Goal: Transaction & Acquisition: Purchase product/service

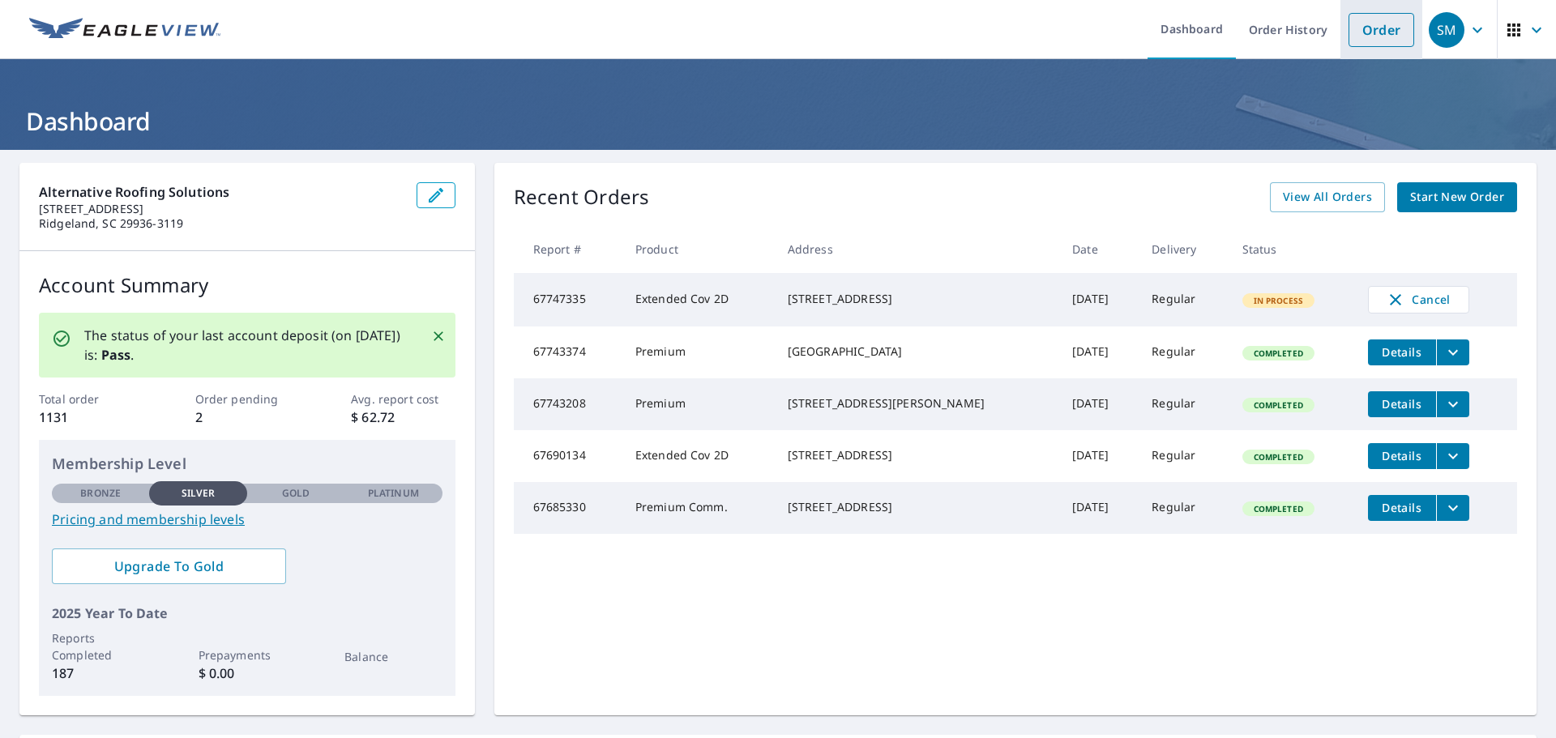
click at [1384, 30] on link "Order" at bounding box center [1382, 30] width 66 height 34
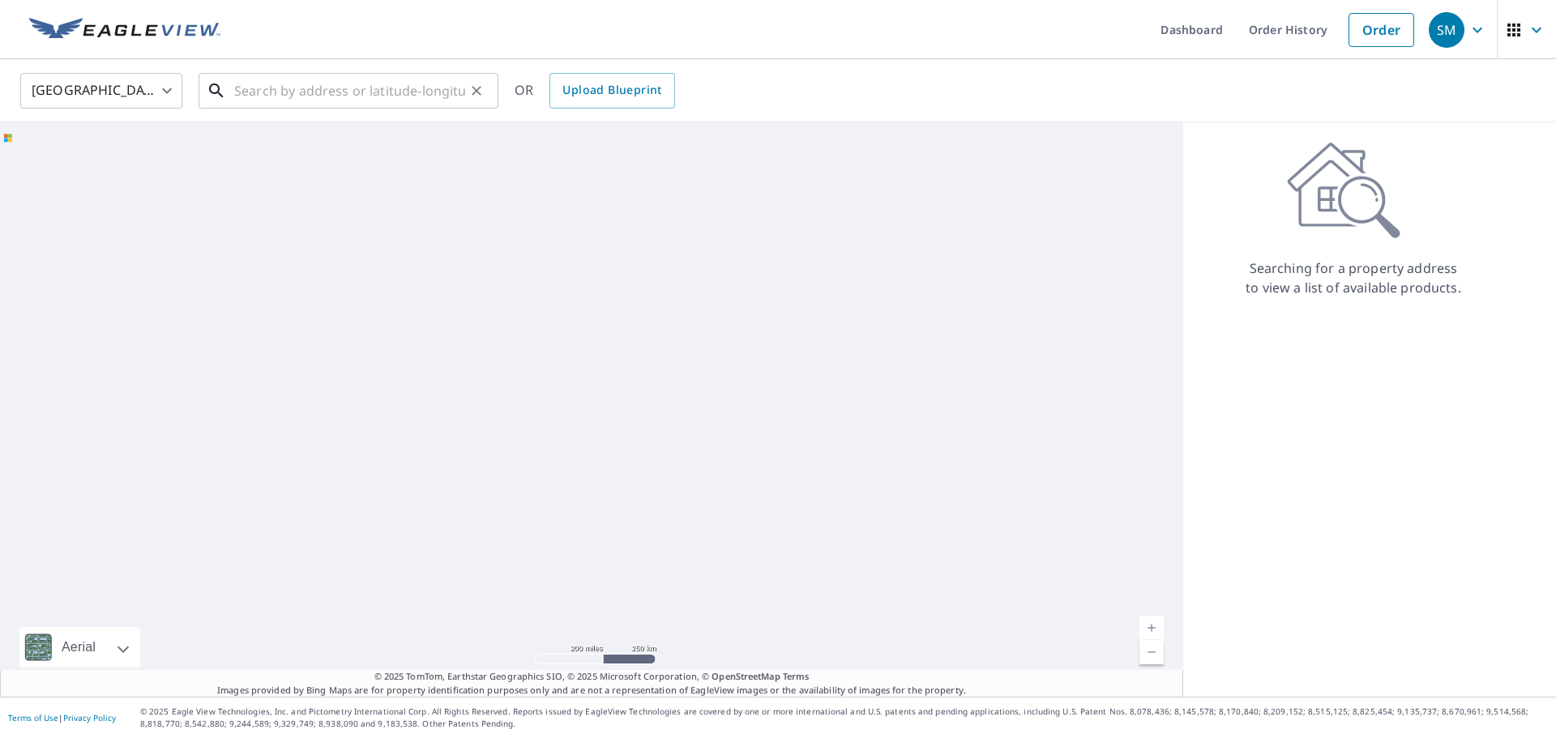
click at [319, 105] on input "text" at bounding box center [349, 90] width 231 height 45
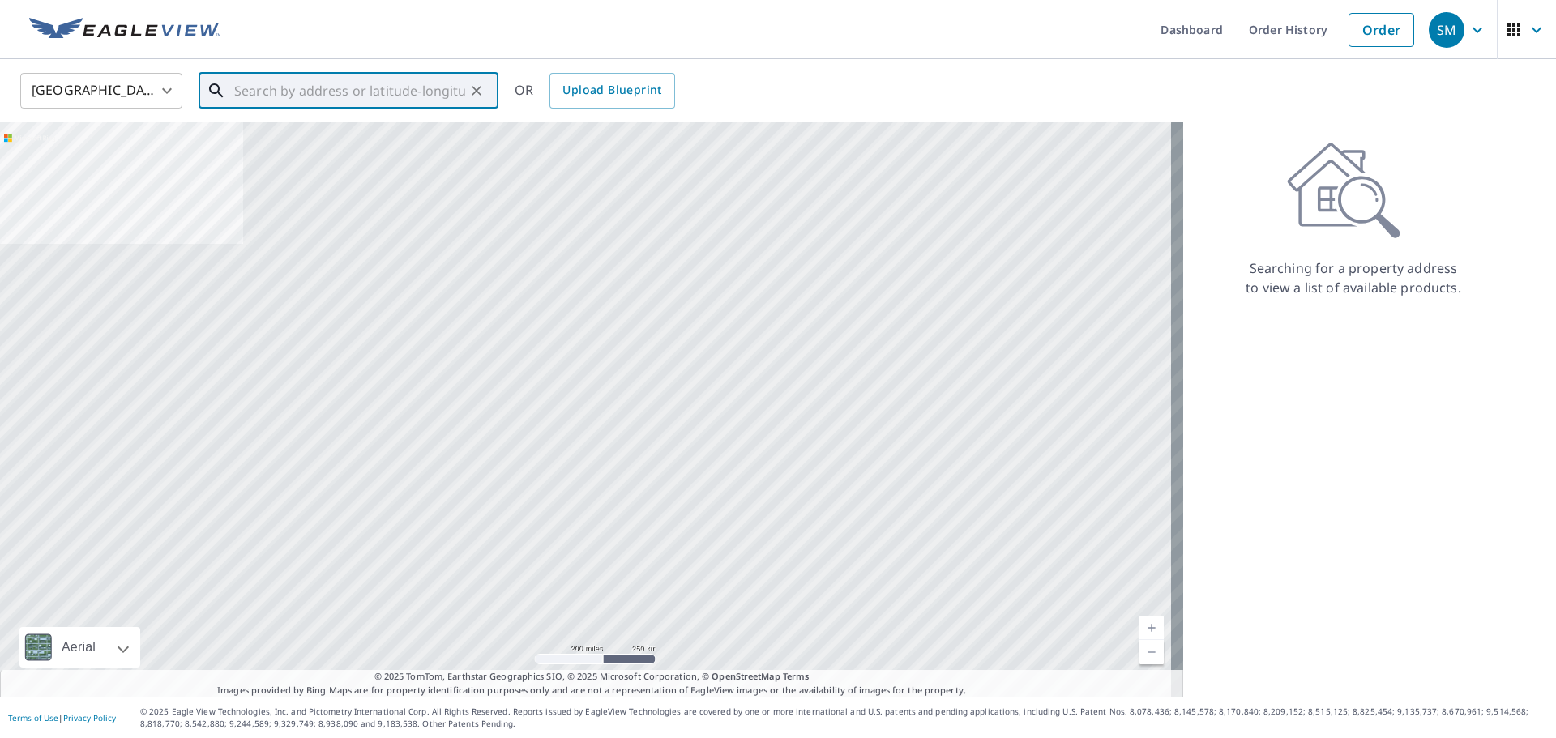
paste input "[STREET_ADDRESS]"
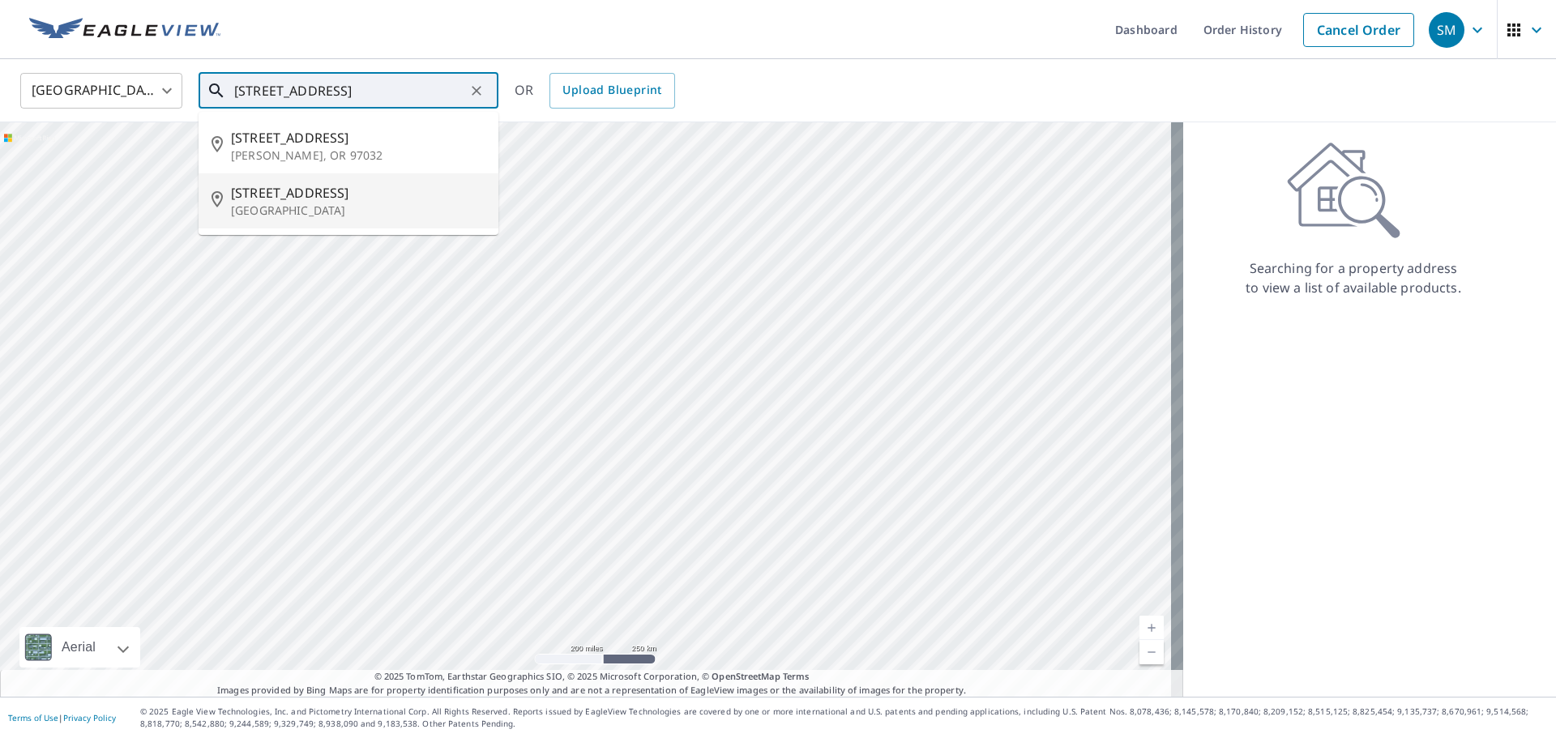
click at [349, 195] on span "[STREET_ADDRESS]" at bounding box center [358, 192] width 255 height 19
type input "[STREET_ADDRESS]"
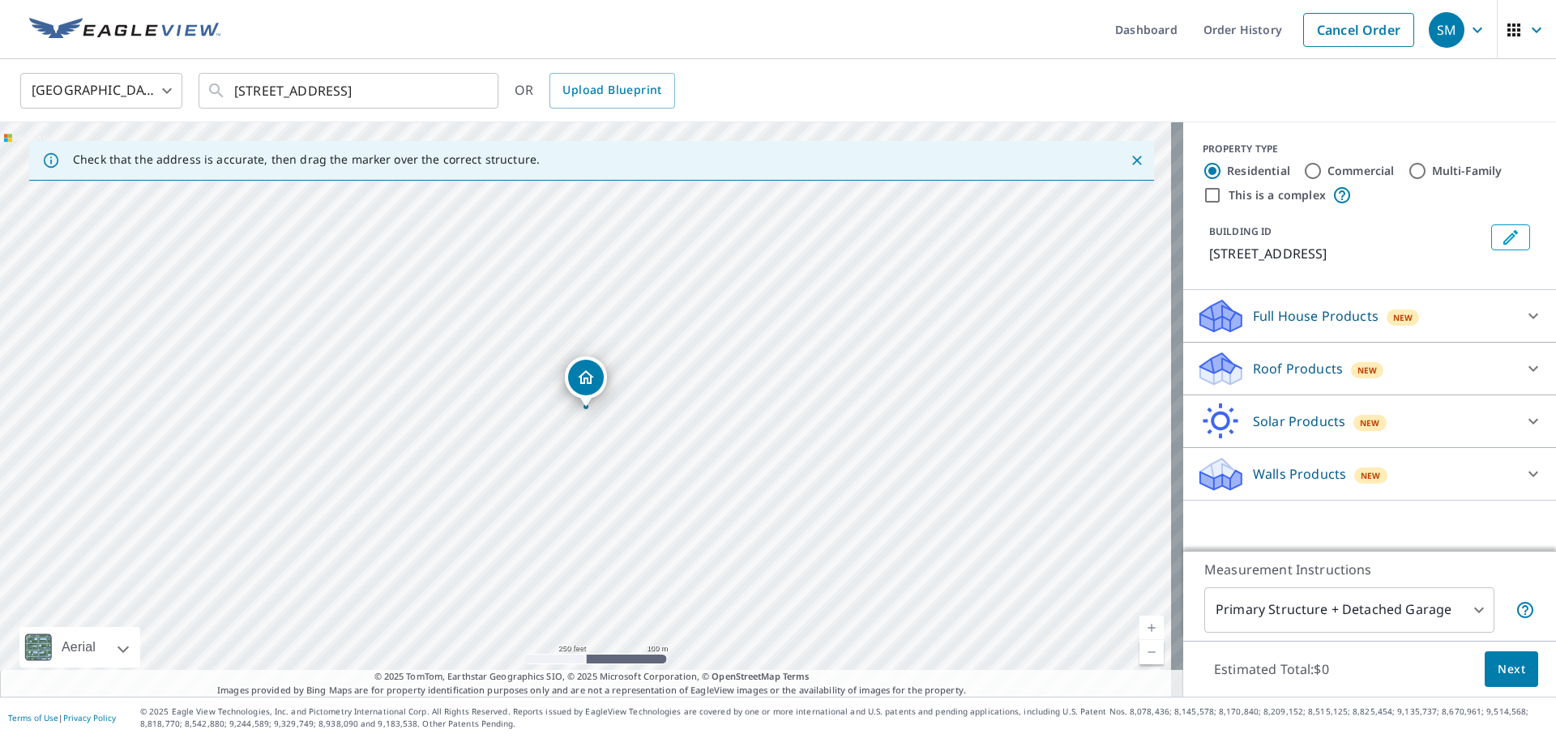
click at [1353, 326] on p "Full House Products" at bounding box center [1316, 315] width 126 height 19
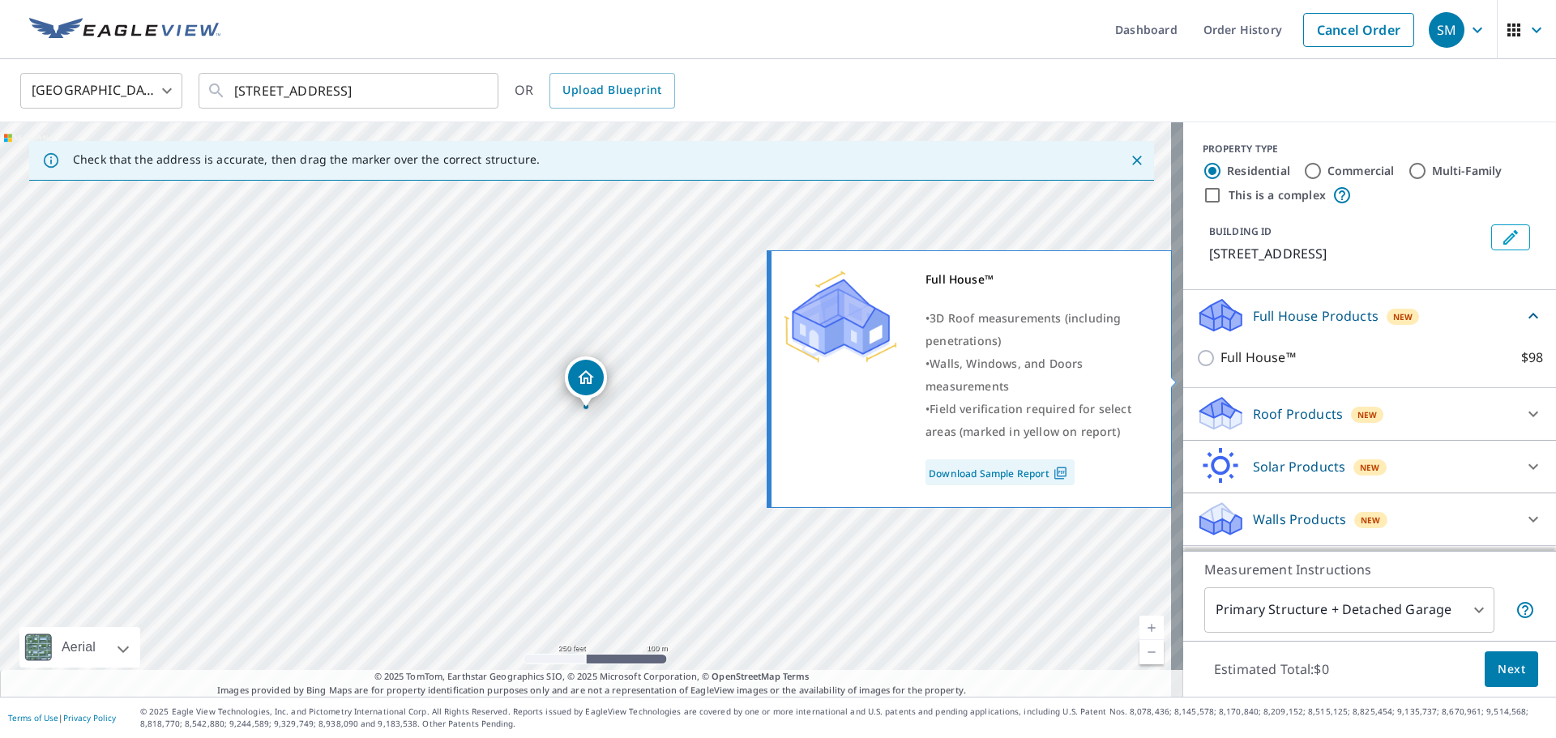
click at [1200, 368] on input "Full House™ $98" at bounding box center [1208, 358] width 24 height 19
checkbox input "true"
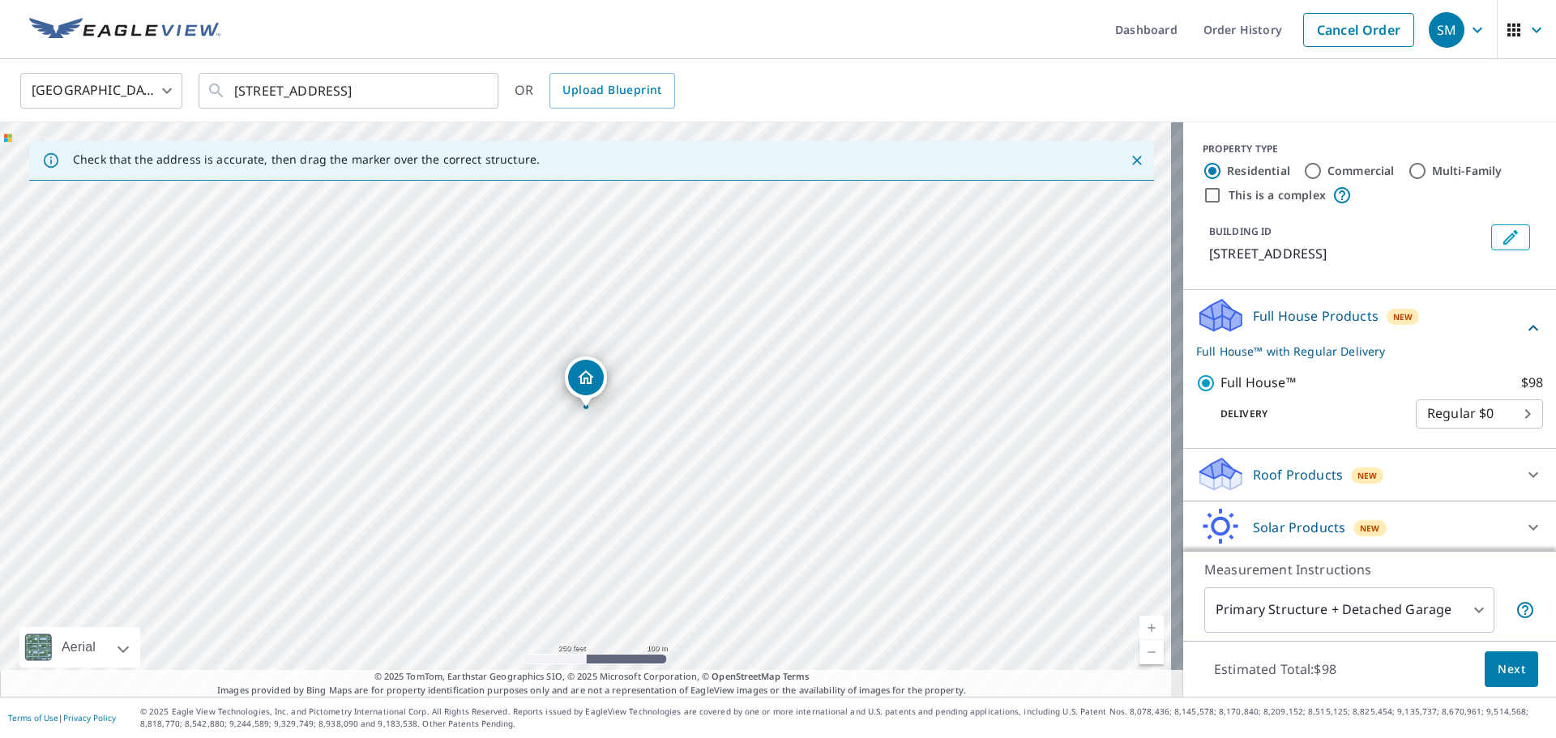
click at [1303, 168] on input "Commercial" at bounding box center [1312, 170] width 19 height 19
radio input "true"
type input "4"
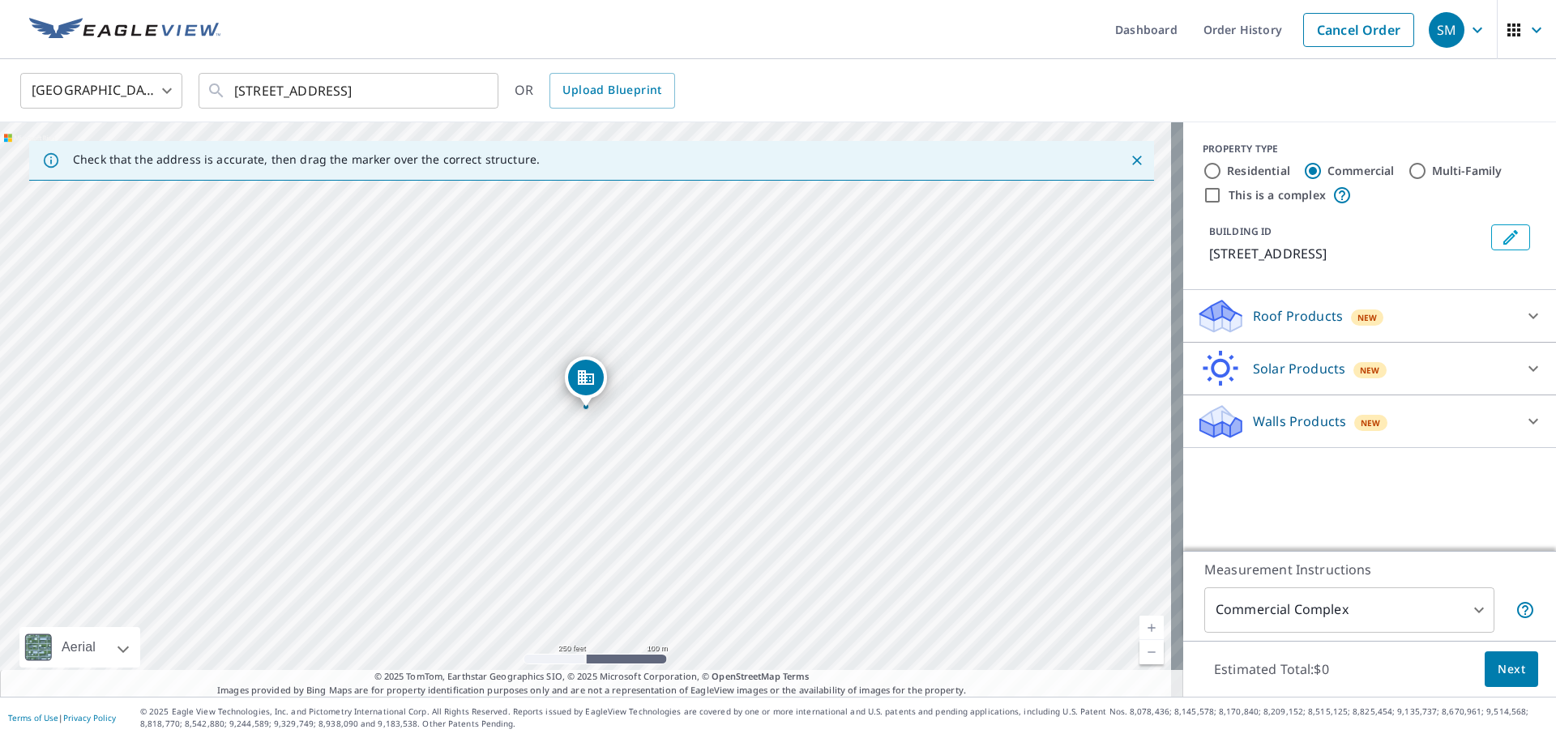
click at [1288, 326] on p "Roof Products" at bounding box center [1298, 315] width 90 height 19
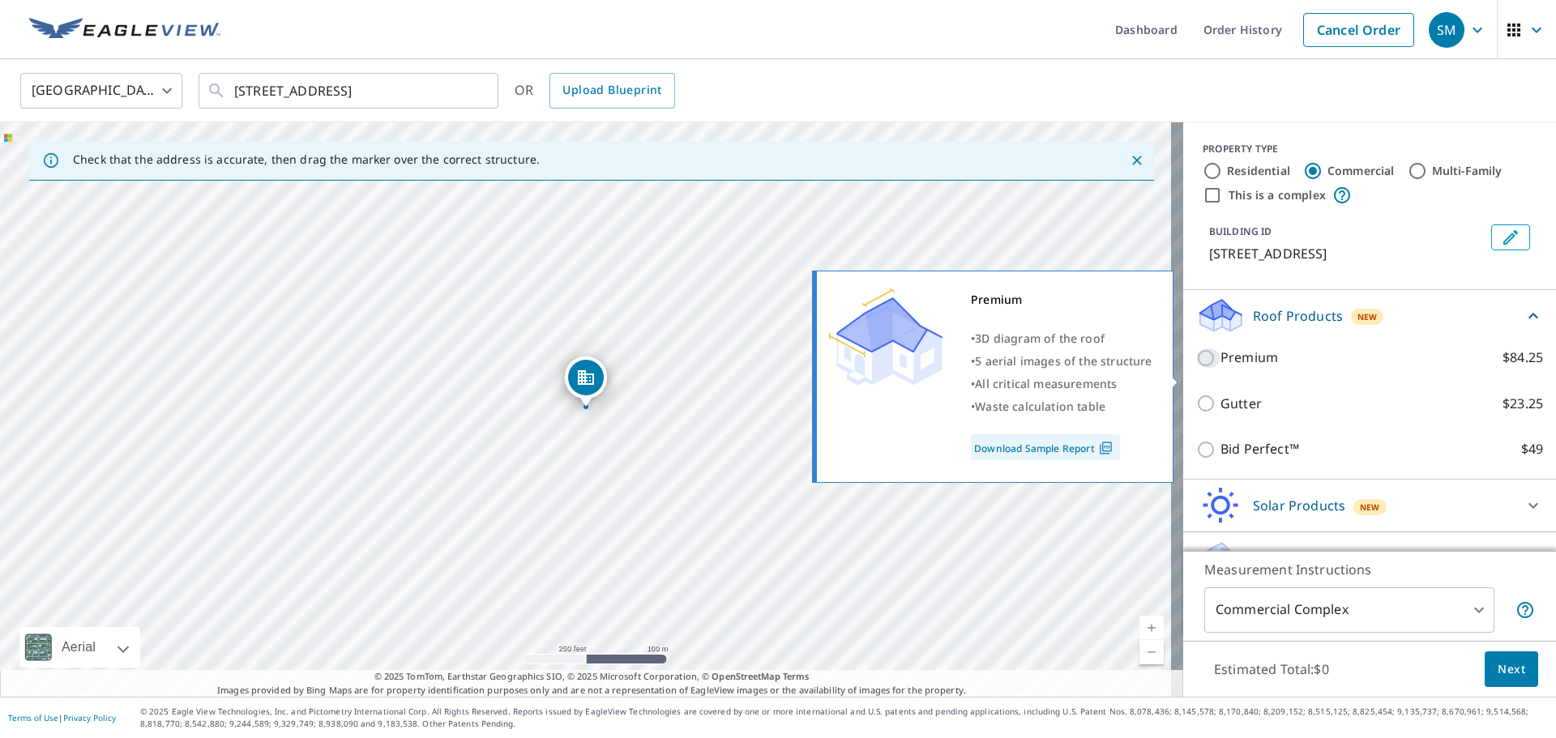
click at [1197, 368] on input "Premium $84.25" at bounding box center [1208, 358] width 24 height 19
checkbox input "true"
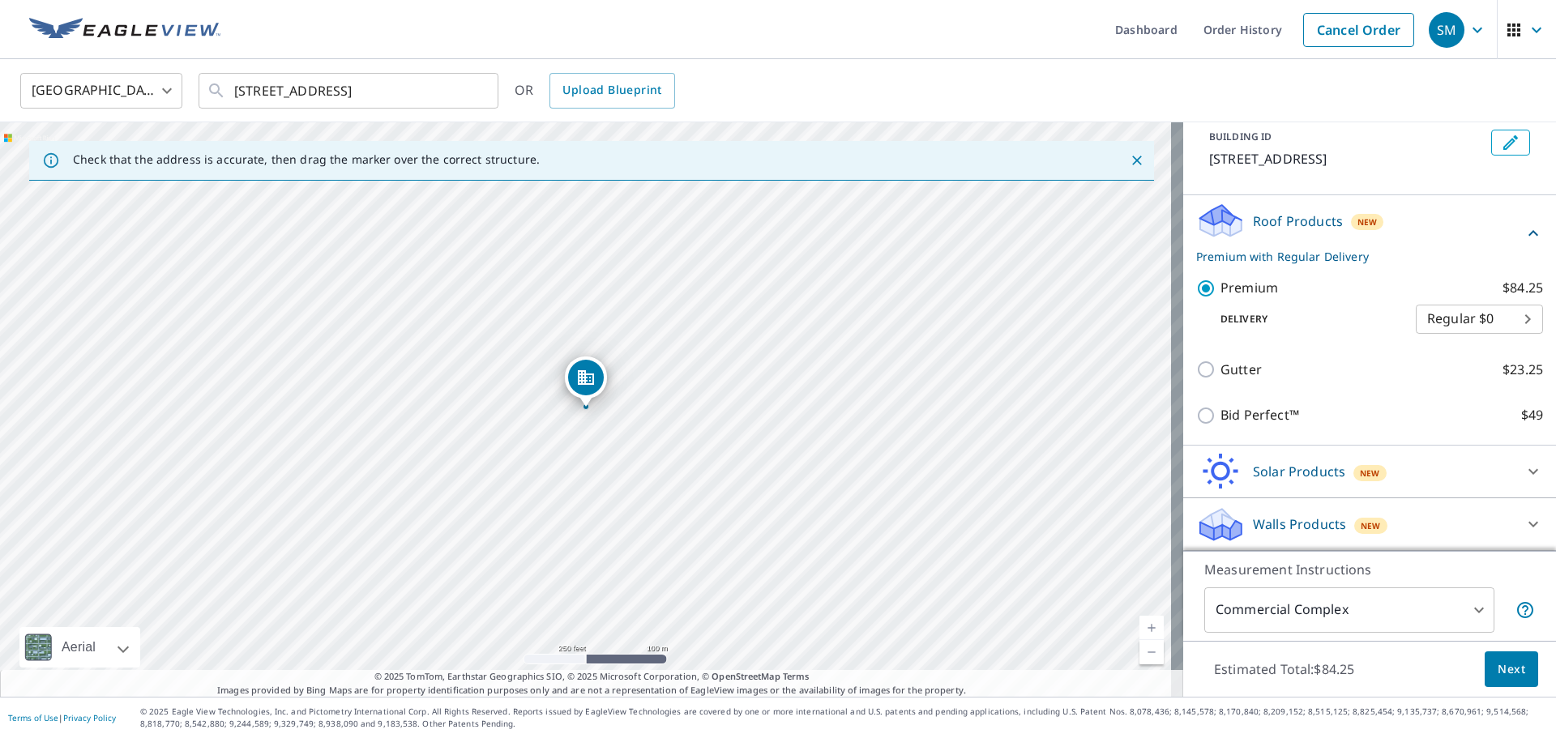
scroll to position [114, 0]
click at [1449, 598] on body "SM SM Dashboard Order History Cancel Order SM [GEOGRAPHIC_DATA] US ​ [STREET_AD…" at bounding box center [778, 369] width 1556 height 738
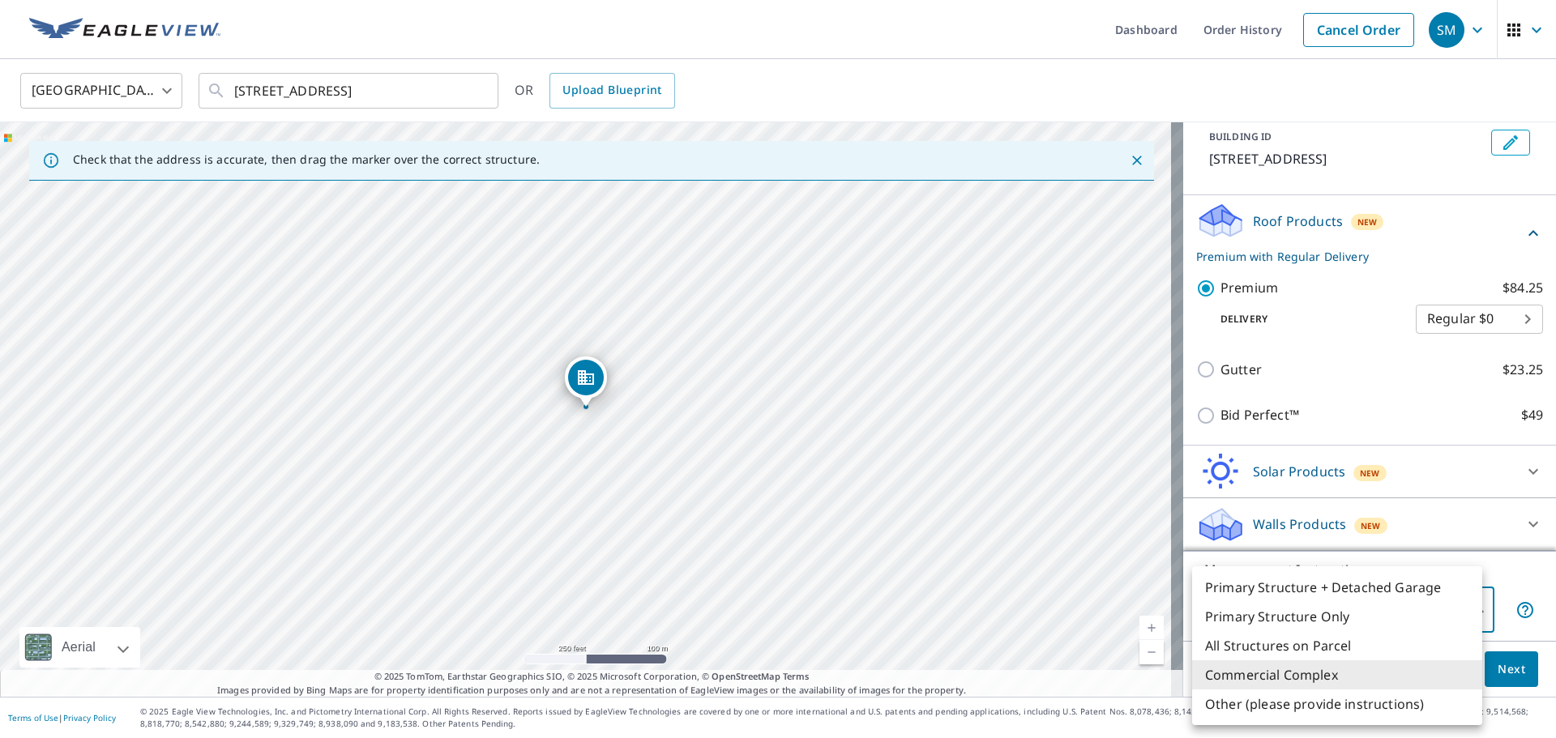
click at [1333, 642] on li "All Structures on Parcel" at bounding box center [1337, 645] width 290 height 29
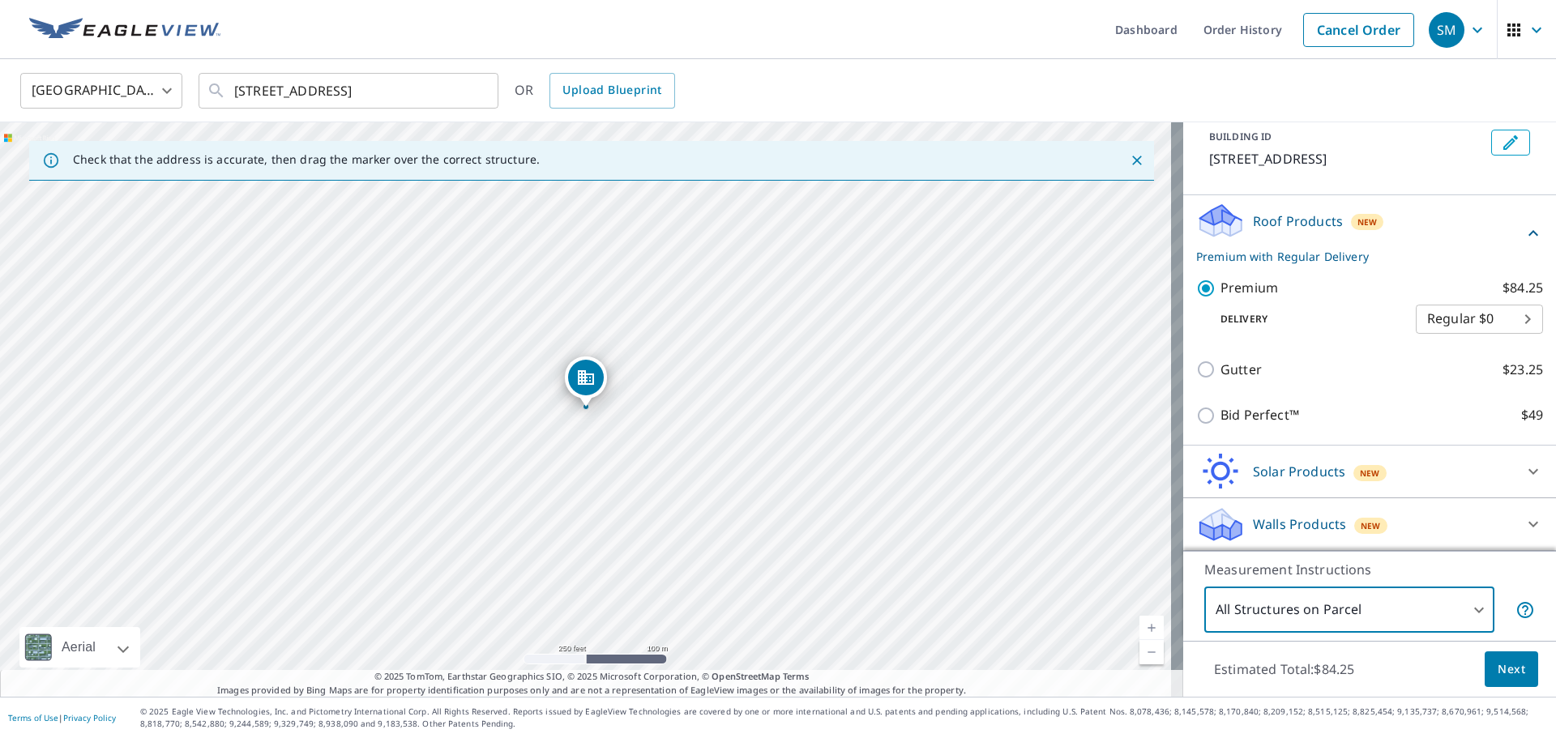
click at [1418, 601] on body "SM SM Dashboard Order History Cancel Order SM [GEOGRAPHIC_DATA] US ​ [STREET_AD…" at bounding box center [778, 369] width 1556 height 738
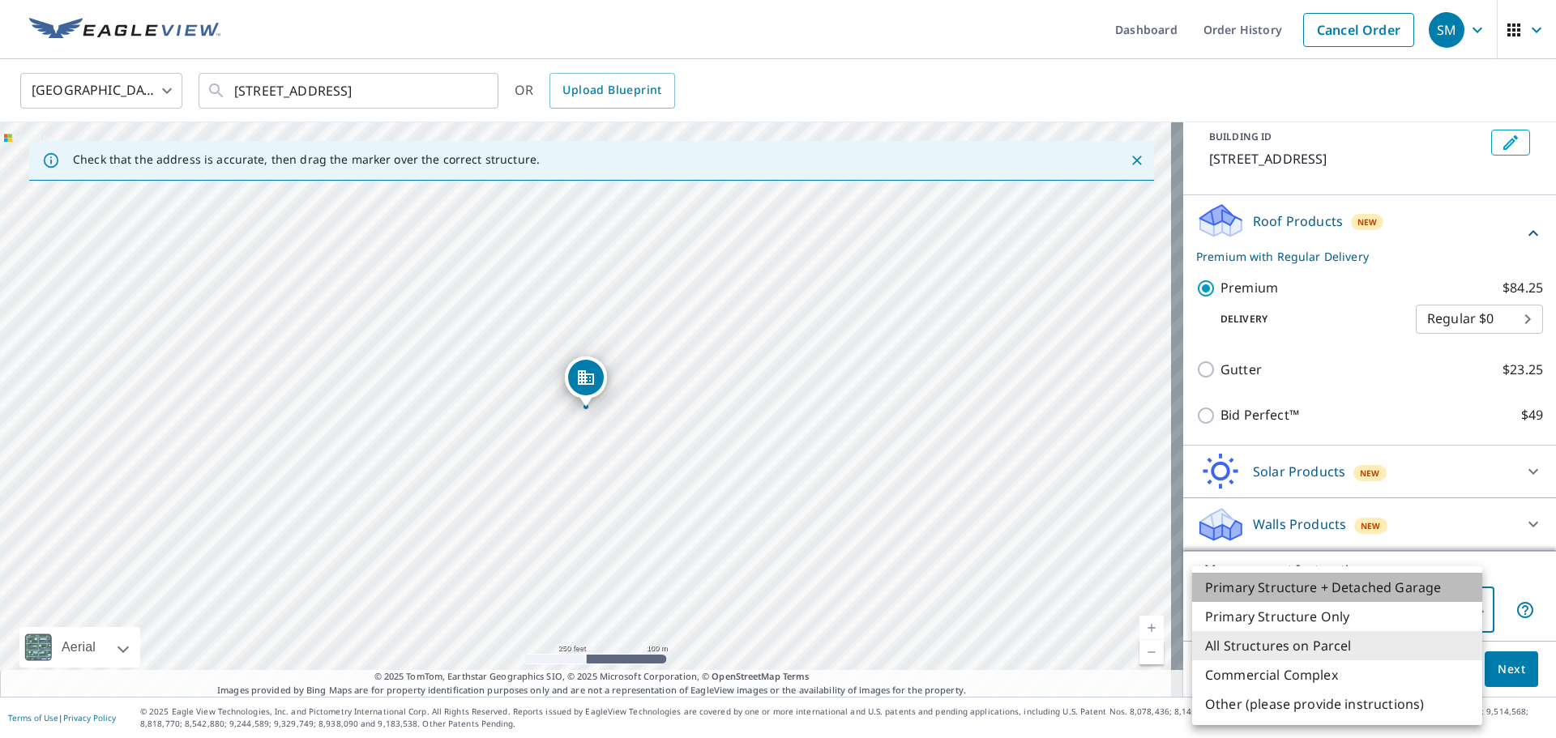
click at [1429, 591] on li "Primary Structure + Detached Garage" at bounding box center [1337, 587] width 290 height 29
type input "1"
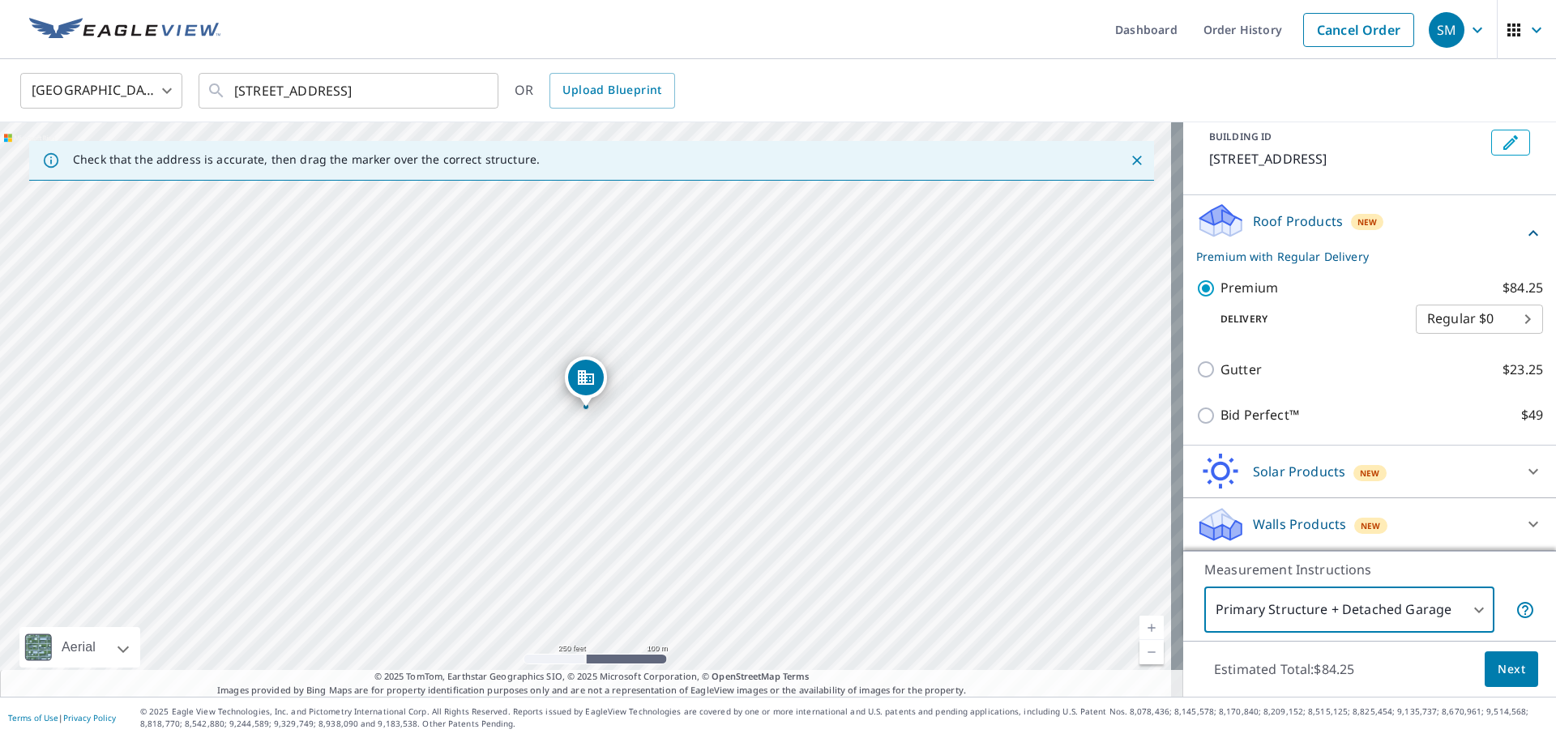
click at [1517, 614] on icon at bounding box center [1525, 610] width 16 height 16
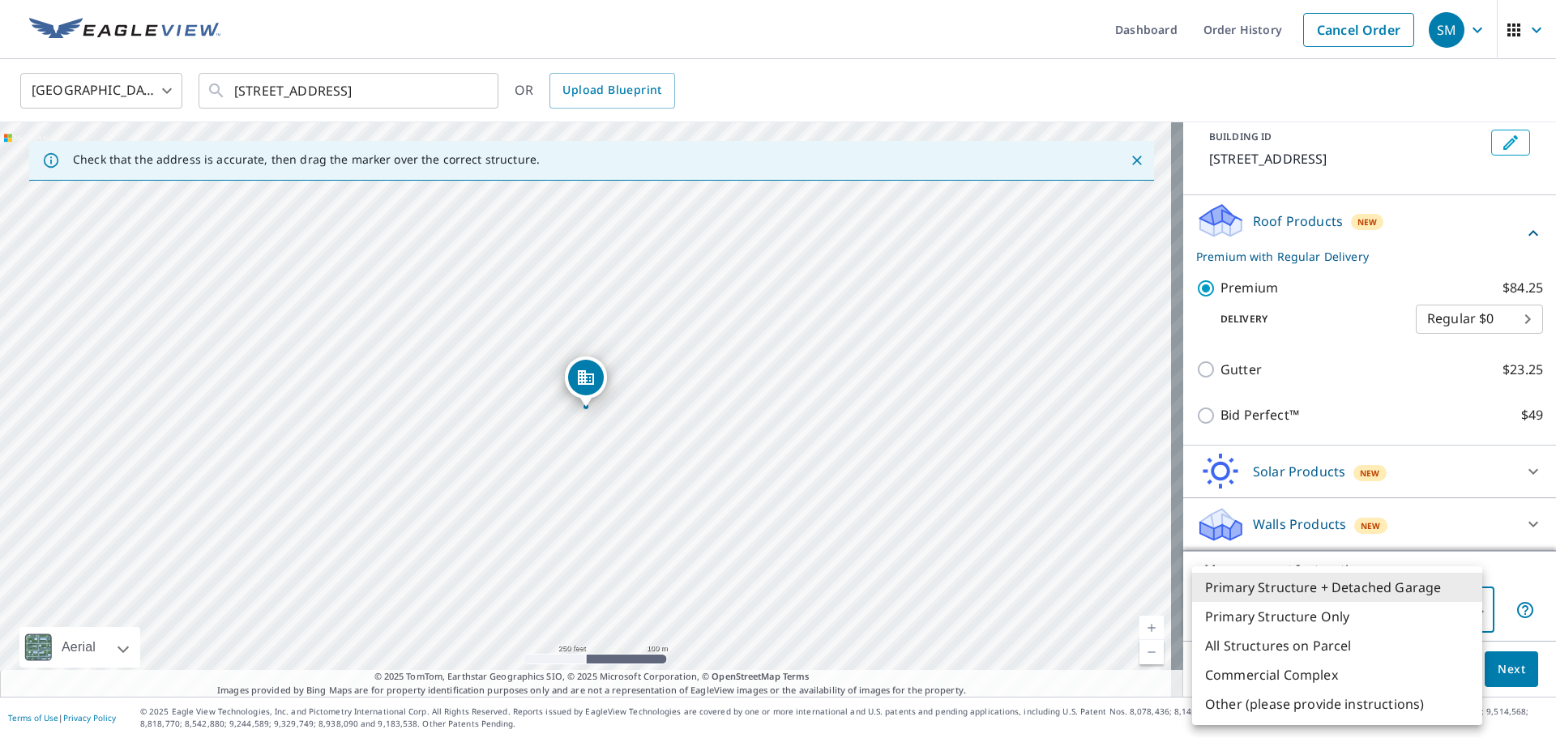
click at [1466, 610] on body "SM SM Dashboard Order History Cancel Order SM [GEOGRAPHIC_DATA] US ​ [STREET_AD…" at bounding box center [778, 369] width 1556 height 738
click at [1517, 610] on div at bounding box center [778, 369] width 1556 height 738
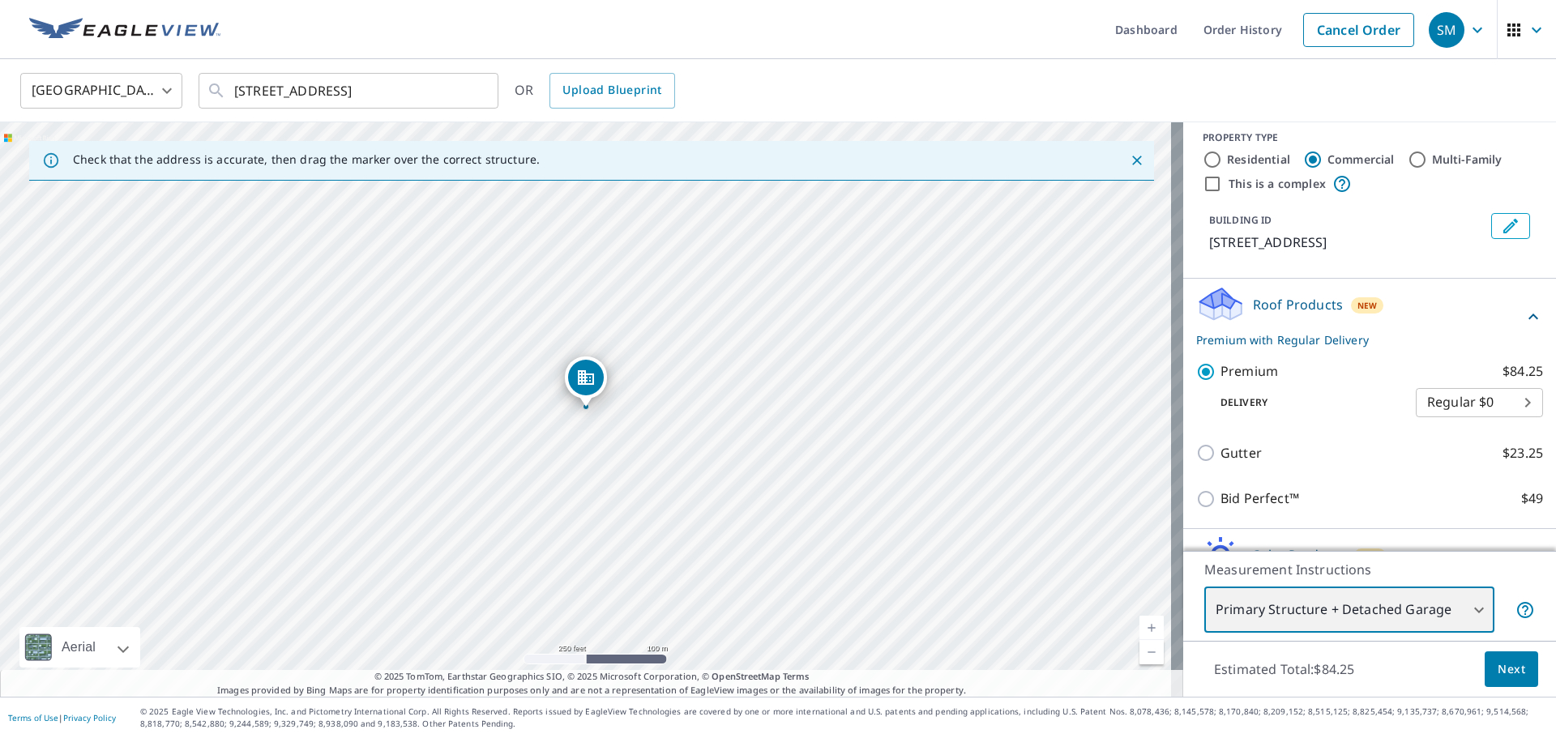
scroll to position [0, 0]
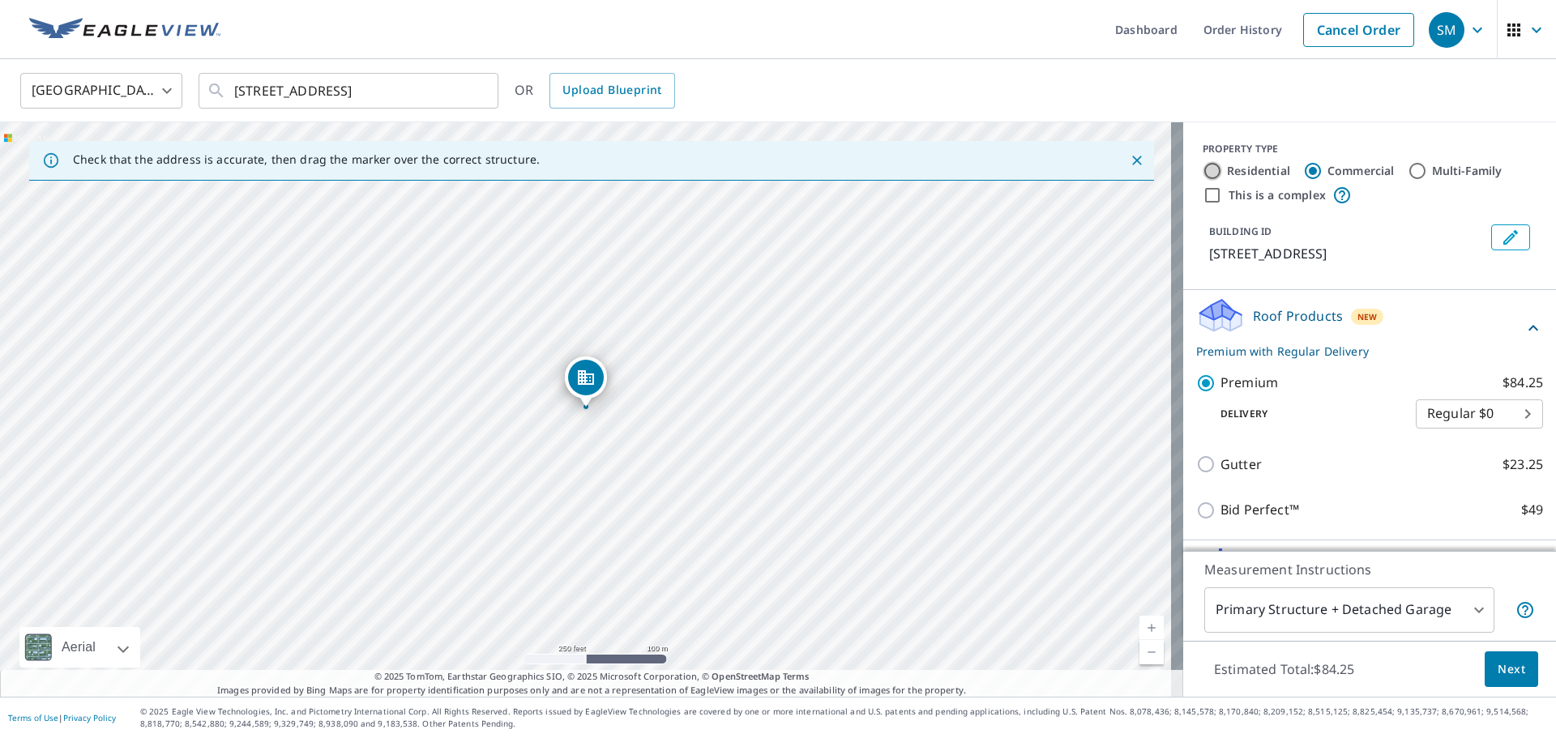
click at [1206, 172] on input "Residential" at bounding box center [1212, 170] width 19 height 19
radio input "true"
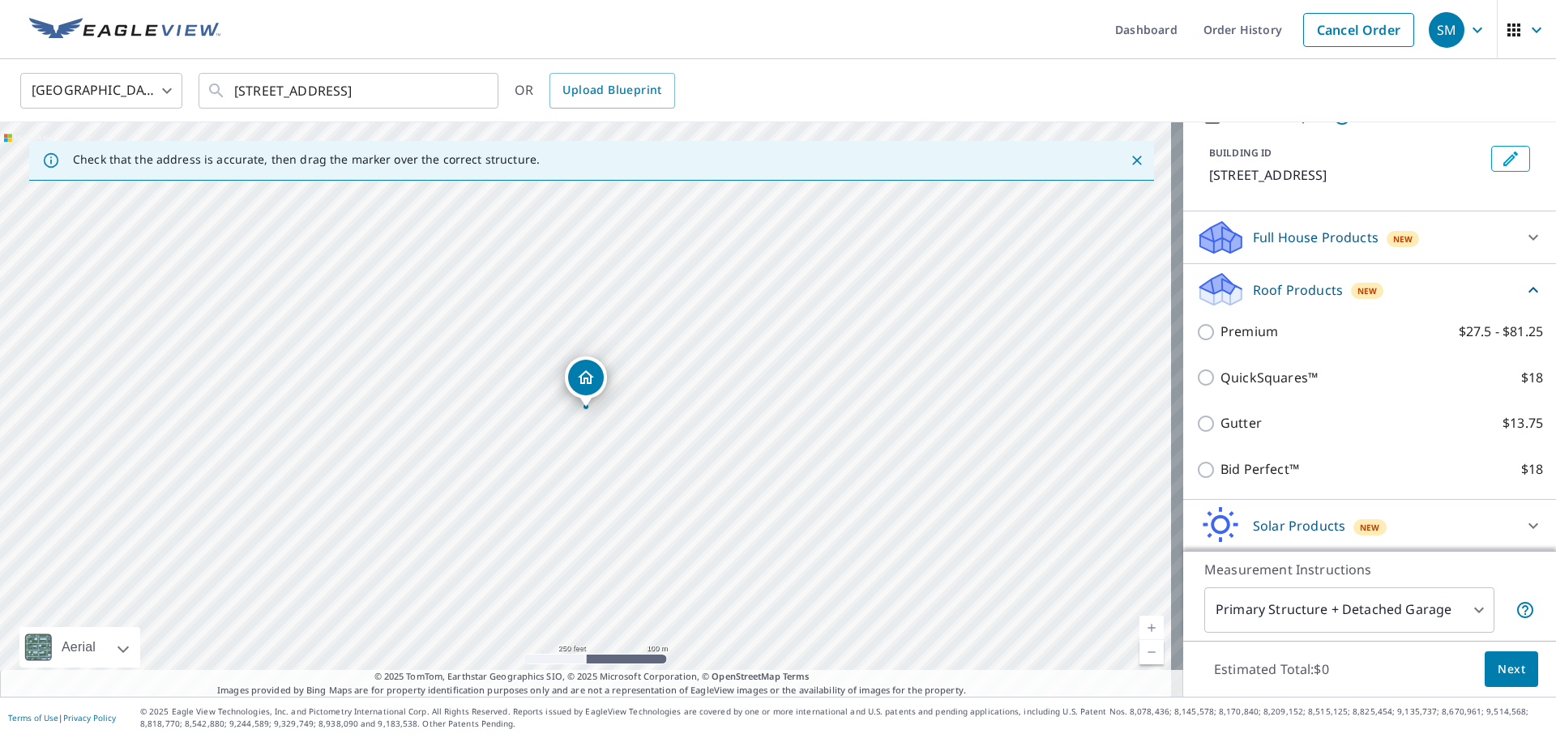
scroll to position [152, 0]
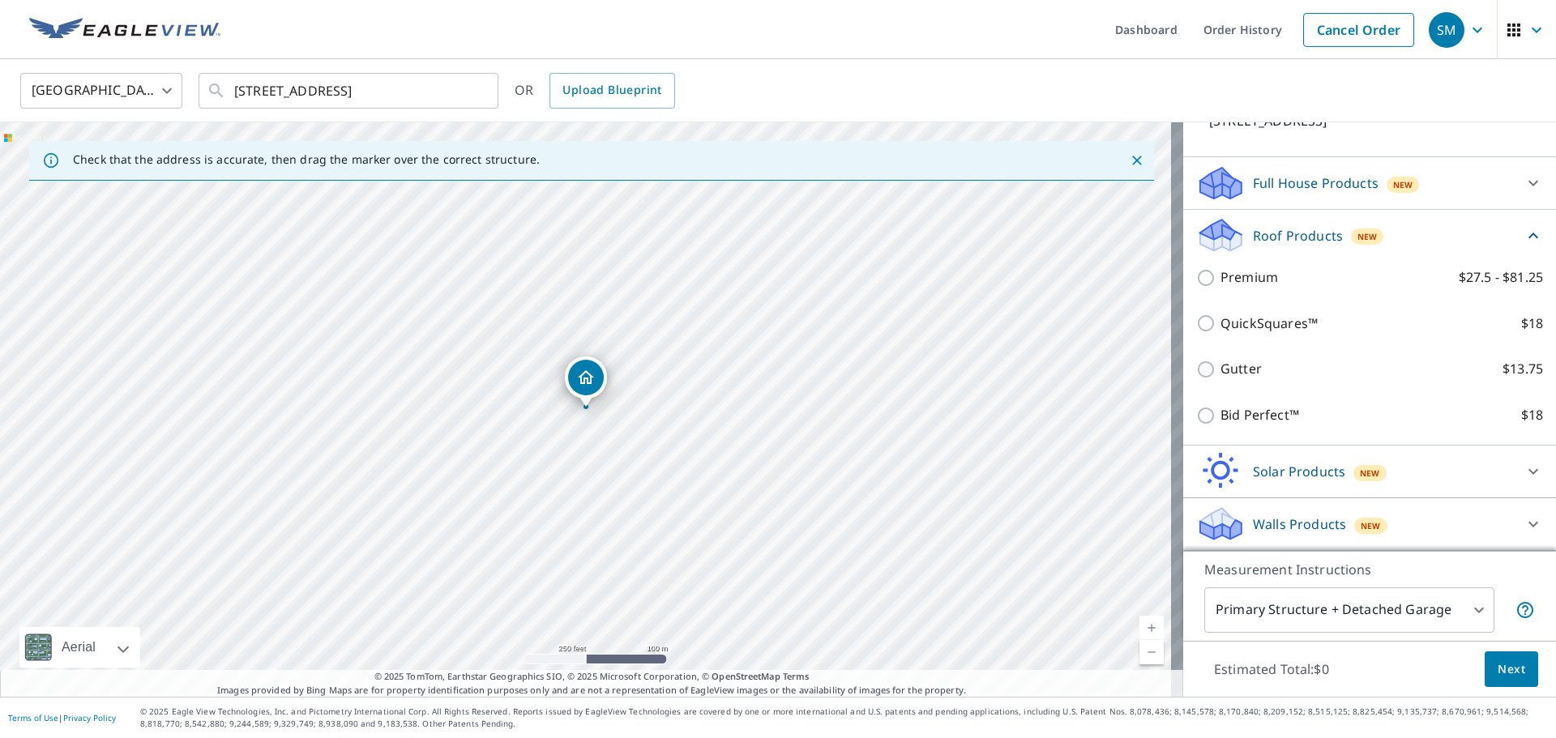
click at [1241, 202] on div "Full House Products New" at bounding box center [1355, 184] width 318 height 38
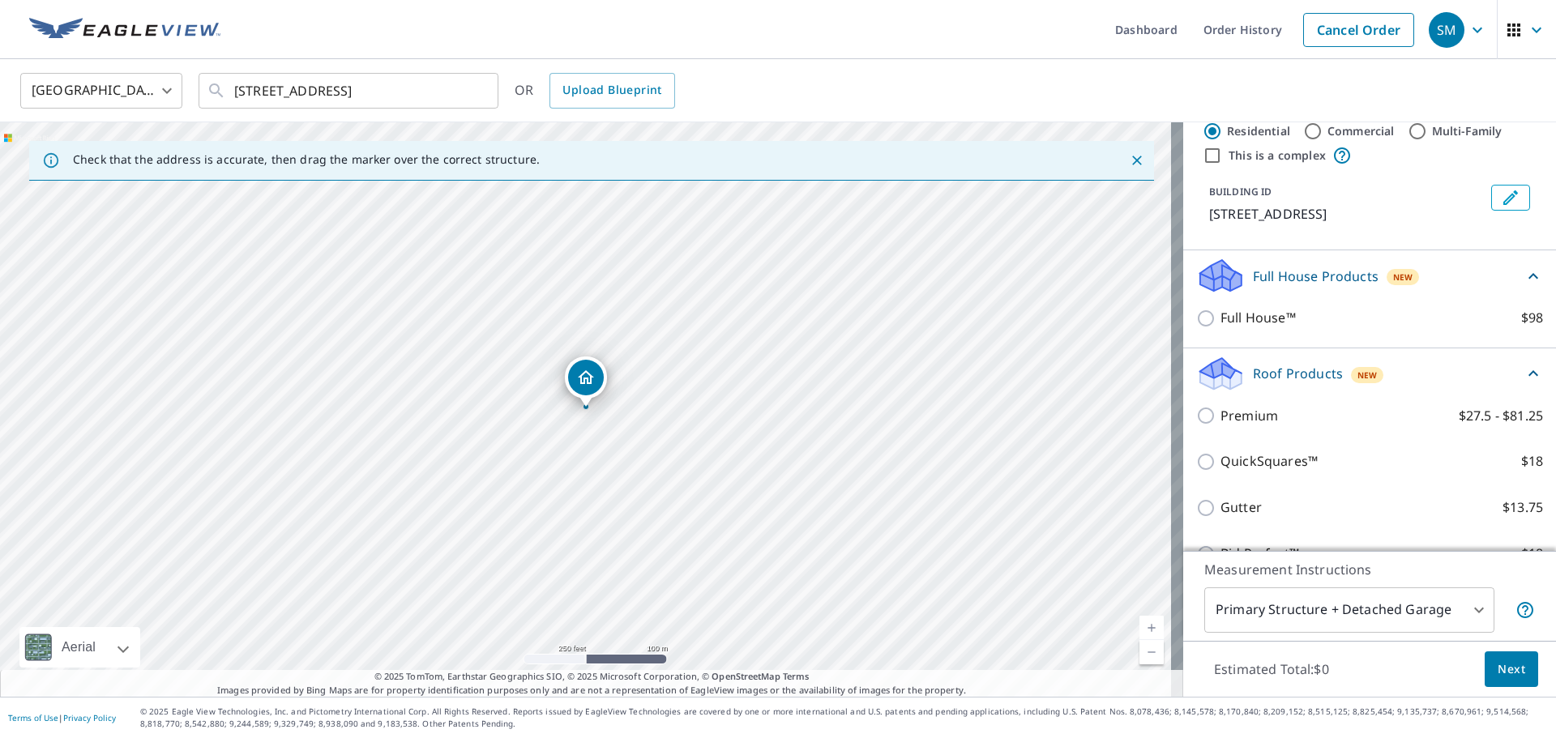
scroll to position [0, 0]
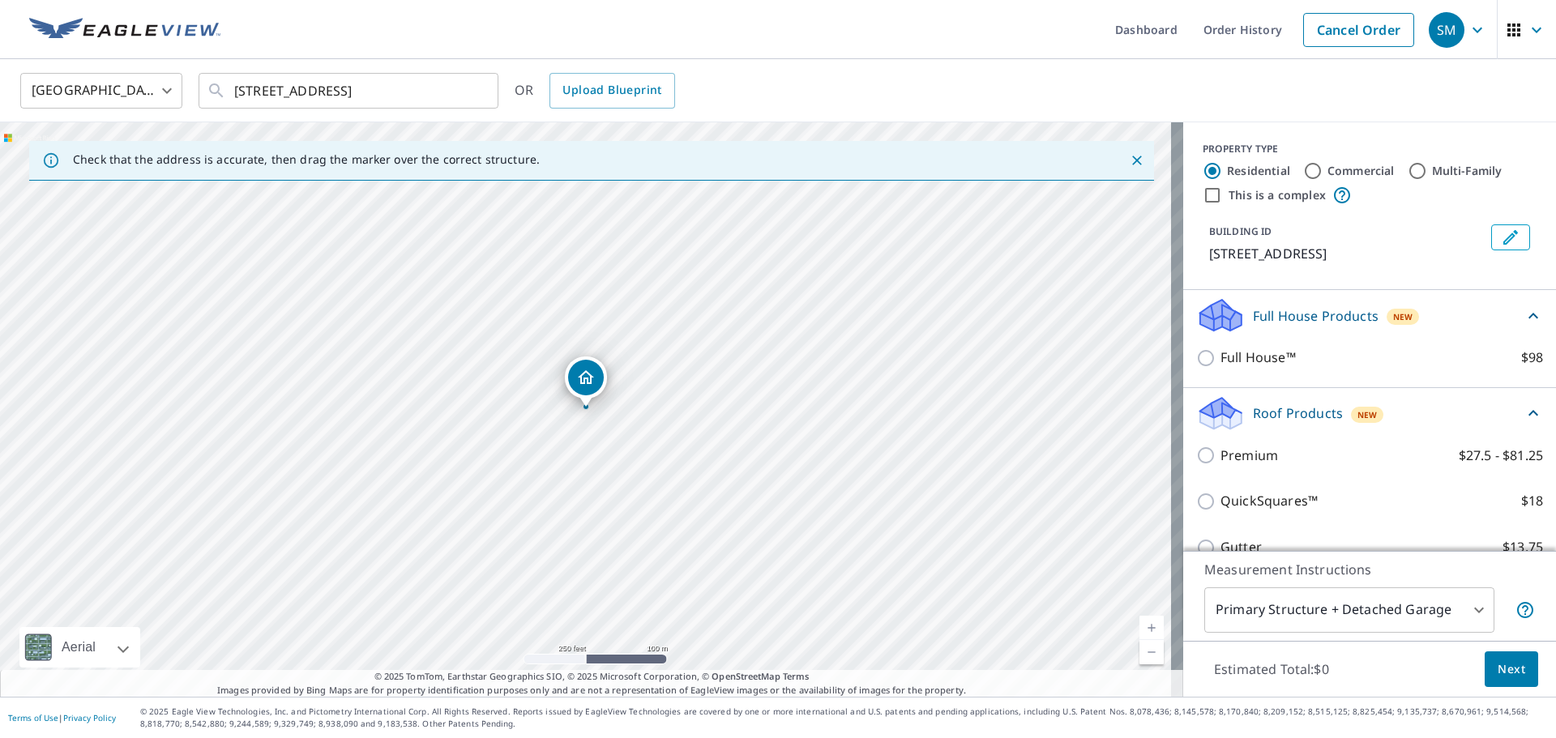
click at [1303, 170] on input "Commercial" at bounding box center [1312, 170] width 19 height 19
radio input "true"
type input "4"
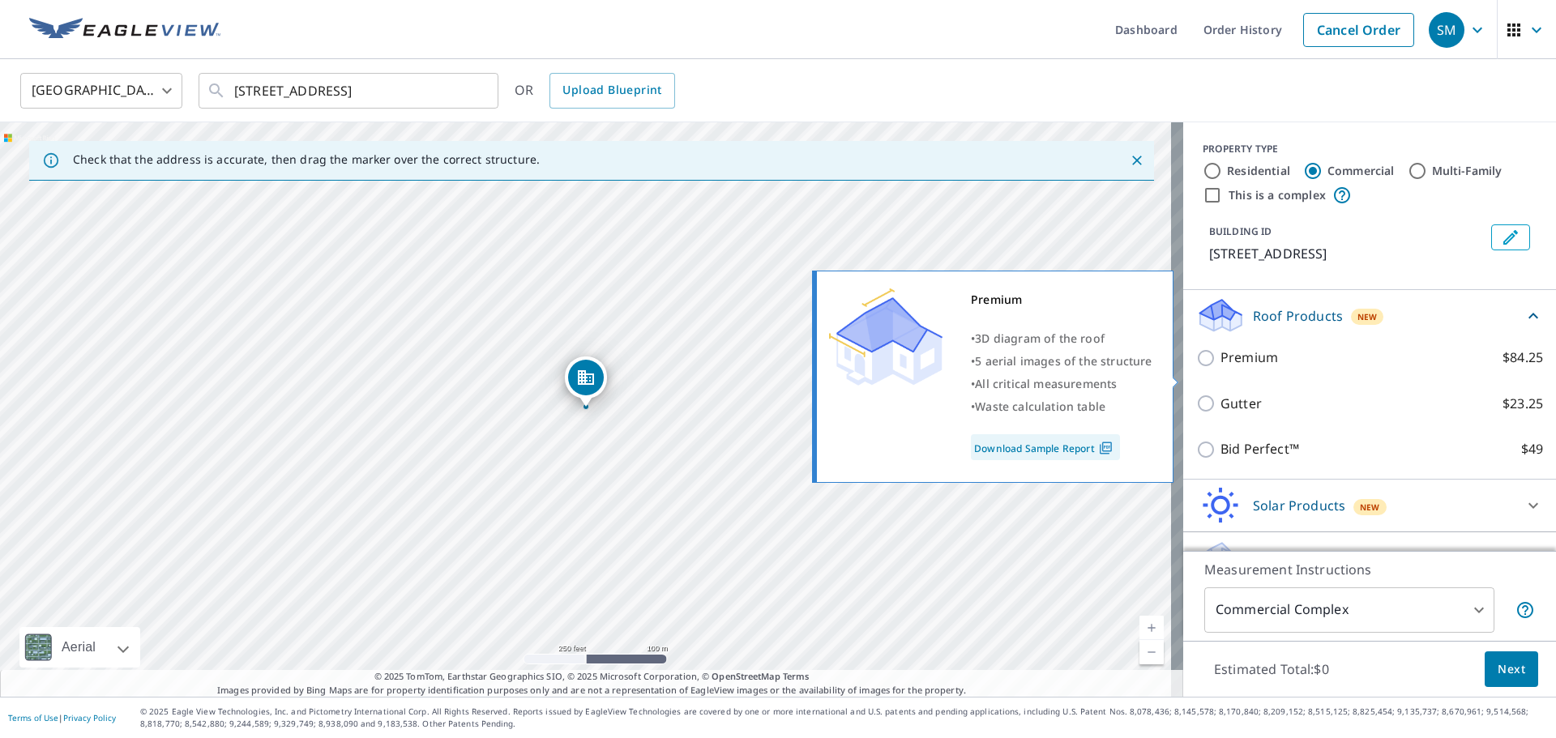
click at [1234, 368] on p "Premium" at bounding box center [1250, 358] width 58 height 20
click at [1221, 368] on input "Premium $84.25" at bounding box center [1208, 358] width 24 height 19
checkbox input "true"
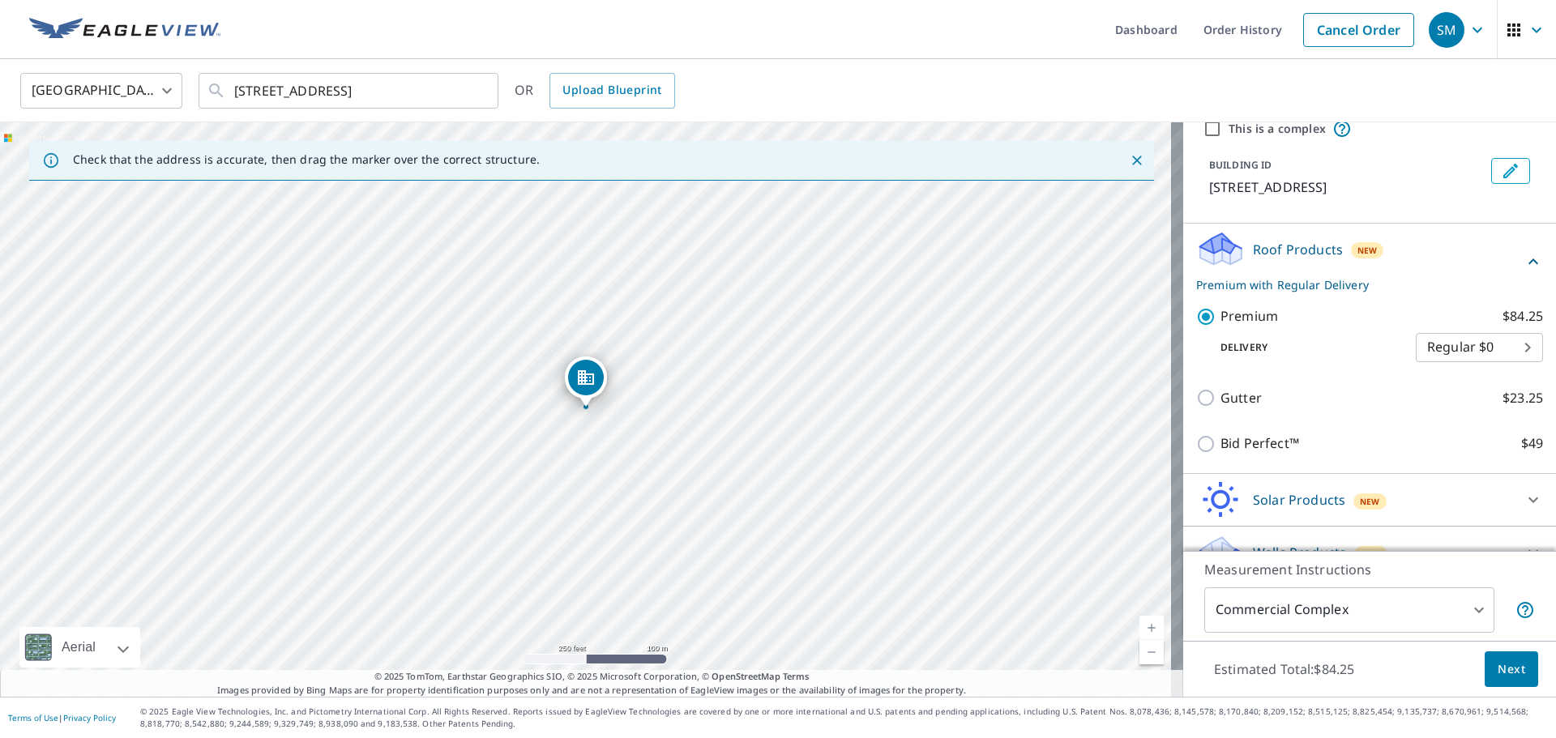
scroll to position [114, 0]
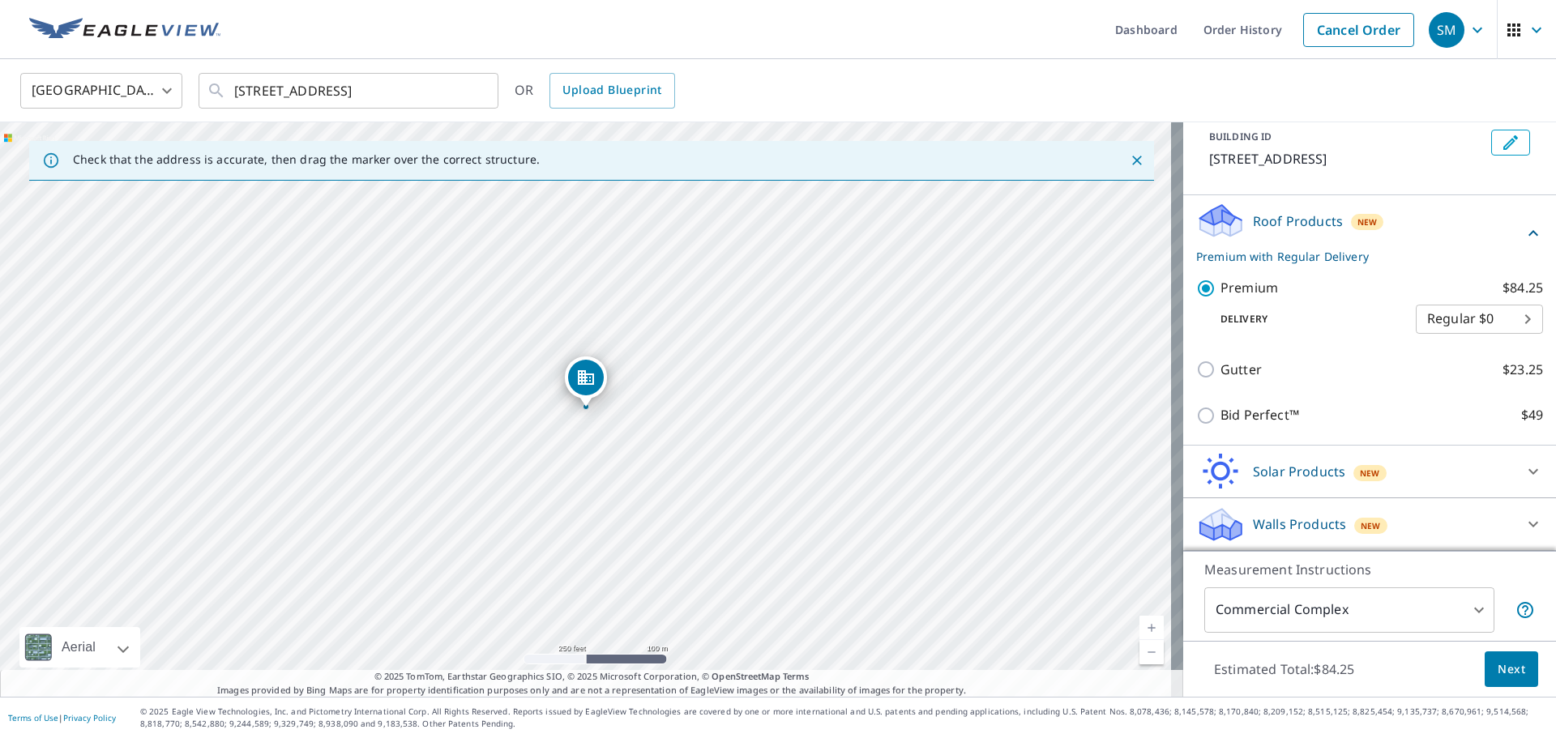
click at [1461, 529] on div "Walls Products New" at bounding box center [1355, 525] width 318 height 38
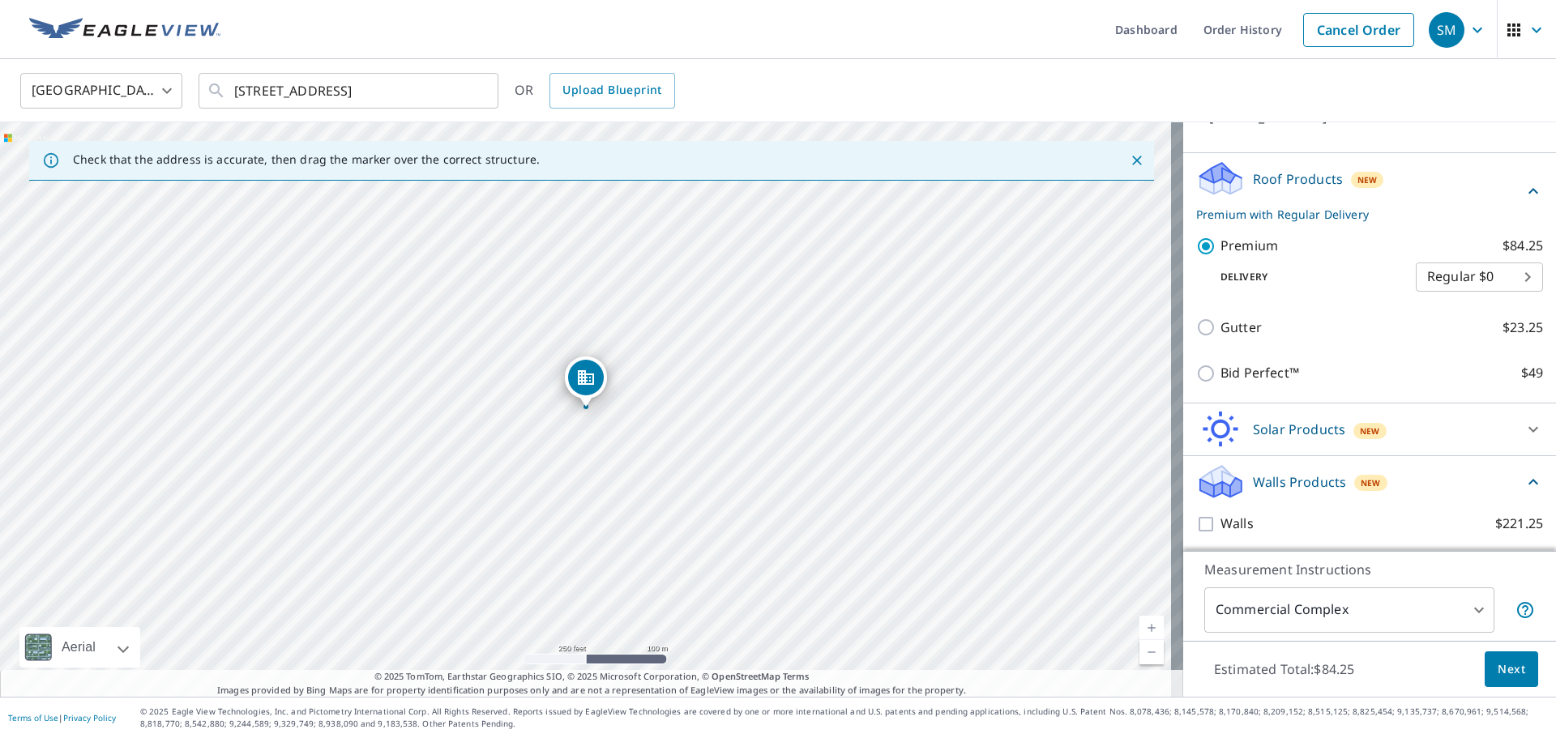
scroll to position [160, 0]
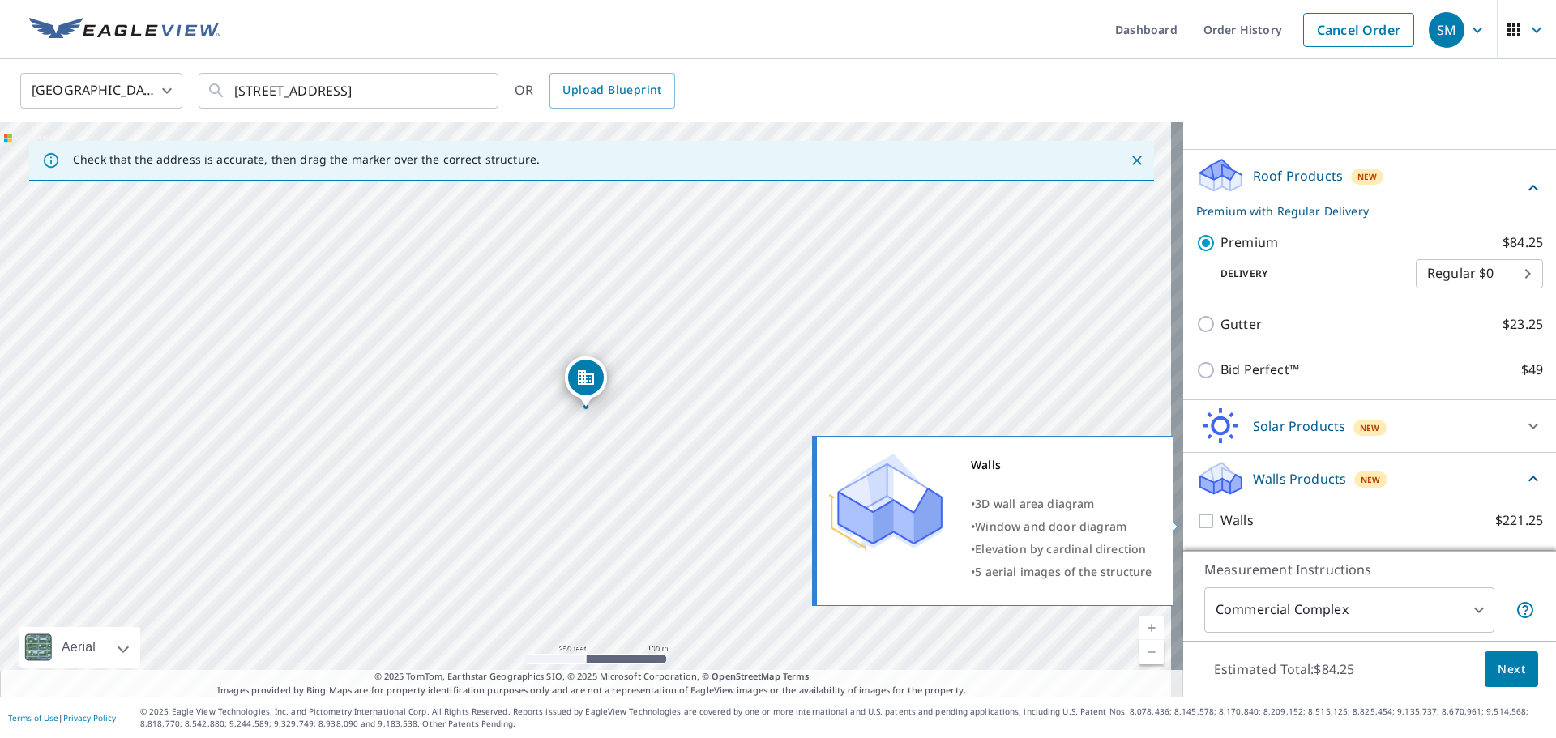
click at [1295, 523] on label "Walls $221.25" at bounding box center [1382, 521] width 323 height 20
click at [1221, 523] on input "Walls $221.25" at bounding box center [1208, 520] width 24 height 19
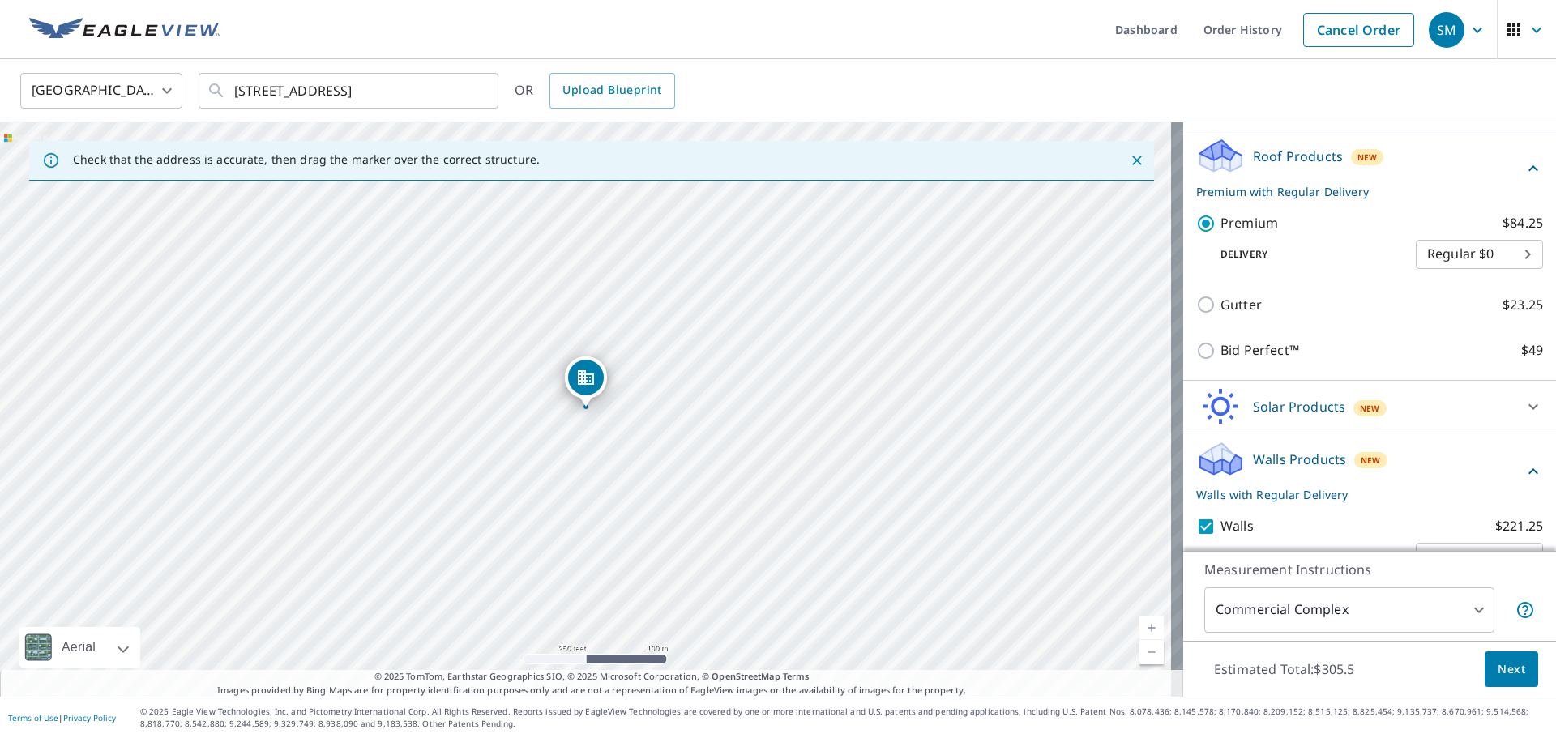
scroll to position [220, 0]
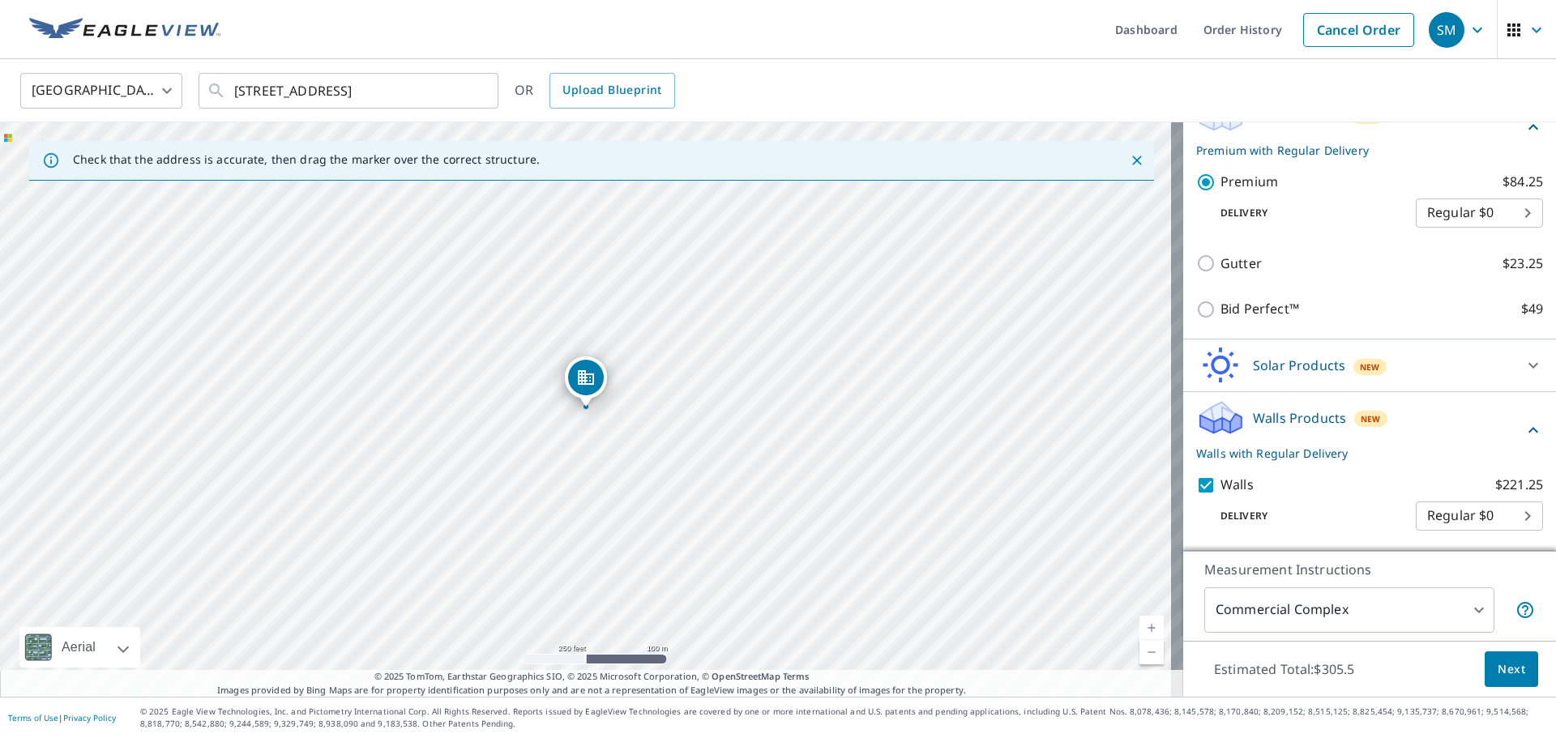
click at [1268, 484] on label "Walls $221.25" at bounding box center [1382, 485] width 323 height 20
click at [1221, 484] on input "Walls $221.25" at bounding box center [1208, 485] width 24 height 19
checkbox input "false"
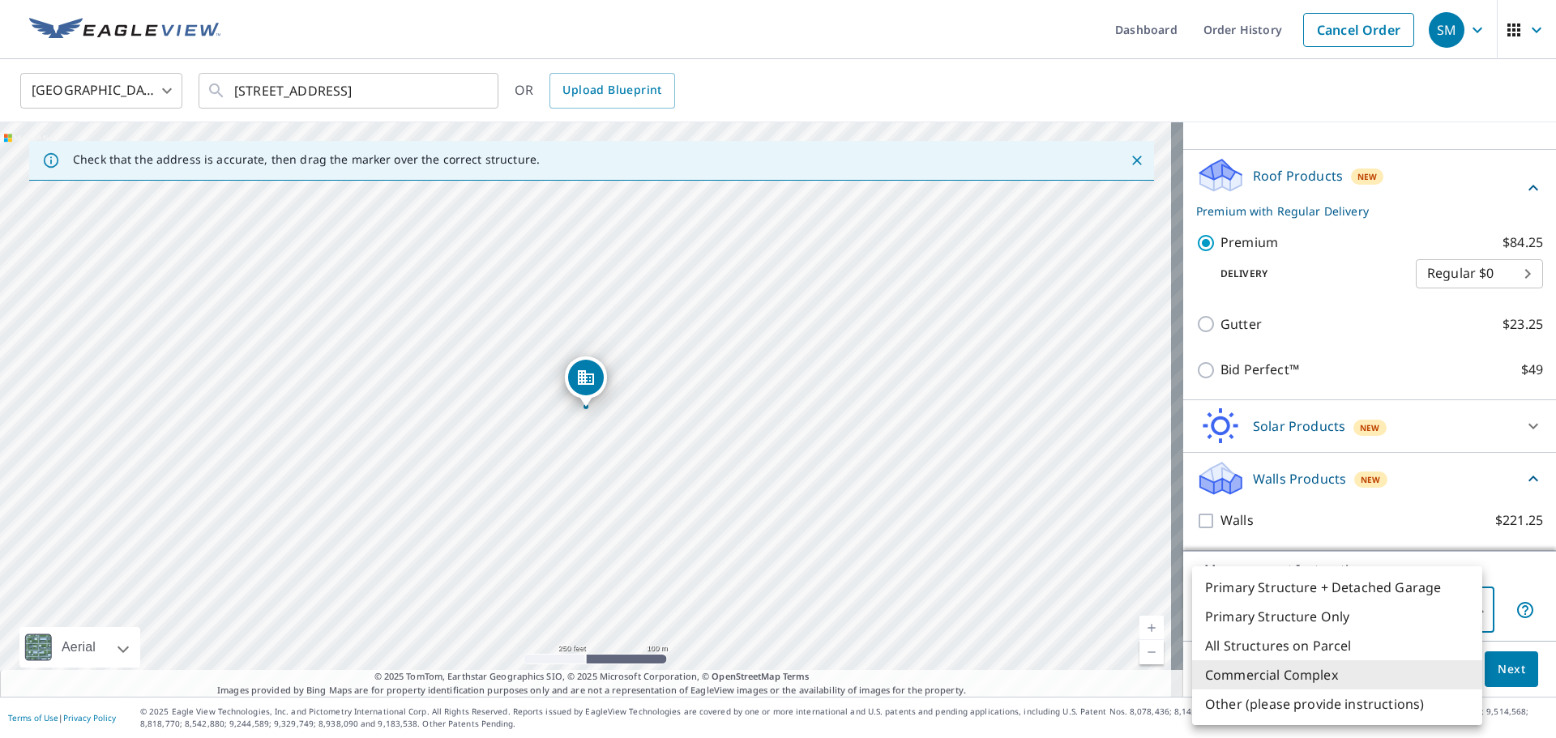
click at [1446, 612] on body "SM SM Dashboard Order History Cancel Order SM [GEOGRAPHIC_DATA] US ​ [STREET_AD…" at bounding box center [778, 369] width 1556 height 738
click at [1513, 665] on div at bounding box center [778, 369] width 1556 height 738
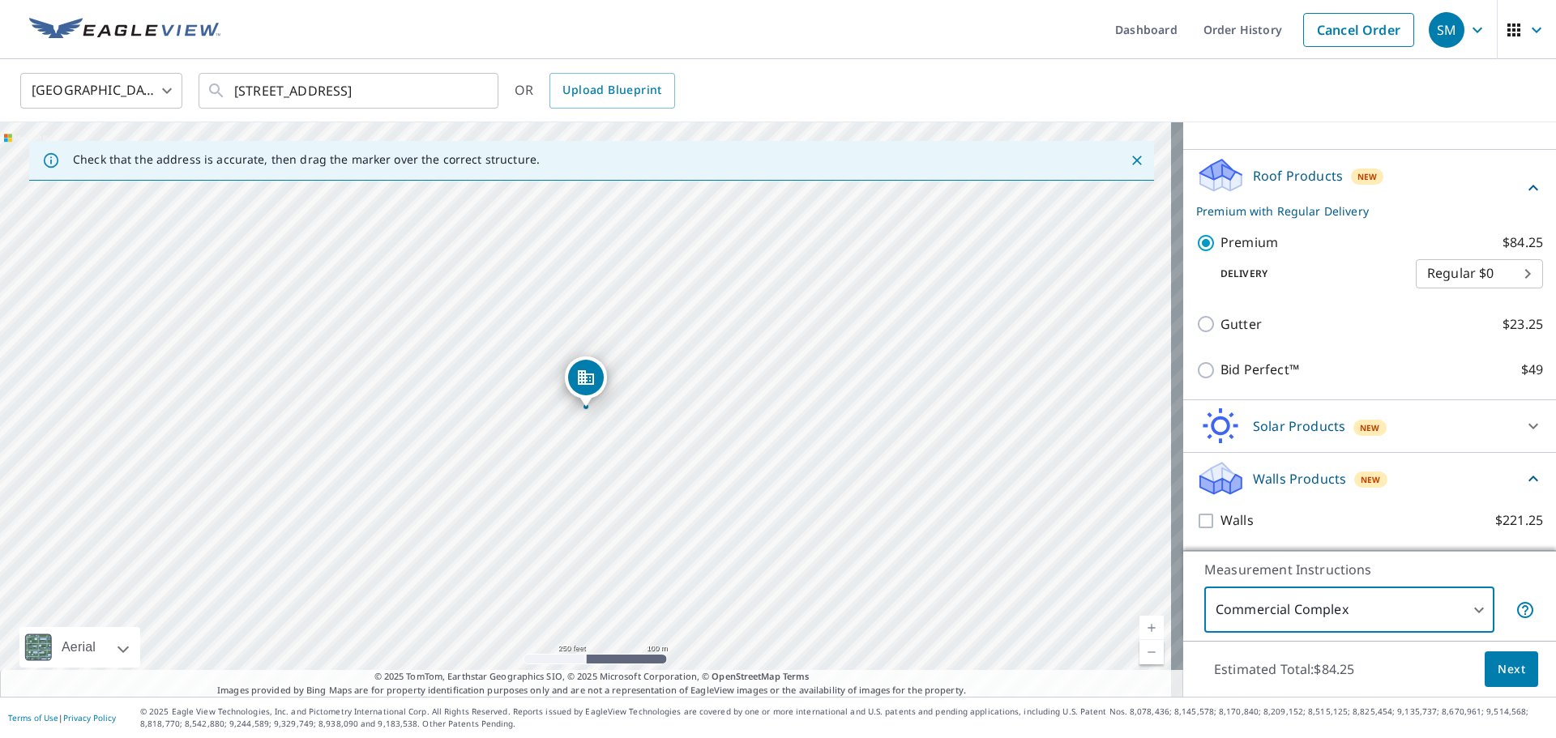
click at [1507, 661] on span "Next" at bounding box center [1512, 670] width 28 height 20
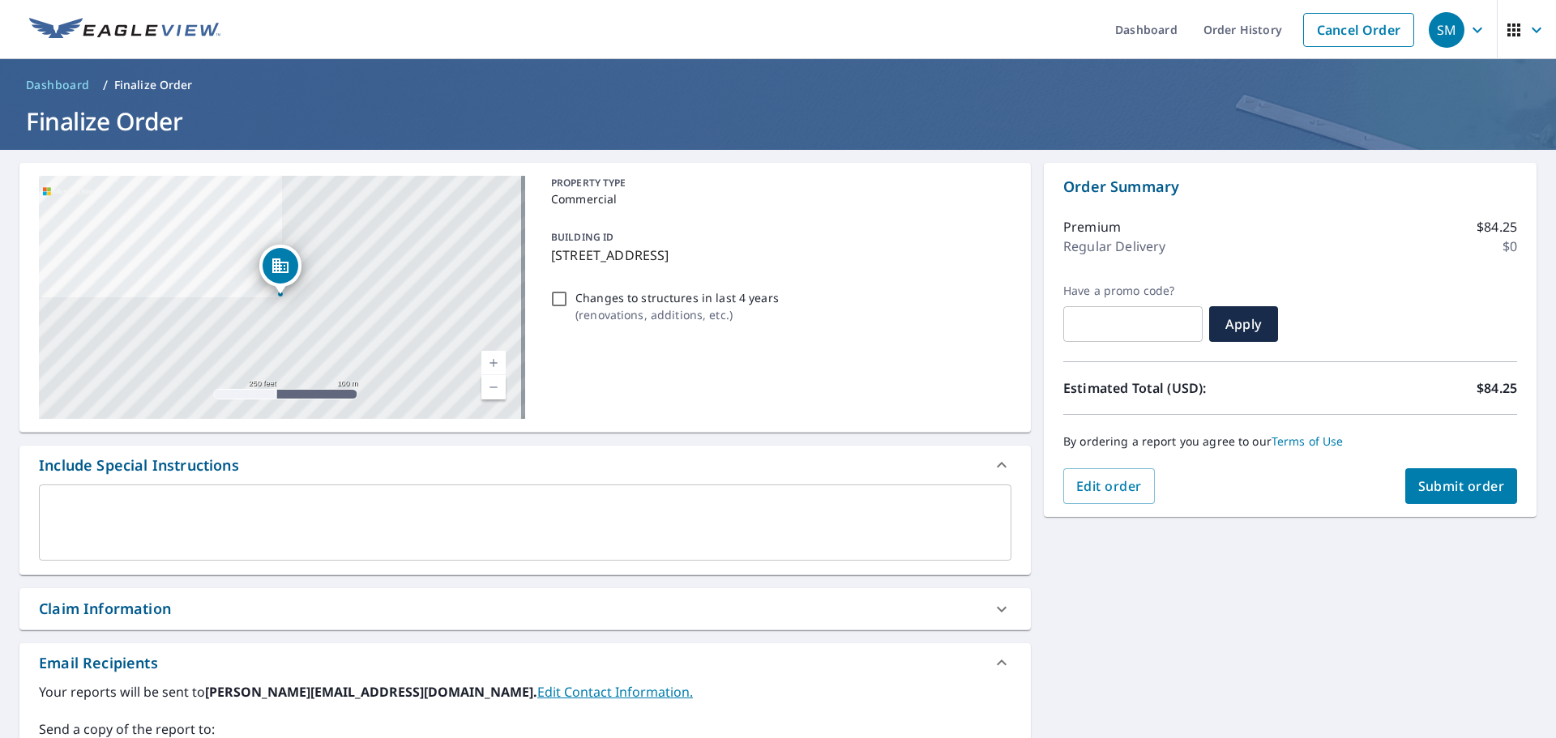
click at [345, 508] on textarea at bounding box center [525, 523] width 950 height 46
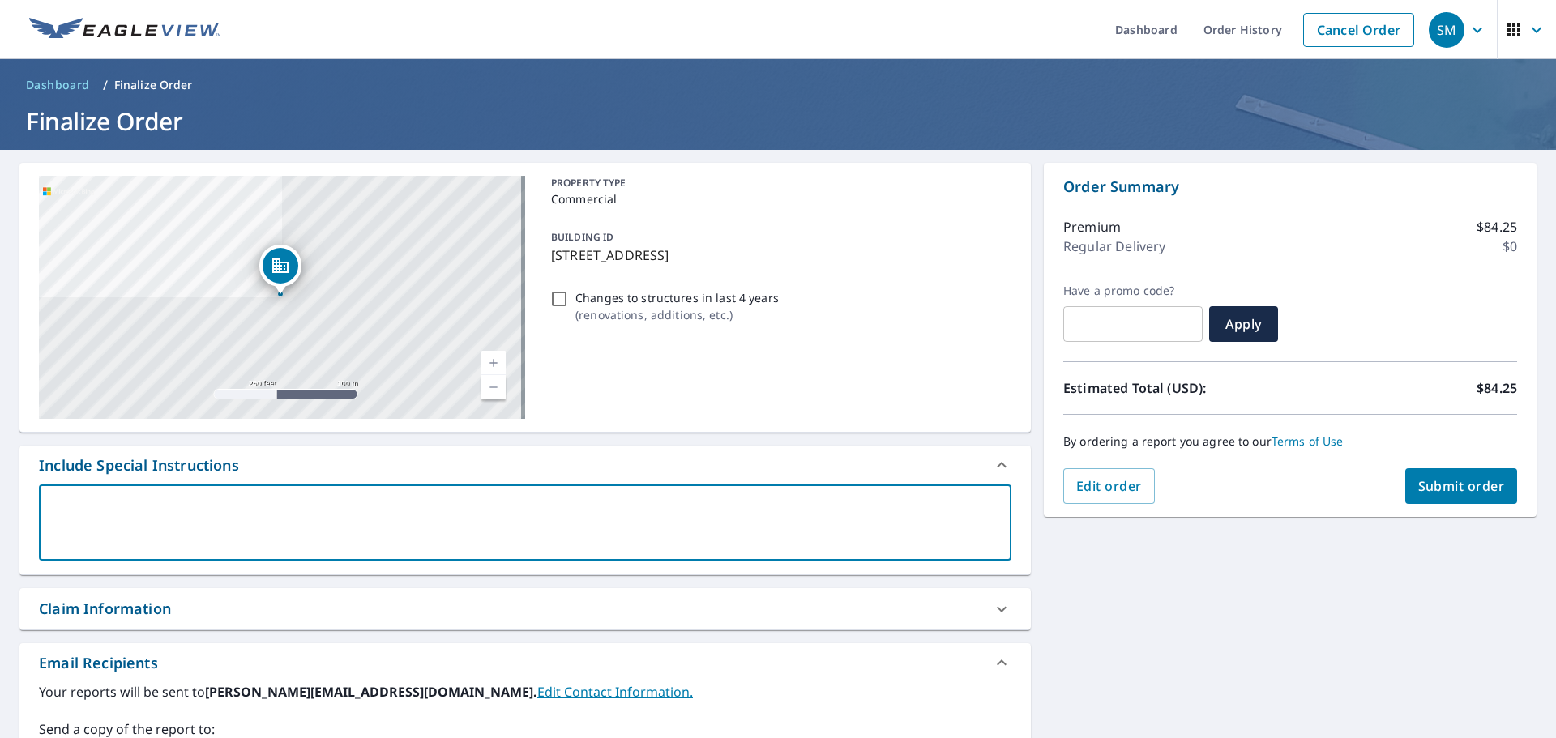
type textarea "T"
type textarea "x"
type textarea "Th"
type textarea "x"
type textarea "Thi"
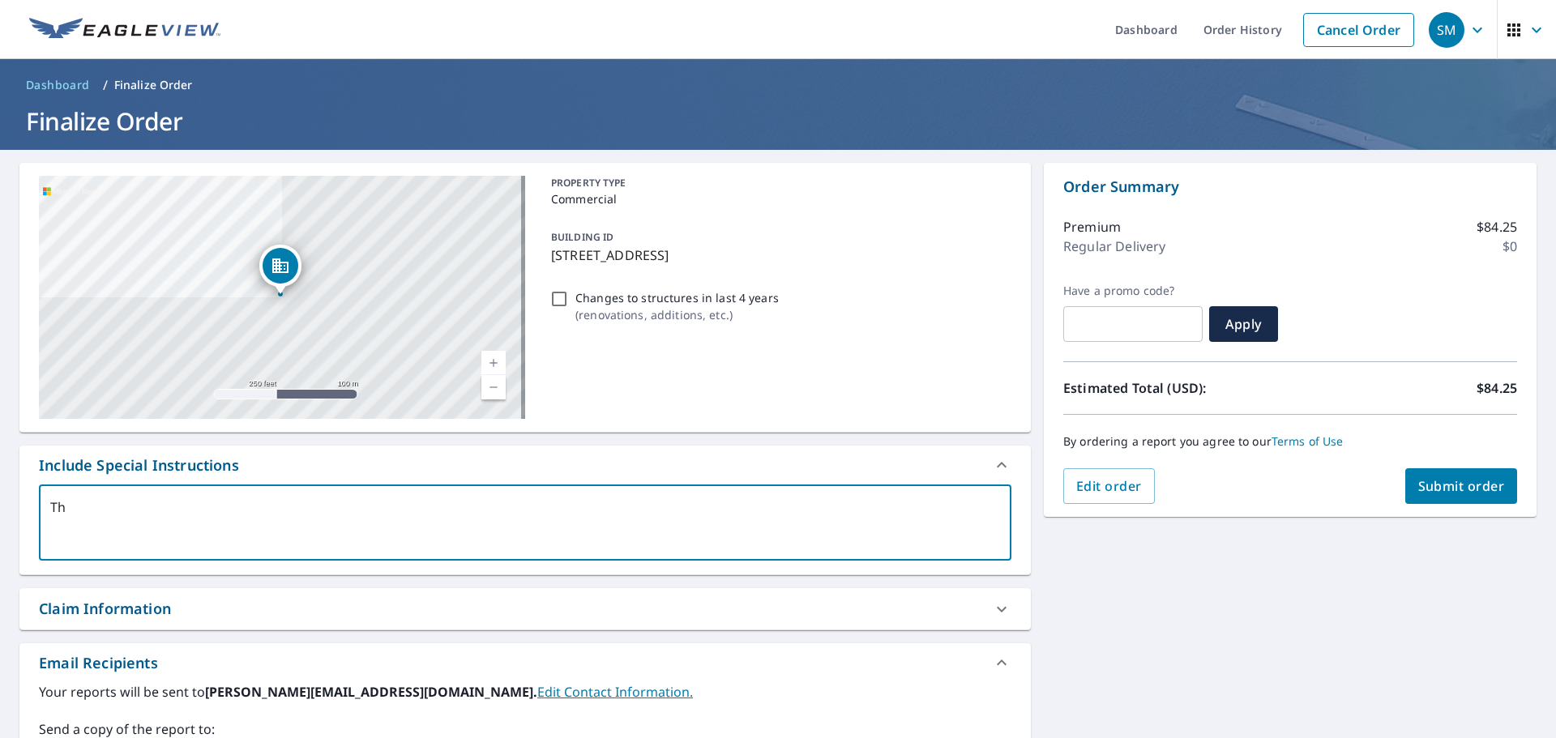
type textarea "x"
type textarea "This"
type textarea "x"
type textarea "This"
type textarea "x"
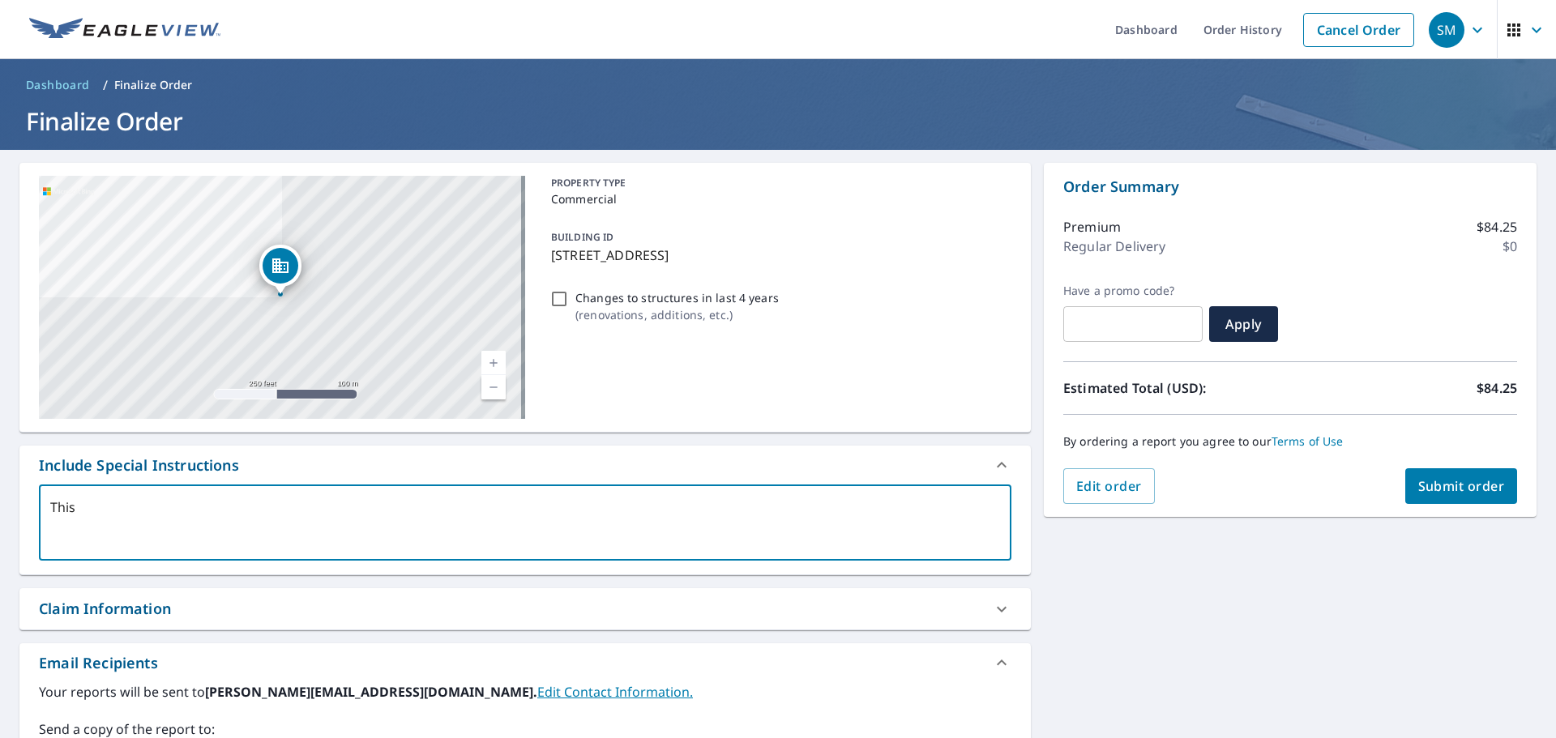
type textarea "This B"
type textarea "x"
type textarea "This Bu"
type textarea "x"
type textarea "This [PERSON_NAME]"
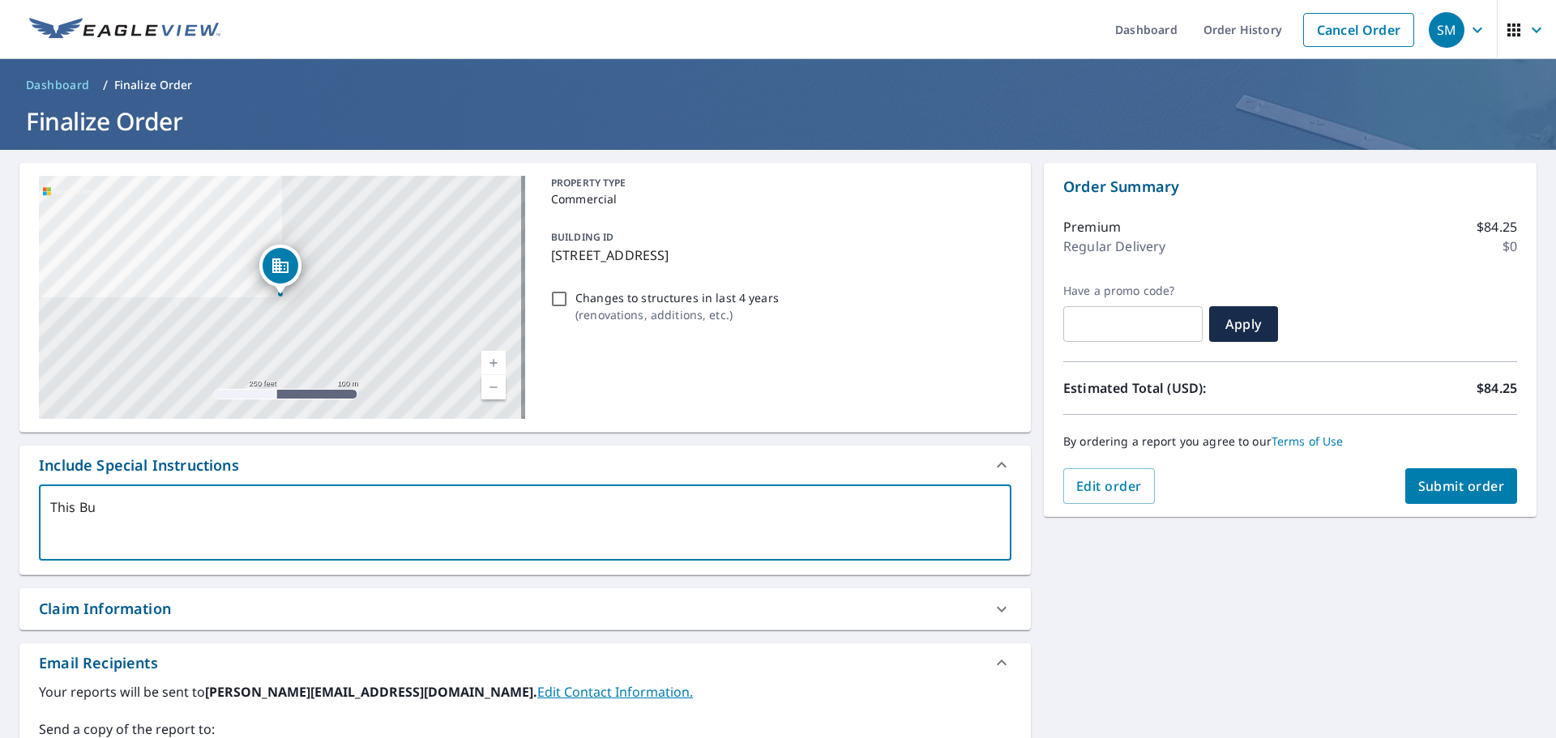
type textarea "x"
type textarea "This Buil"
type textarea "x"
type textarea "This Build"
type textarea "x"
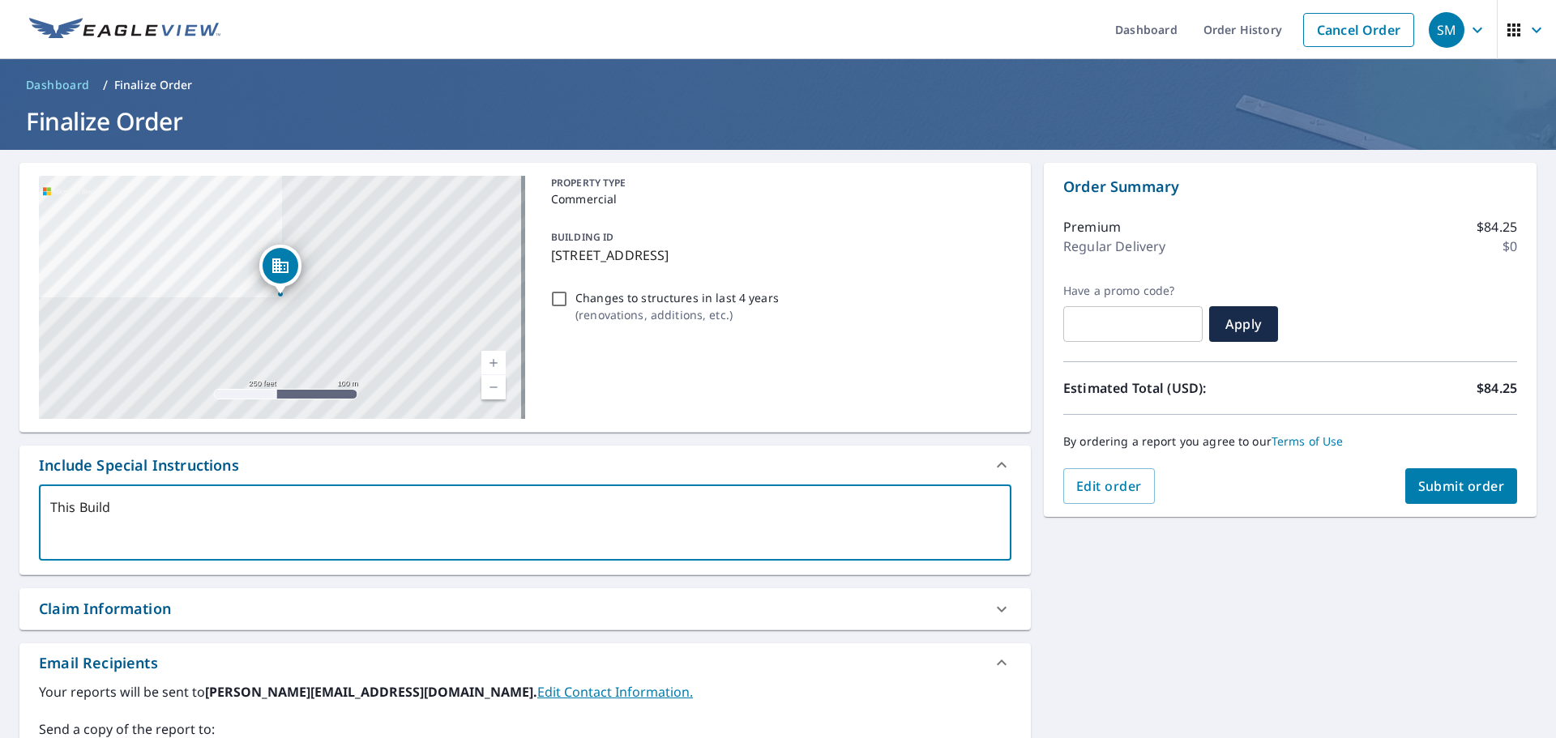
type textarea "This Buildi"
type textarea "x"
type textarea "This Buildin"
type textarea "x"
type textarea "This Building"
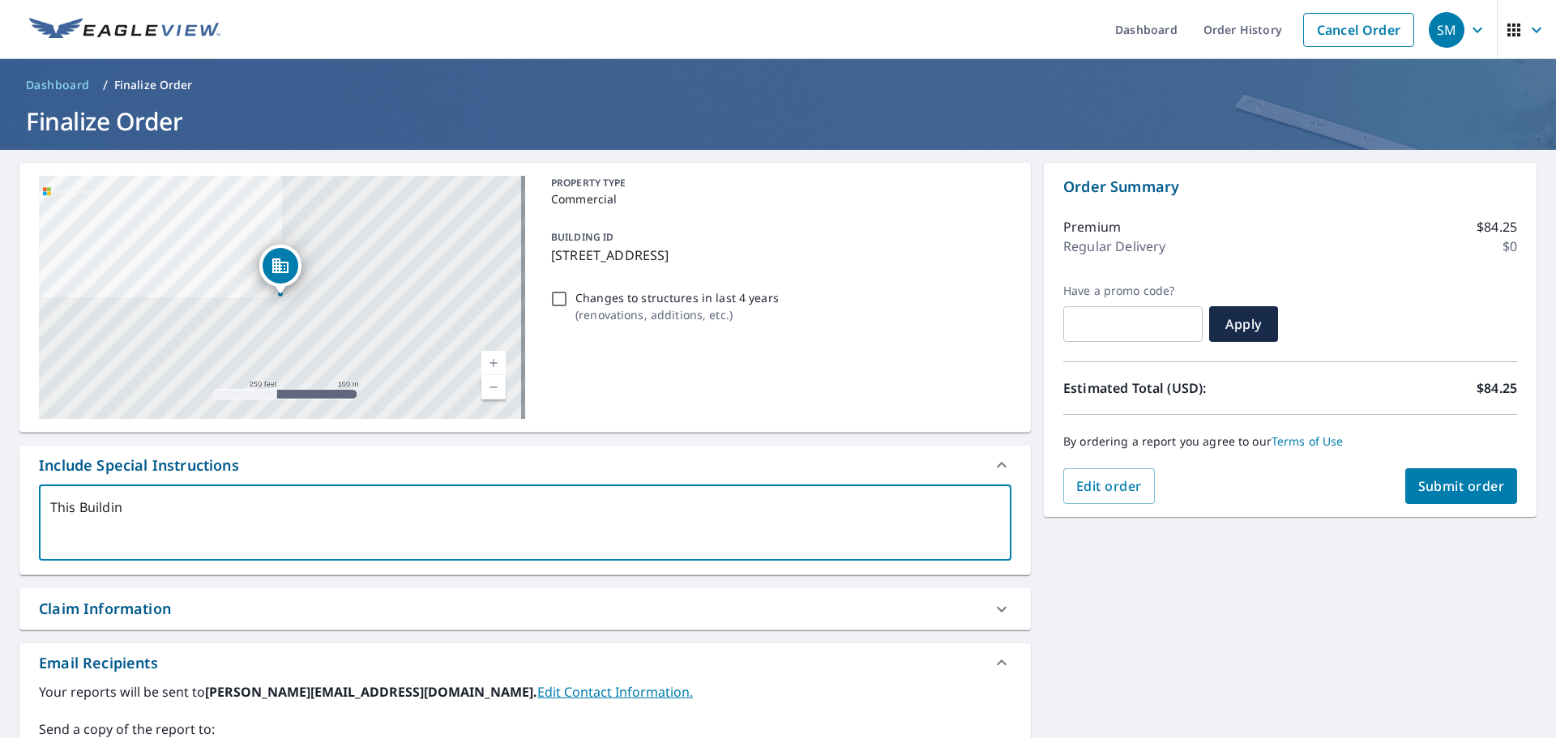
type textarea "x"
type textarea "This Building"
type textarea "x"
type textarea "This Building a"
type textarea "x"
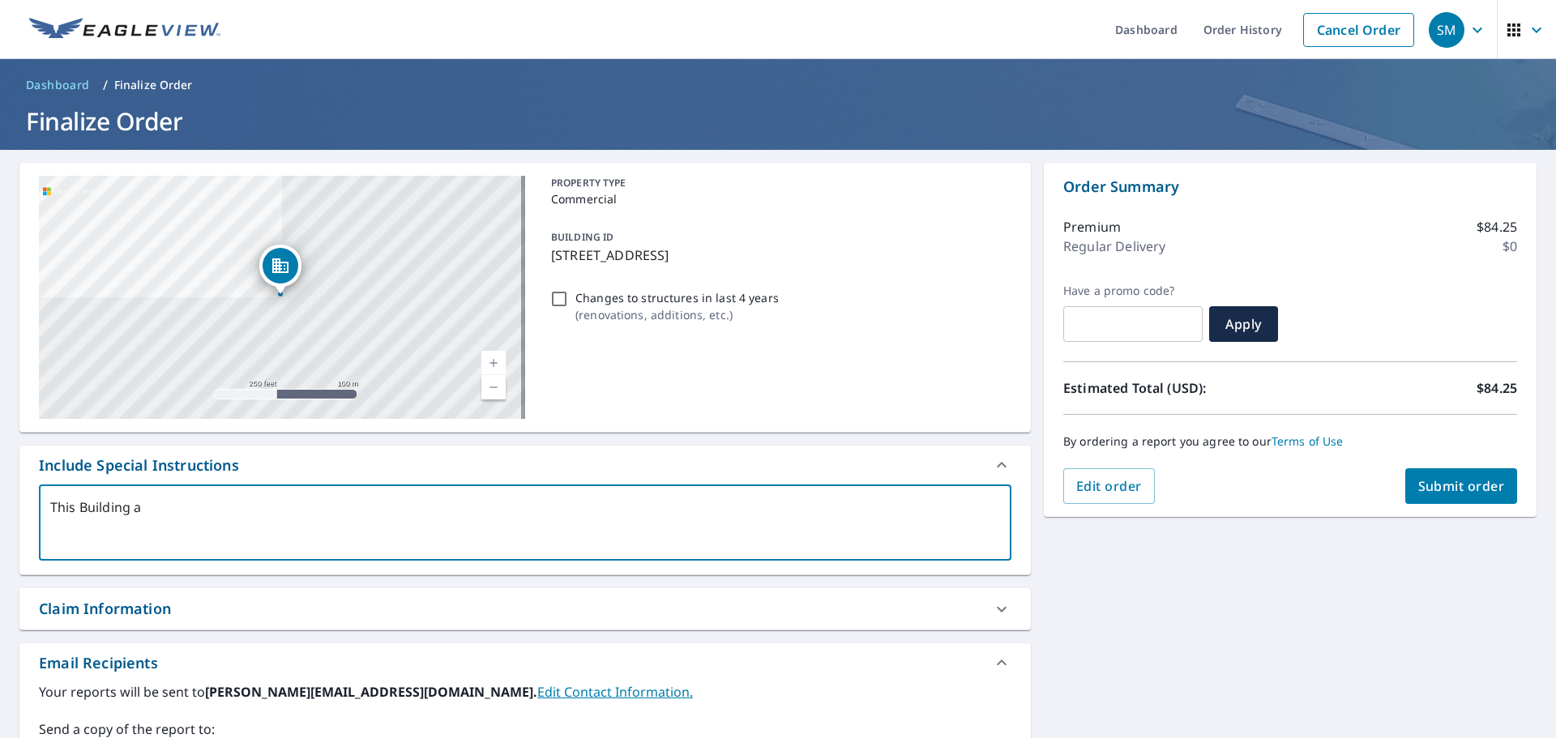
type textarea "This Building a"
type textarea "x"
type textarea "This Building a"
type textarea "x"
type textarea "This Building"
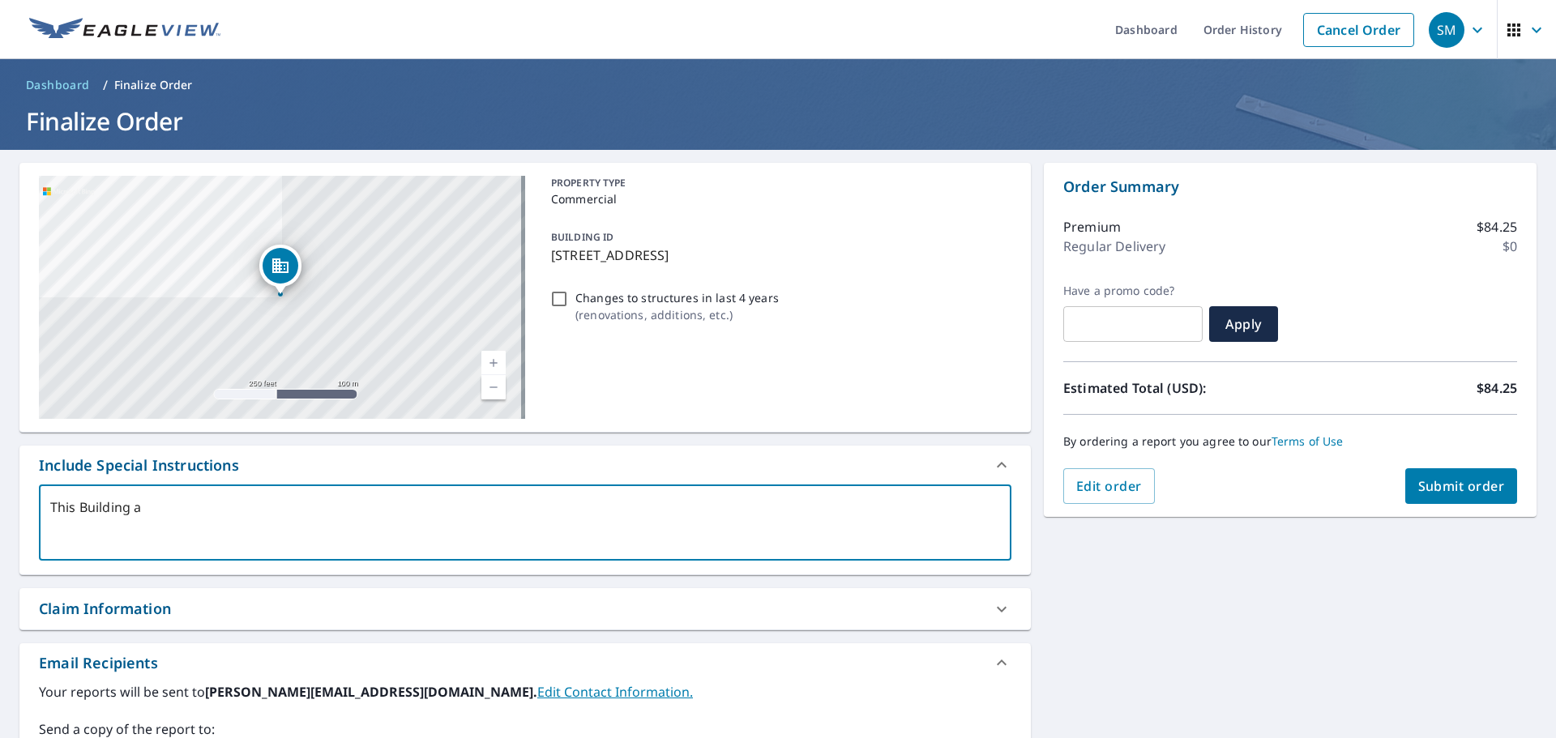
type textarea "x"
type textarea "This Building"
type textarea "x"
type textarea "This Buildin"
type textarea "x"
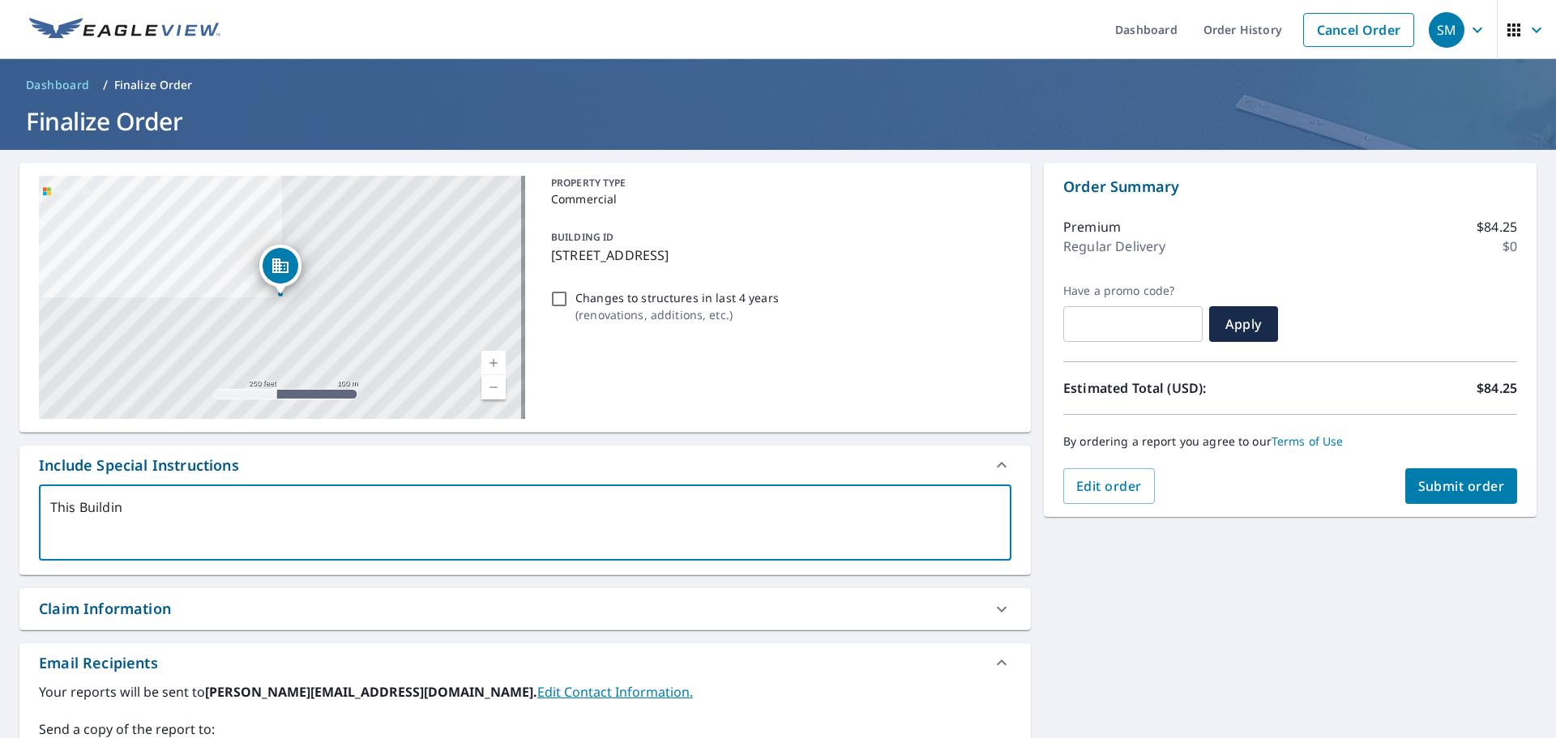
type textarea "This Buildi"
type textarea "x"
type textarea "This Build"
type textarea "x"
type textarea "This Buil"
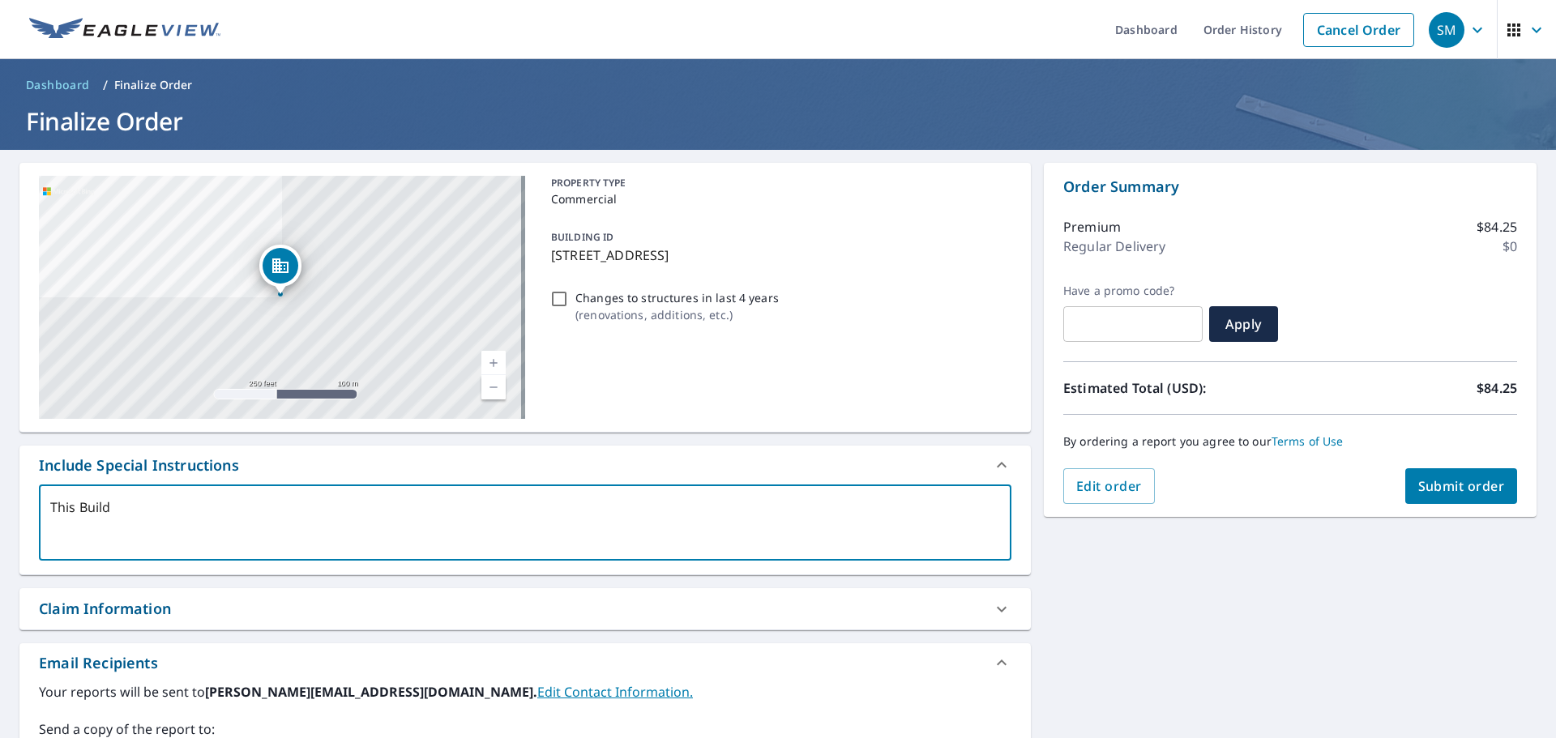
type textarea "x"
type textarea "This [PERSON_NAME]"
type textarea "x"
type textarea "This Bu"
type textarea "x"
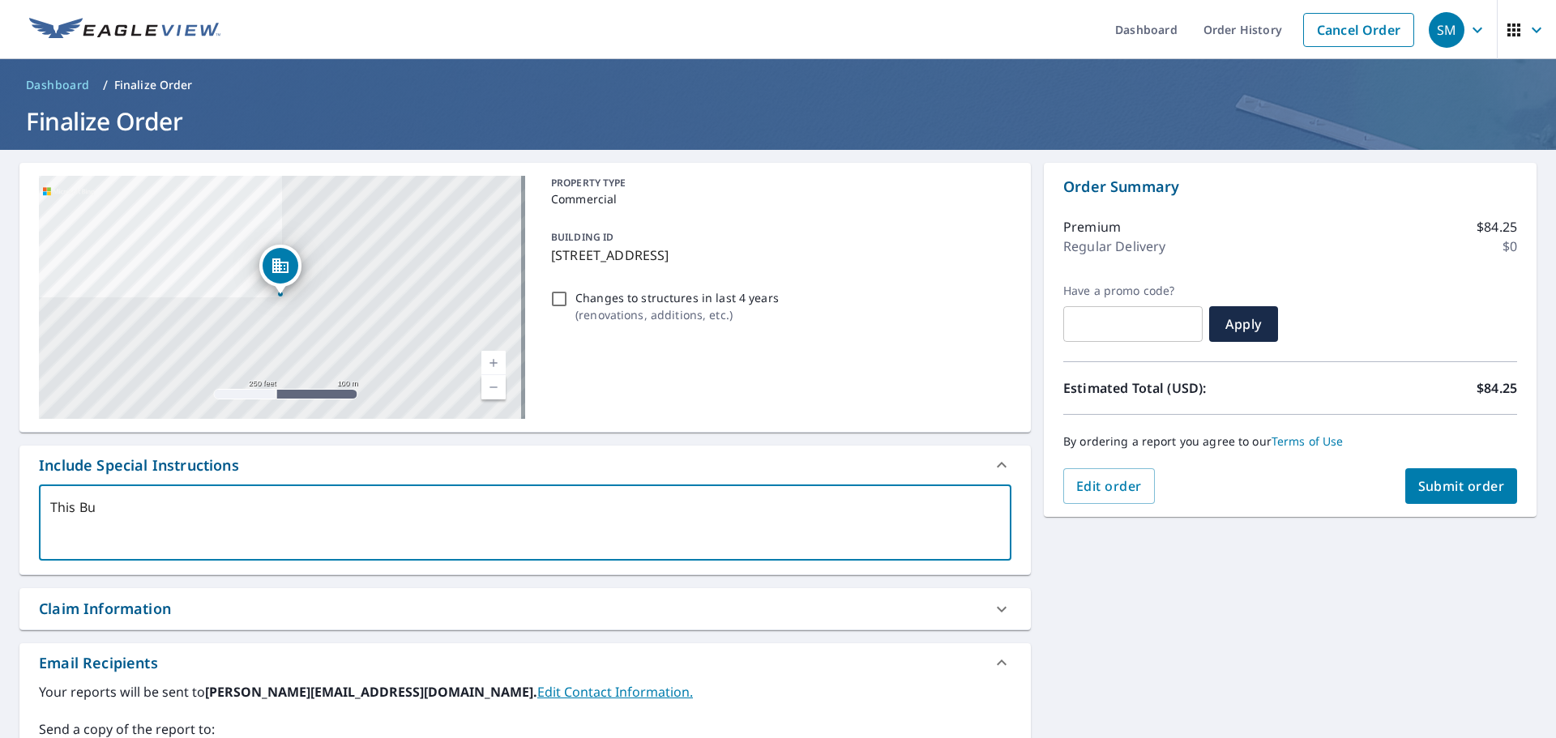
type textarea "This B"
type textarea "x"
type textarea "This"
type textarea "x"
type textarea "This"
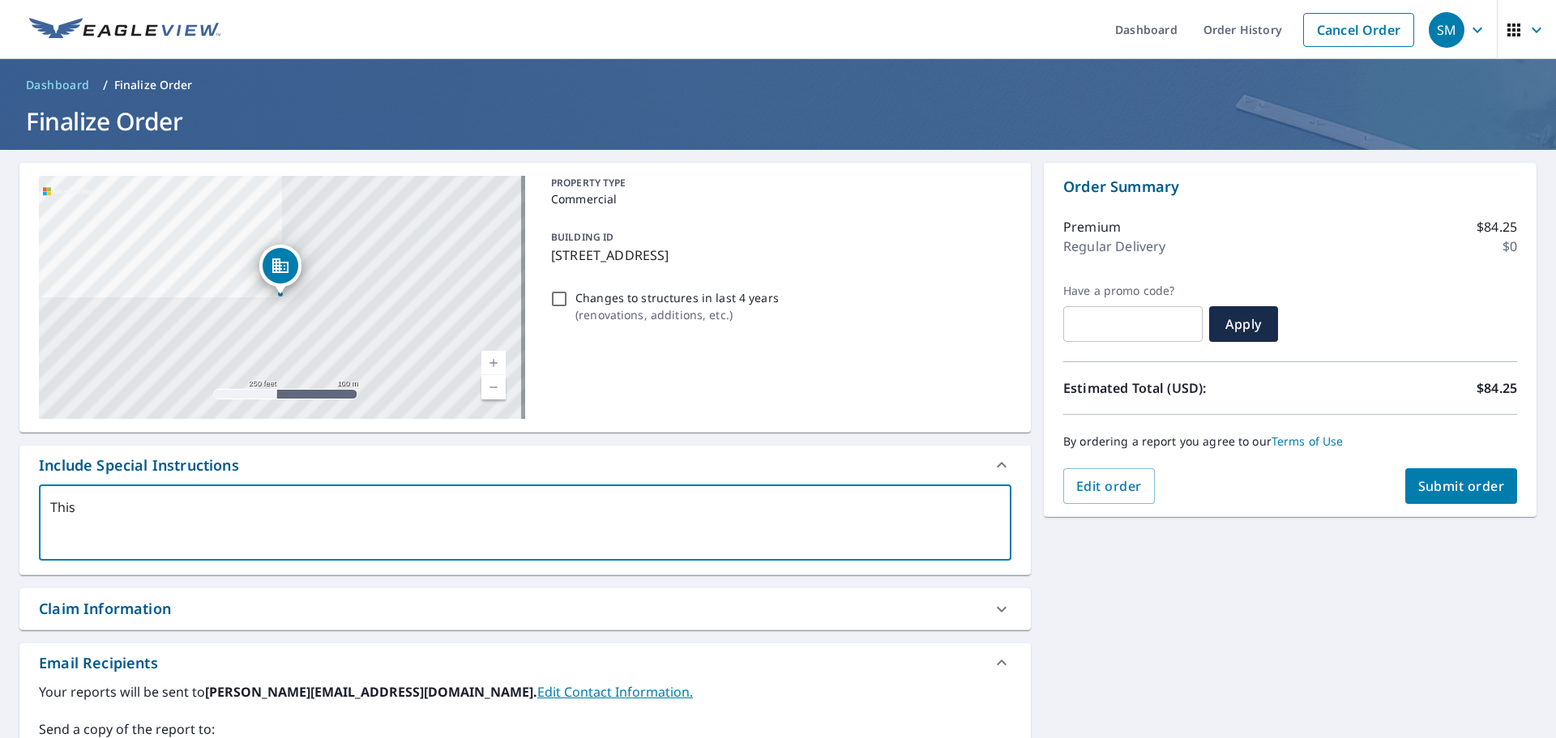
type textarea "x"
type textarea "This"
type textarea "x"
type textarea "This b"
type textarea "x"
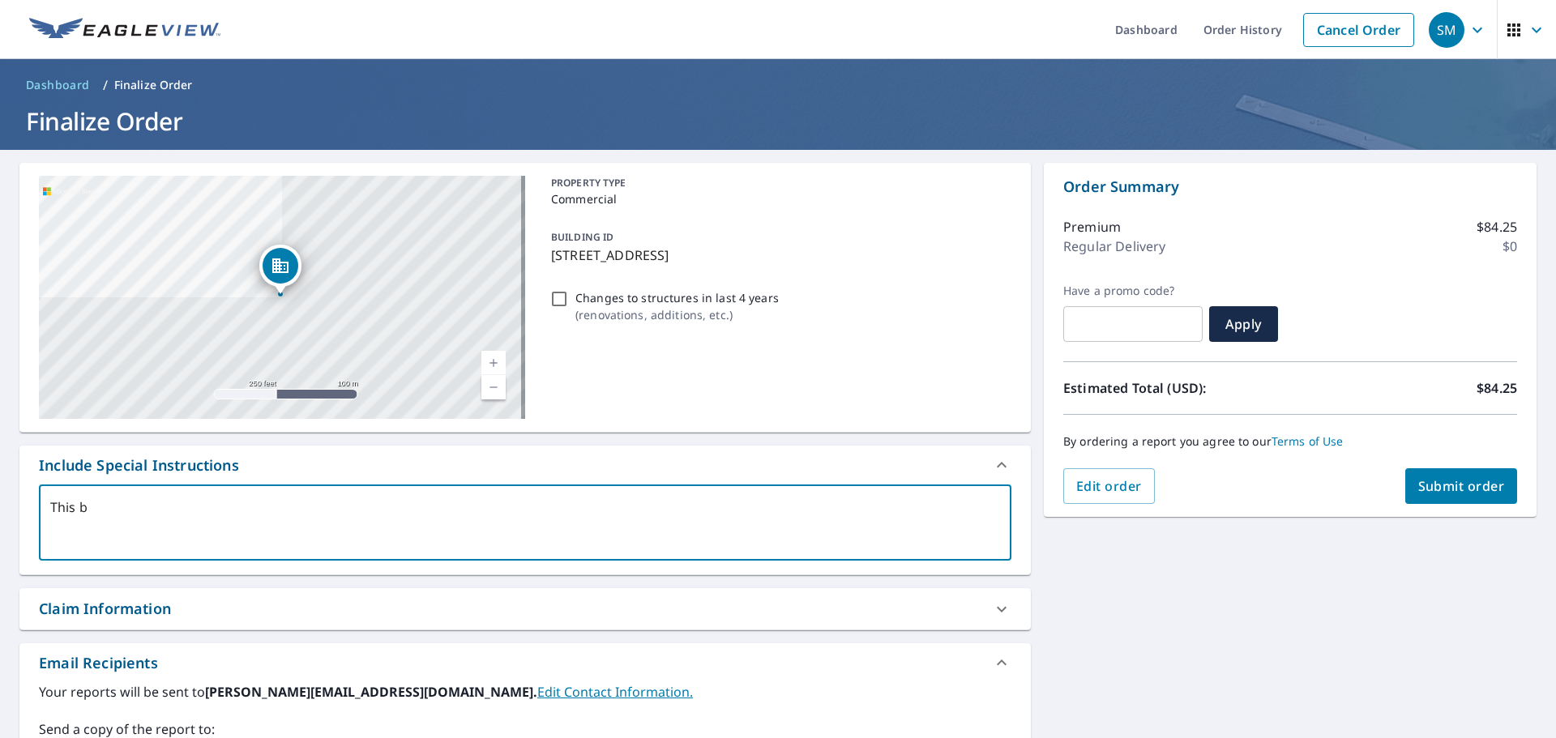
type textarea "This ba"
type textarea "x"
type textarea "This bar"
type textarea "x"
type textarea "This [PERSON_NAME]"
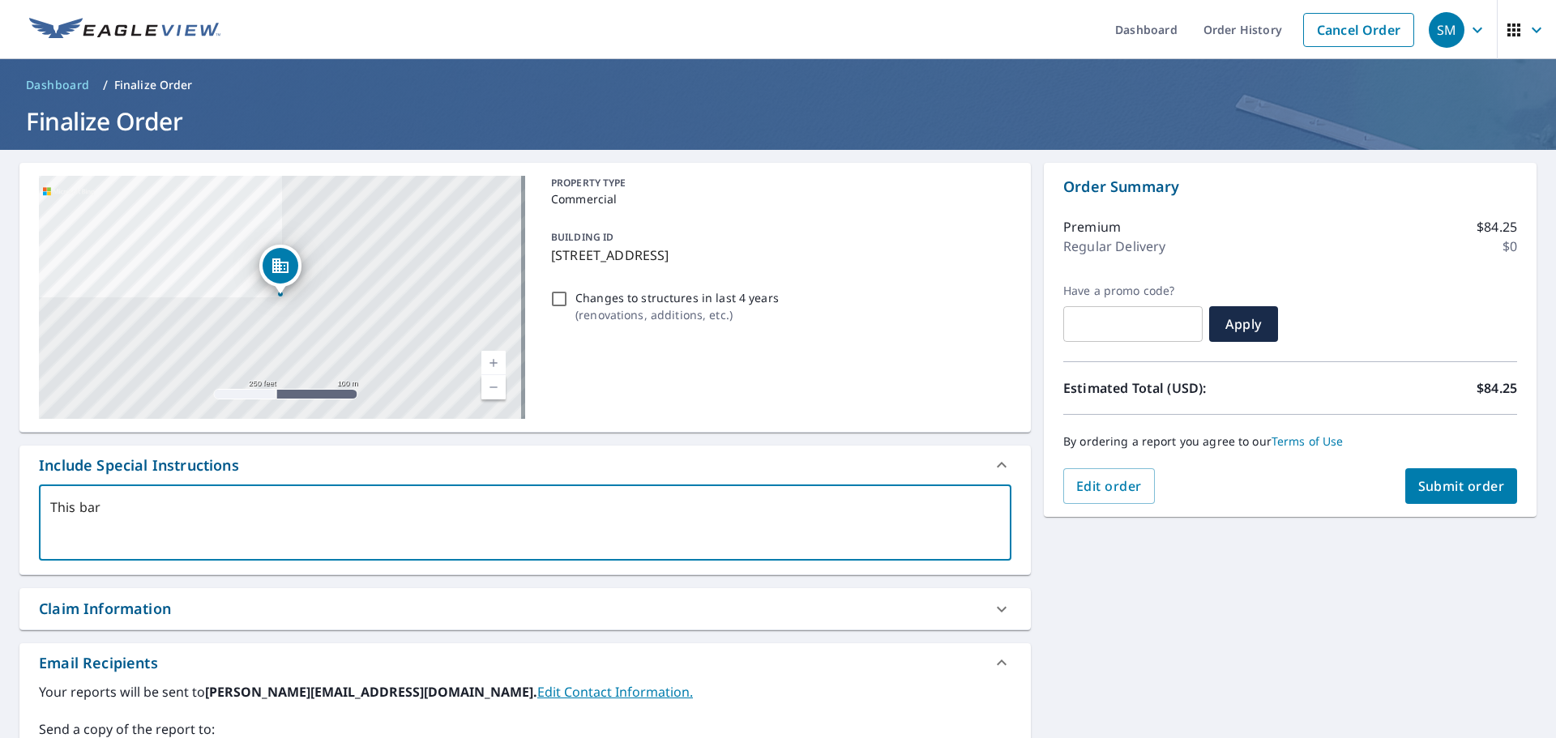
type textarea "x"
type textarea "This barre"
type textarea "x"
type textarea "This barrel"
type textarea "x"
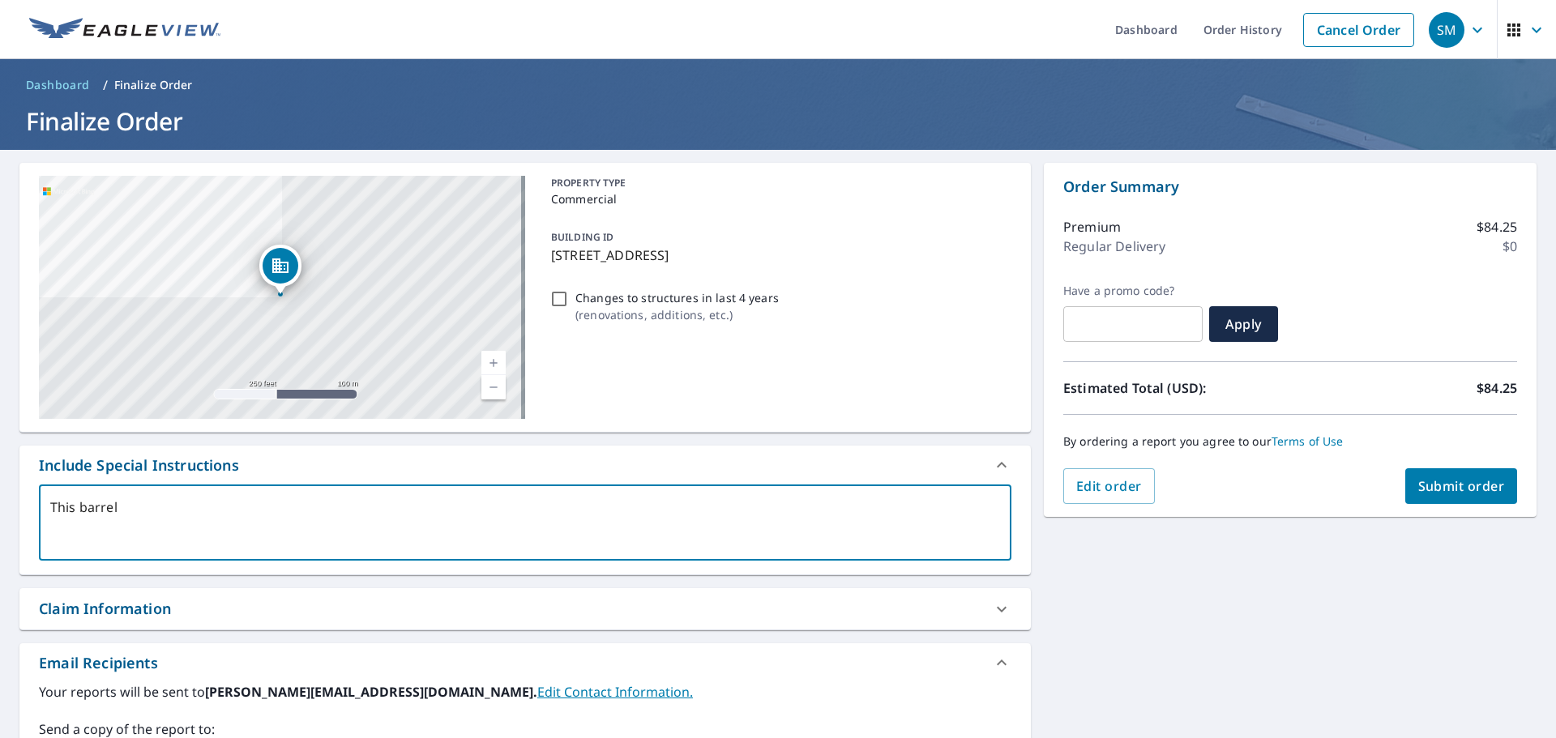
type textarea "This barrel"
type textarea "x"
type textarea "This barrel s"
type textarea "x"
type textarea "This barrel st"
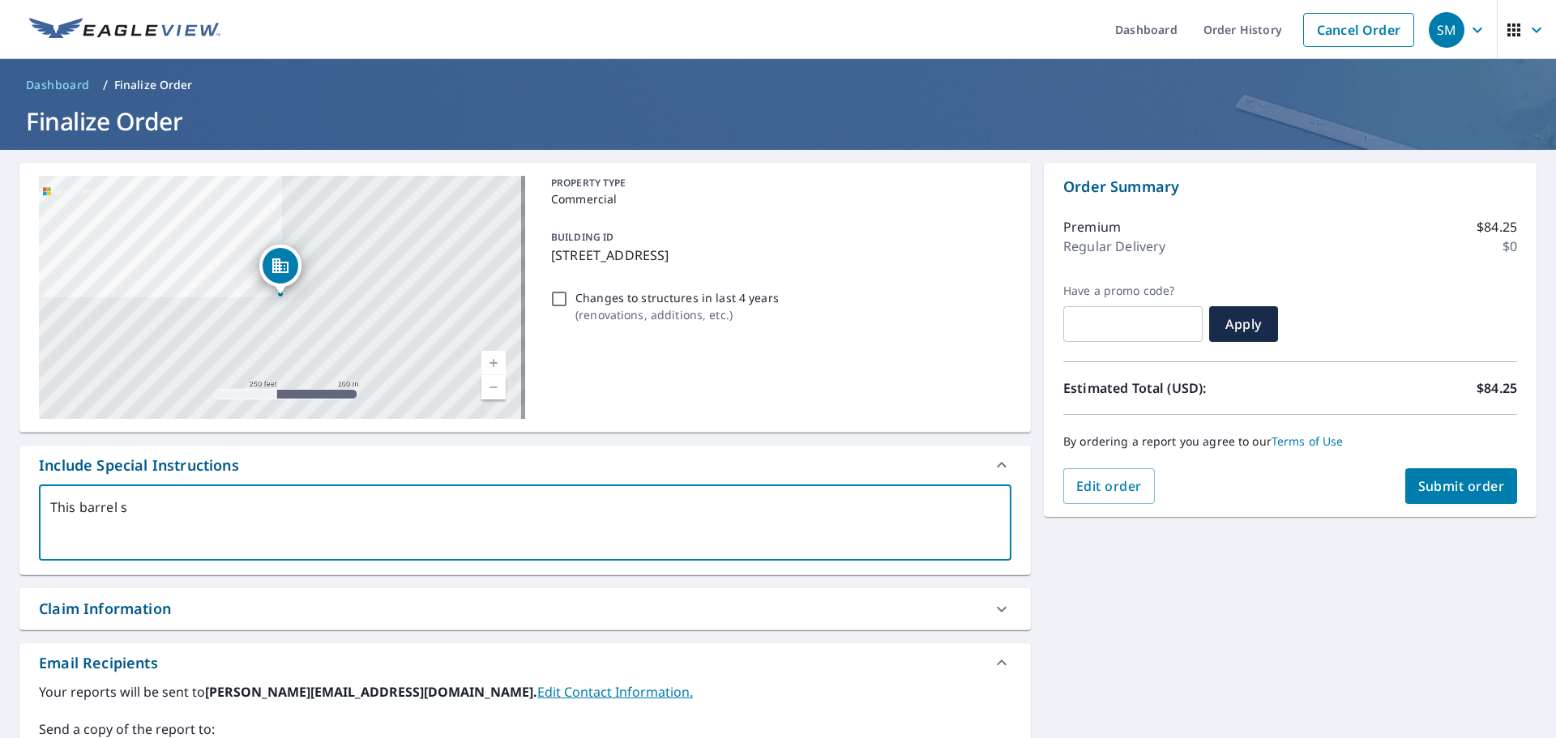
type textarea "x"
type textarea "This barrel sty"
type textarea "x"
type textarea "This barrel styl"
type textarea "x"
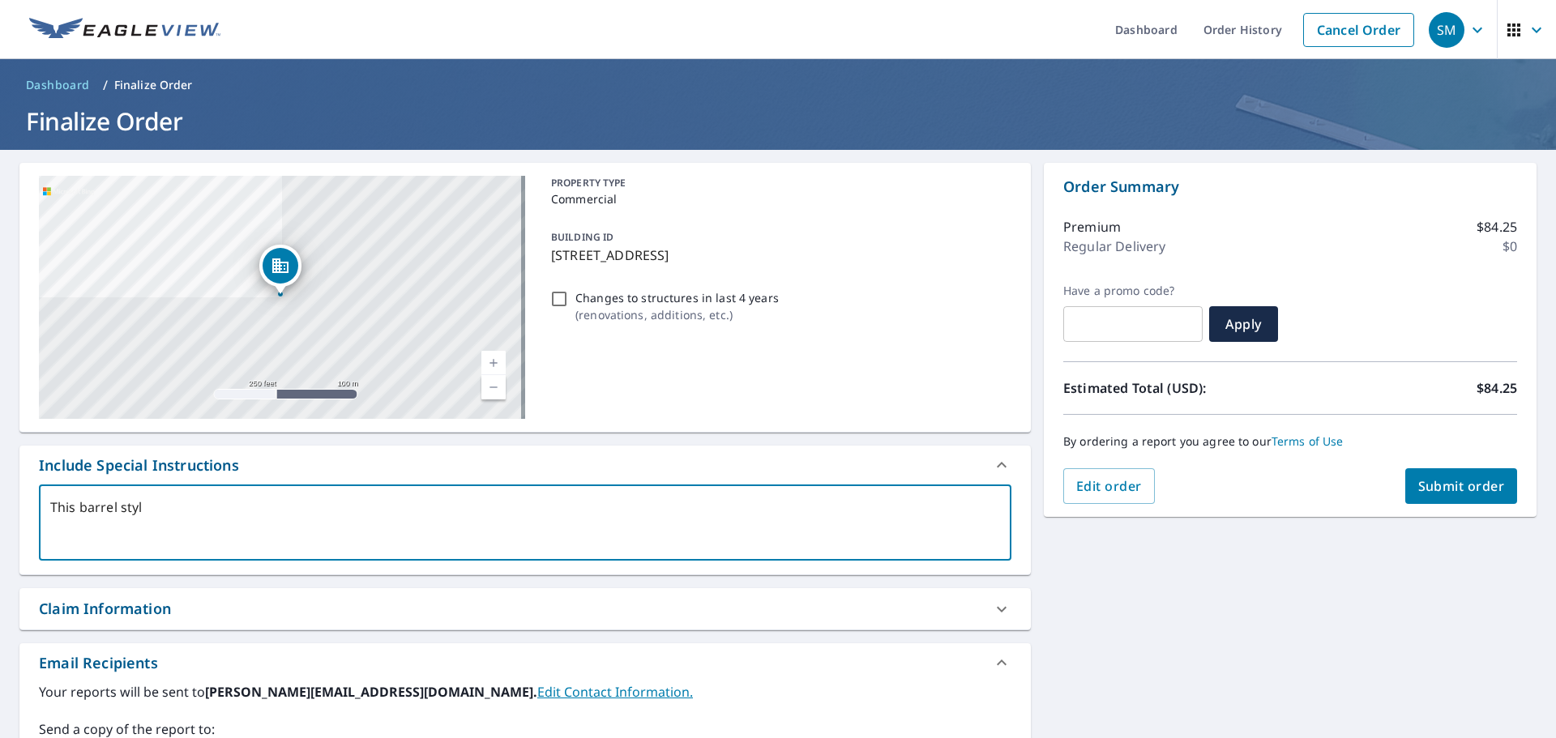
type textarea "This barrel style"
type textarea "x"
type textarea "This barrel style"
type textarea "x"
type textarea "This barrel style b"
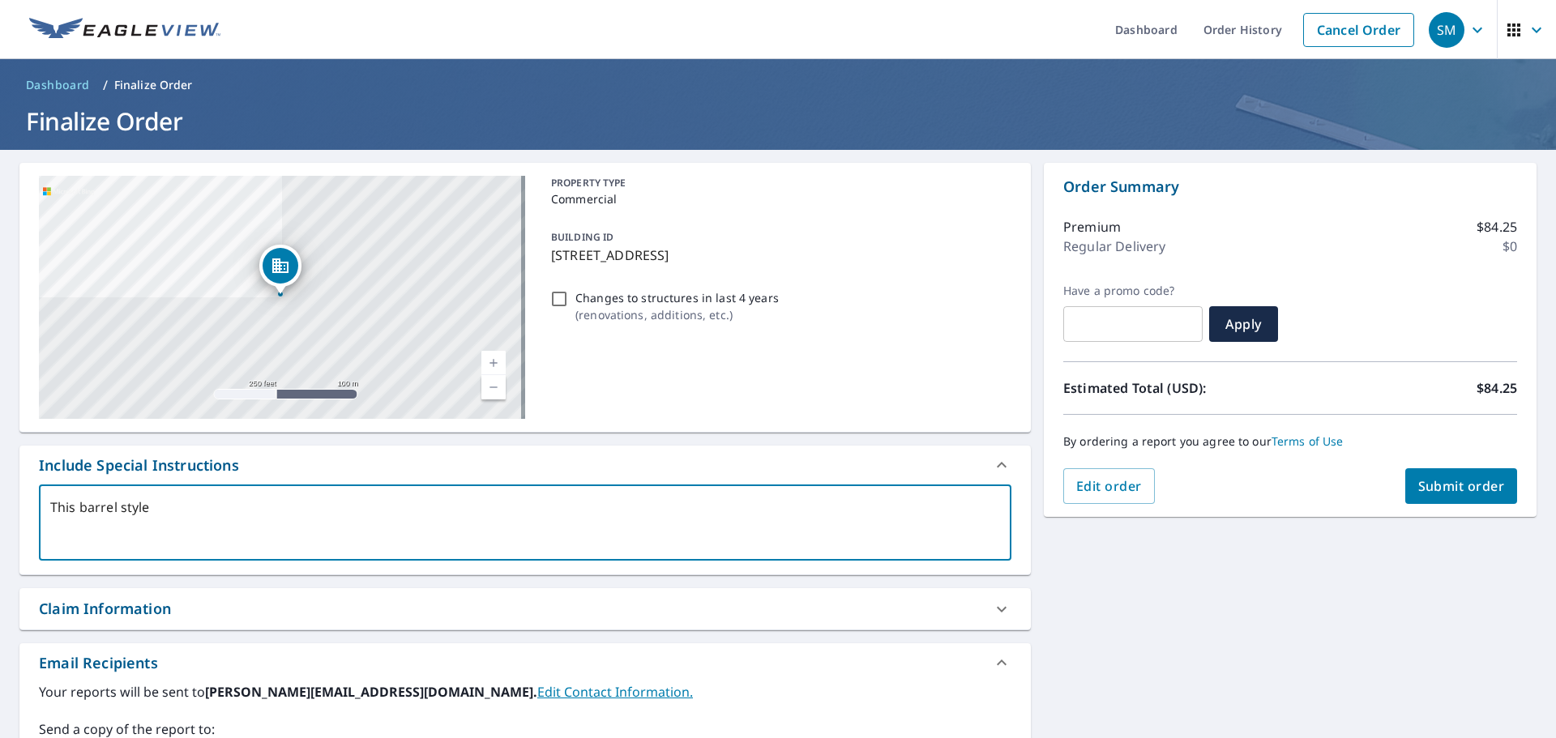
type textarea "x"
type textarea "This barrel style bu"
type textarea "x"
type textarea "This barrel style [PERSON_NAME]"
type textarea "x"
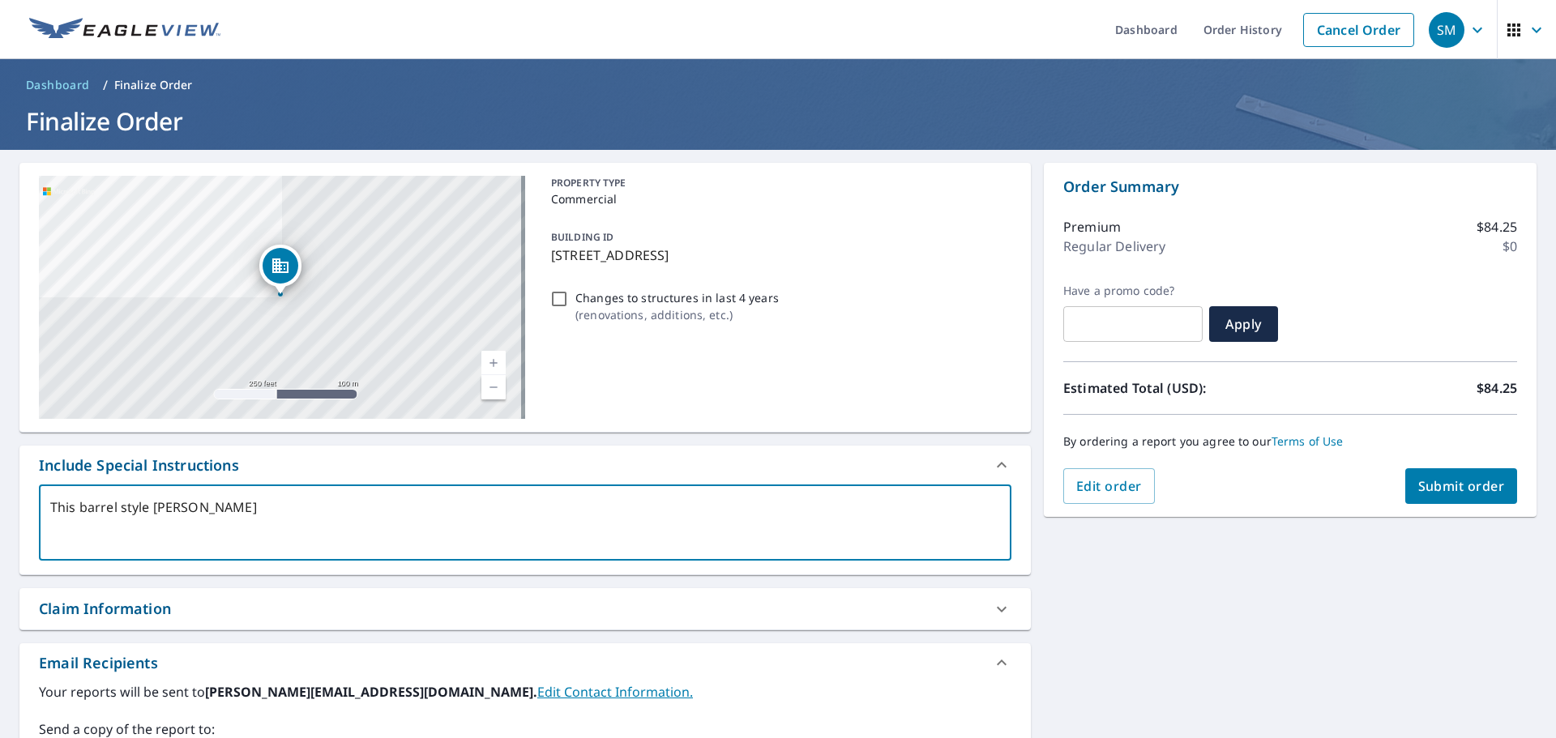
type textarea "This barrel style buil"
type textarea "x"
type textarea "This barrel style build"
type textarea "x"
type textarea "This barrel style buildi"
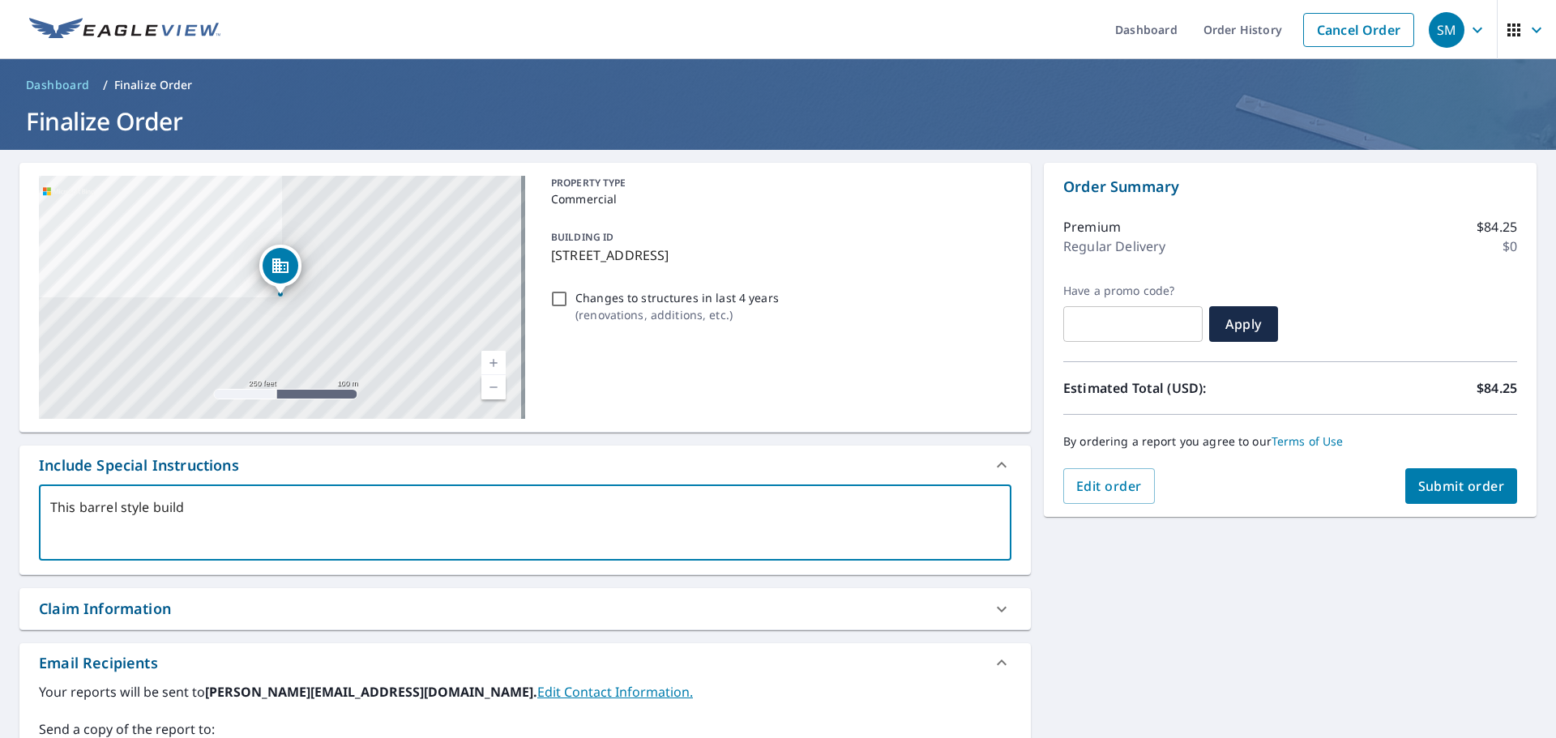
type textarea "x"
type textarea "This barrel style buildin"
type textarea "x"
type textarea "This barrel style building"
type textarea "x"
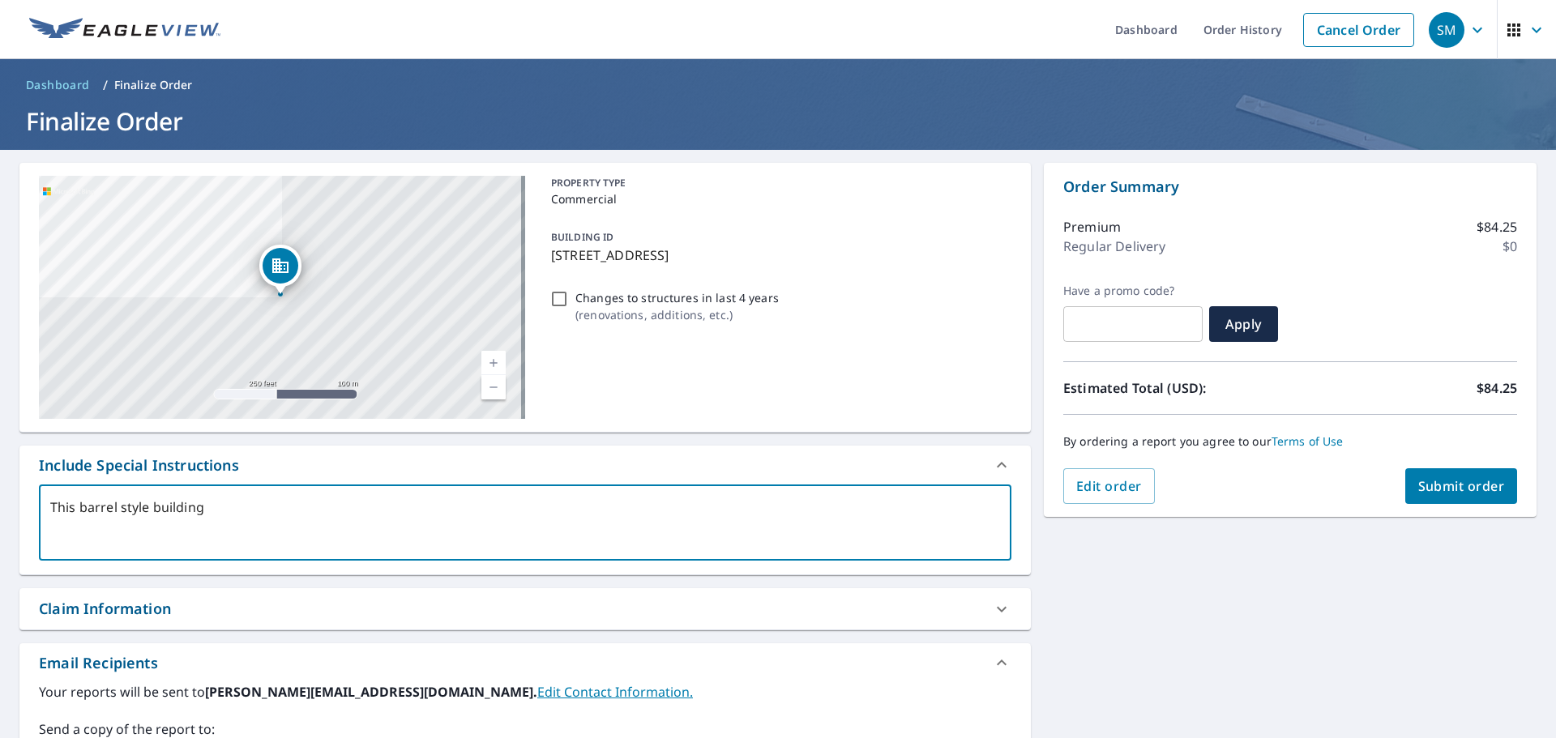
type textarea "This barrel style building"
type textarea "x"
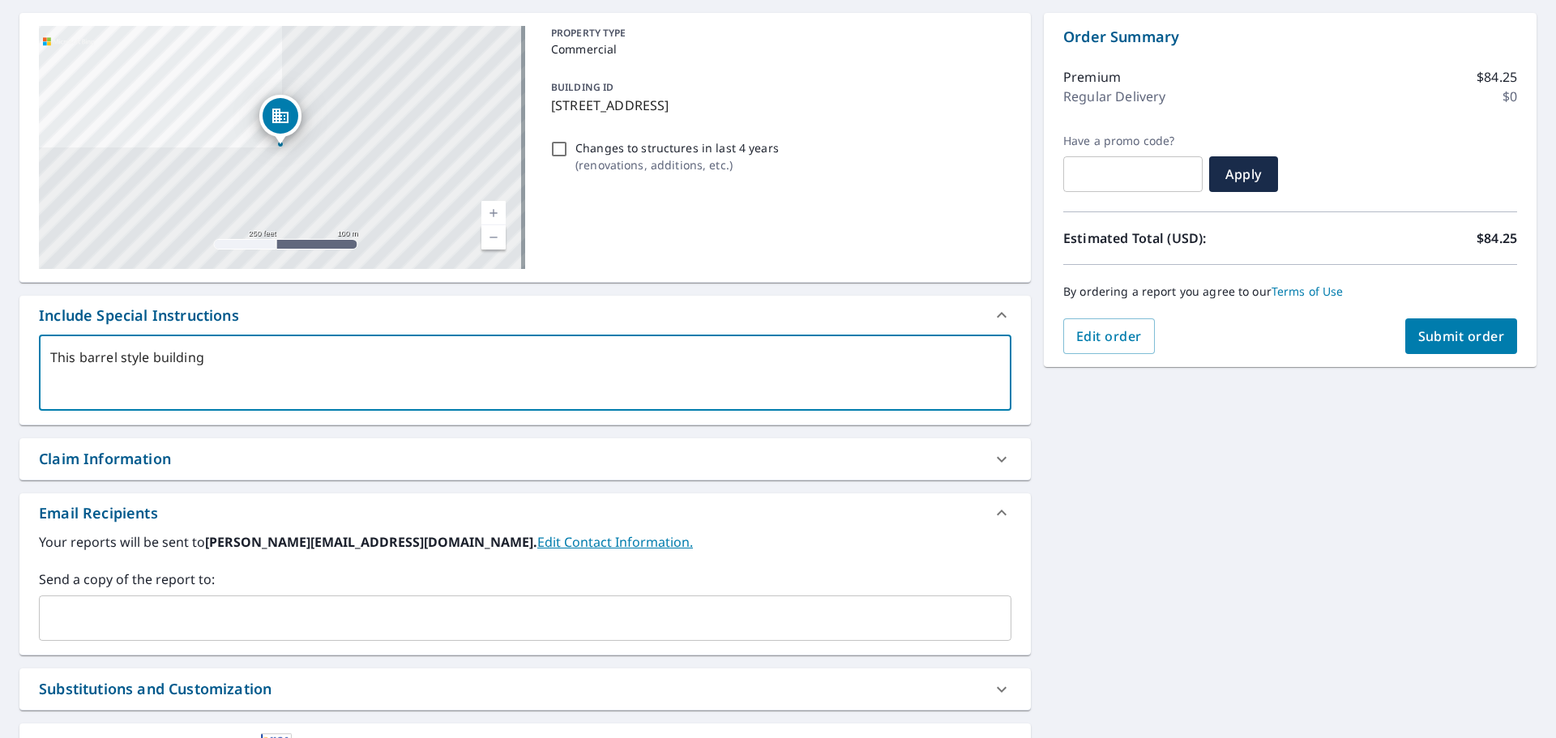
scroll to position [162, 0]
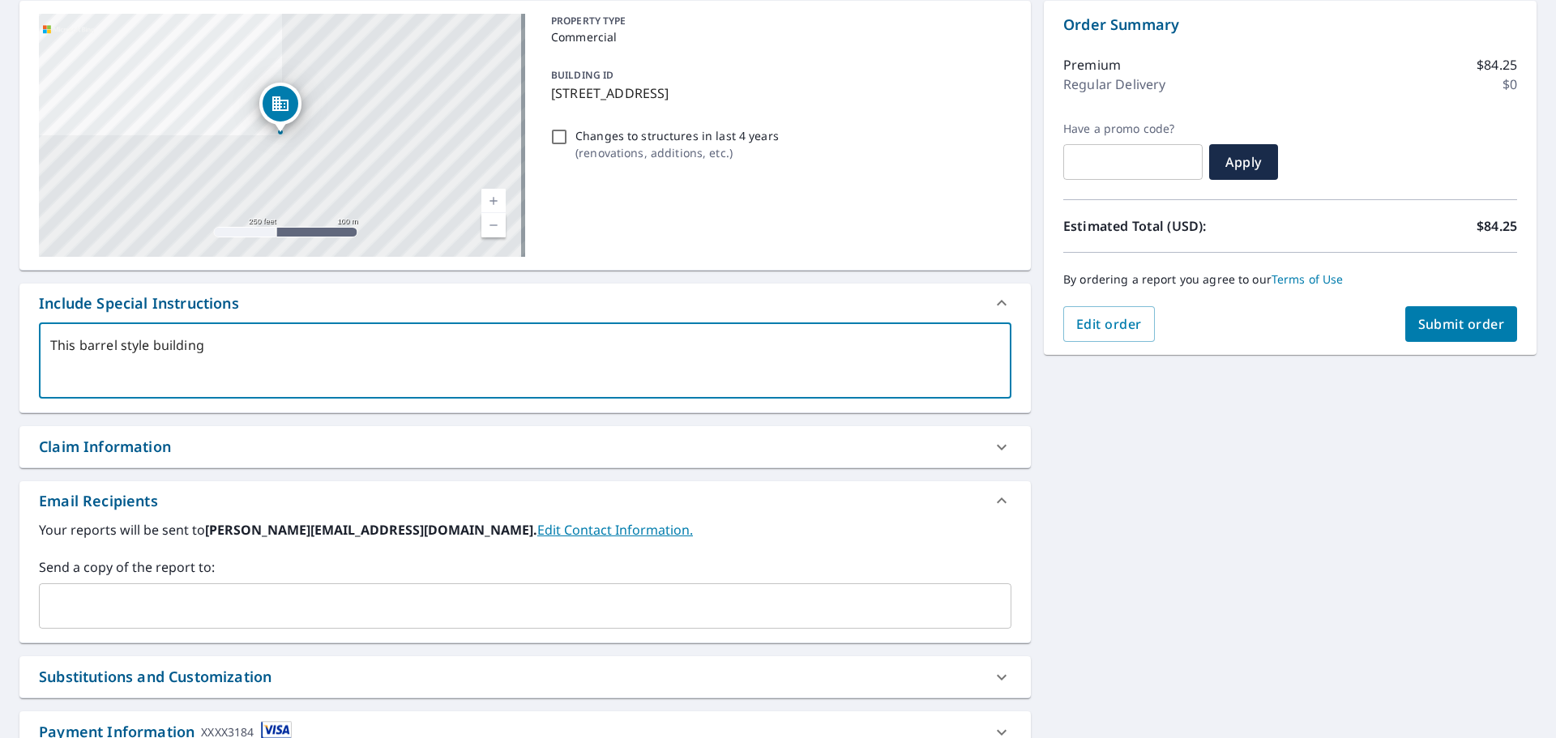
type textarea "This barrel style building"
type textarea "x"
click at [169, 606] on input "text" at bounding box center [513, 606] width 934 height 31
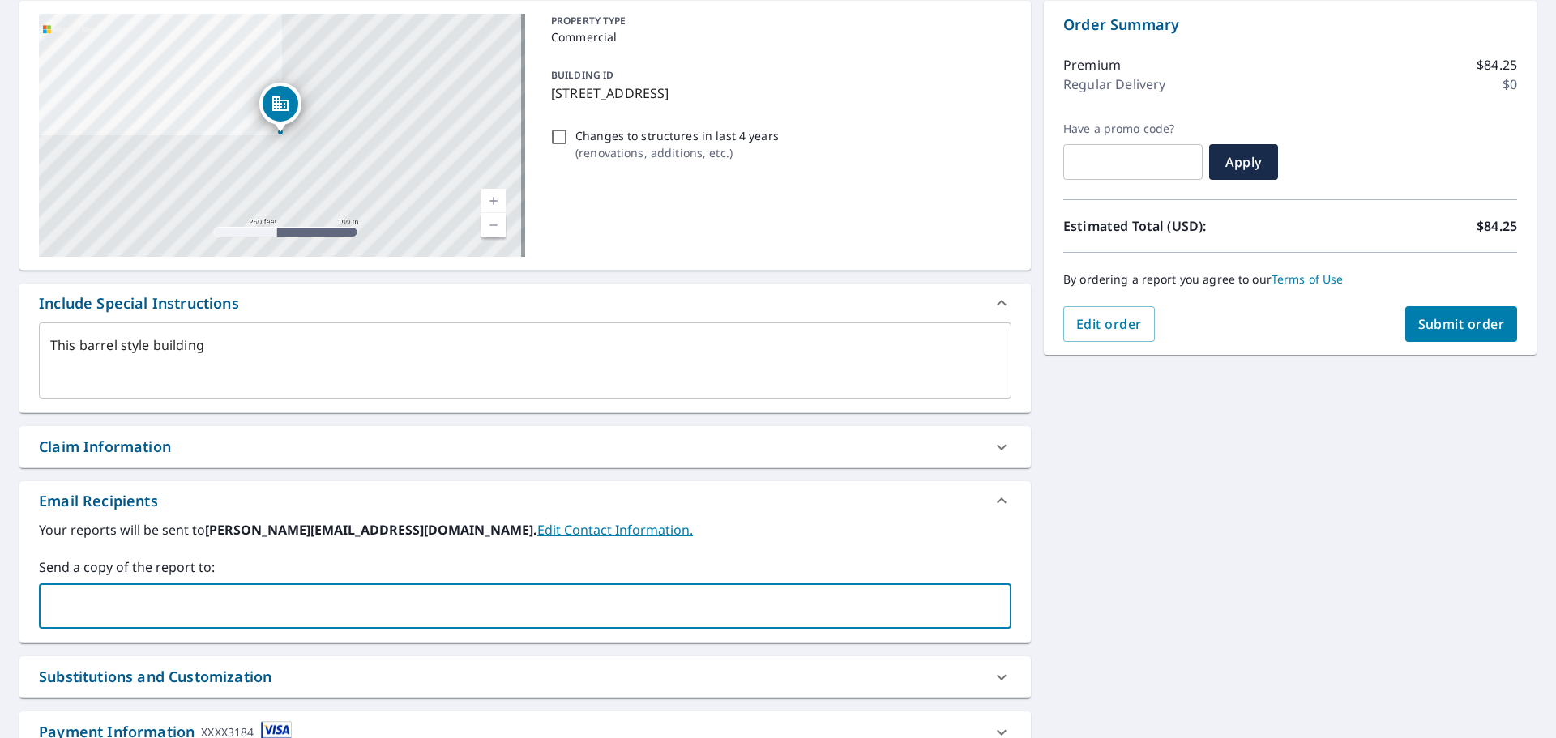
type input "[EMAIL_ADDRESS][DOMAIN_NAME]"
type textarea "x"
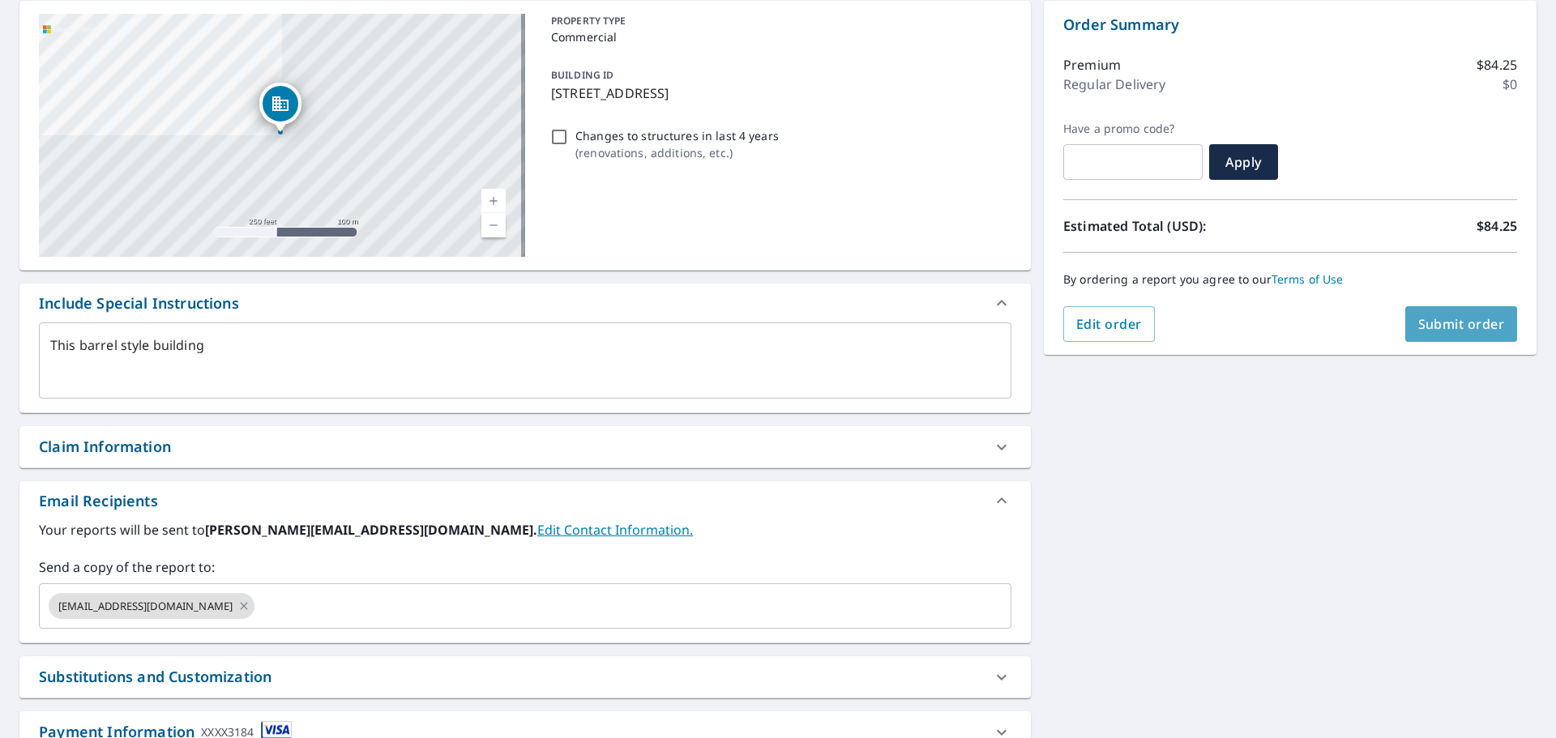
click at [1437, 328] on span "Submit order" at bounding box center [1462, 324] width 87 height 18
type textarea "x"
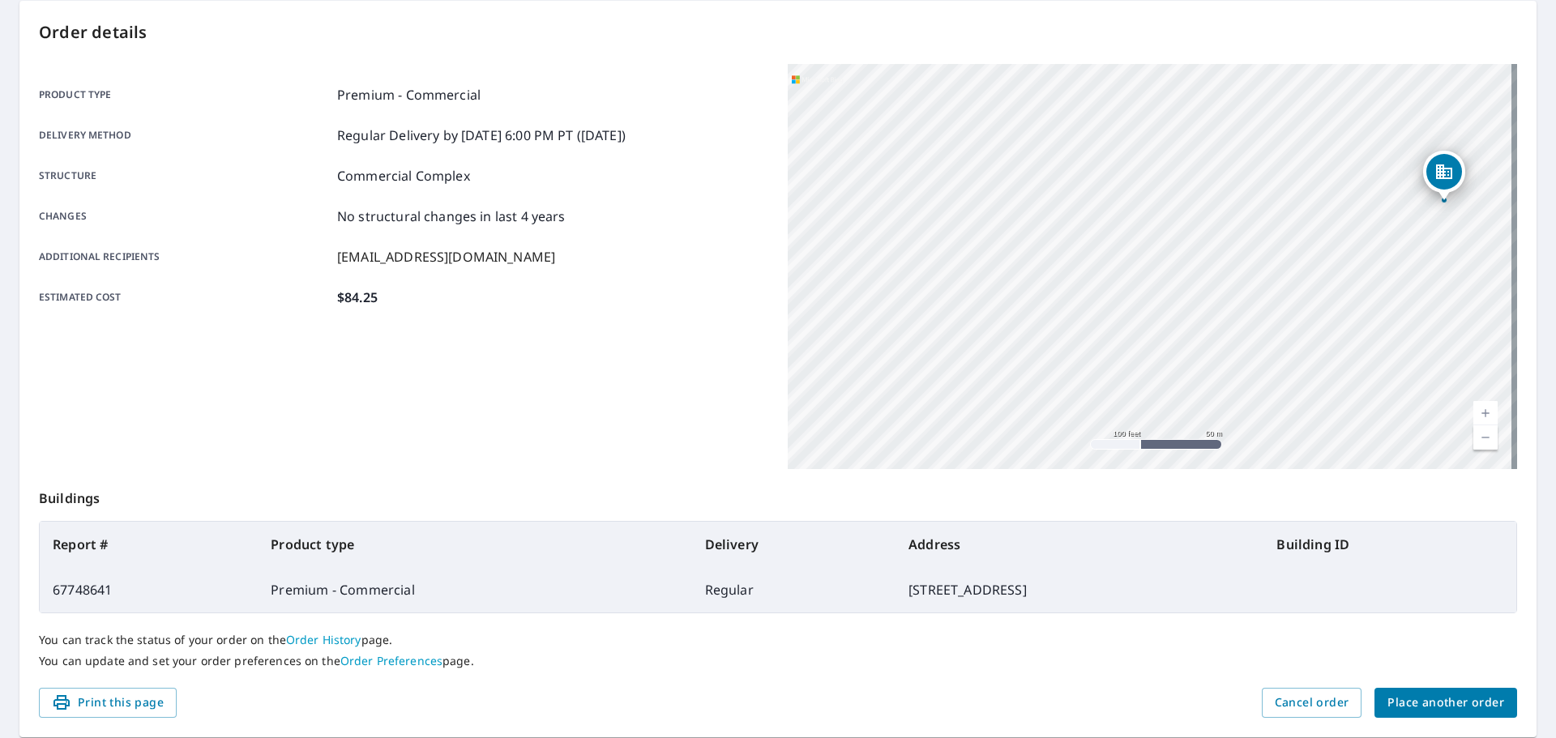
drag, startPoint x: 636, startPoint y: 298, endPoint x: 644, endPoint y: 400, distance: 102.5
click at [644, 400] on div "Product type Premium - Commercial Delivery method Regular Delivery by [DATE] 6:…" at bounding box center [404, 266] width 730 height 405
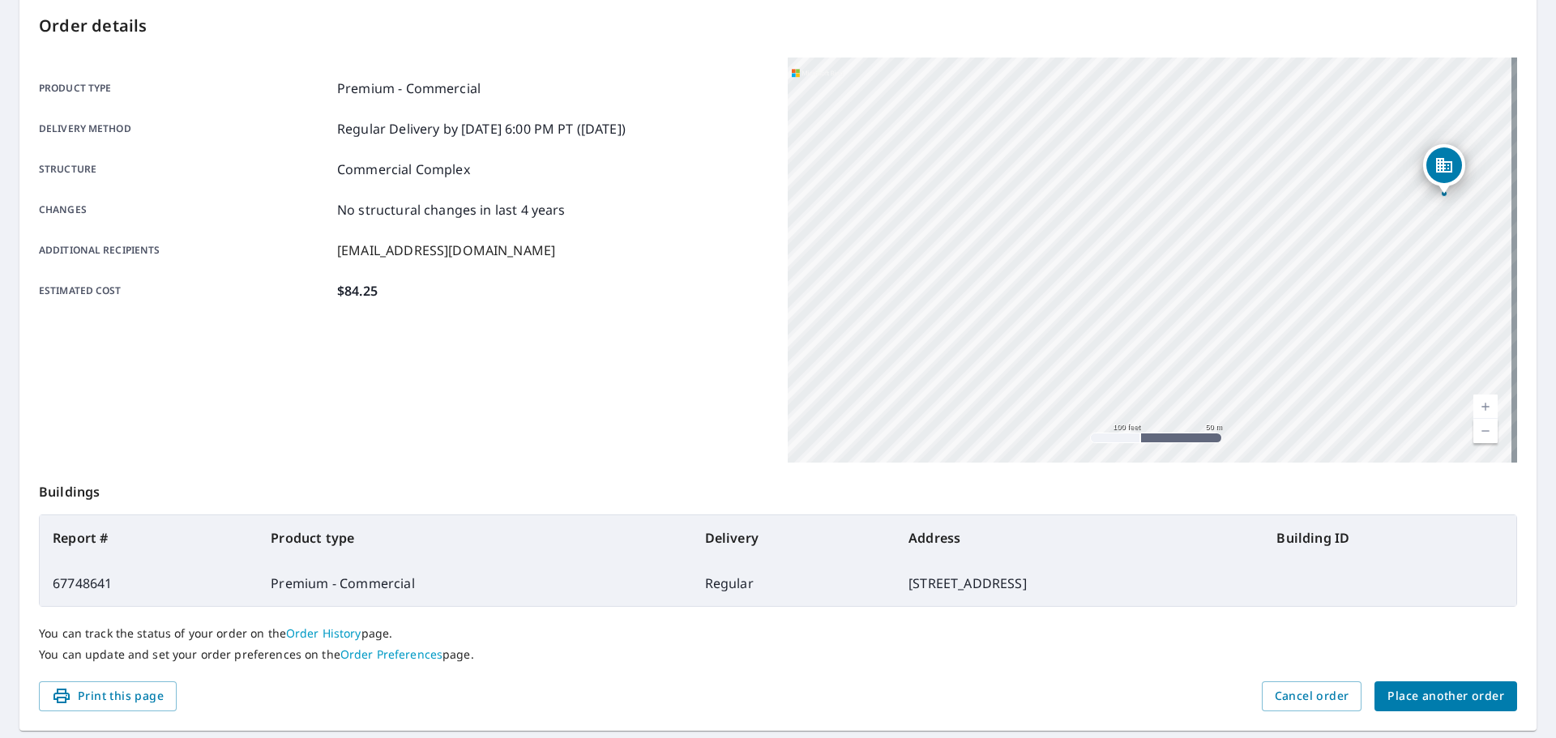
scroll to position [216, 0]
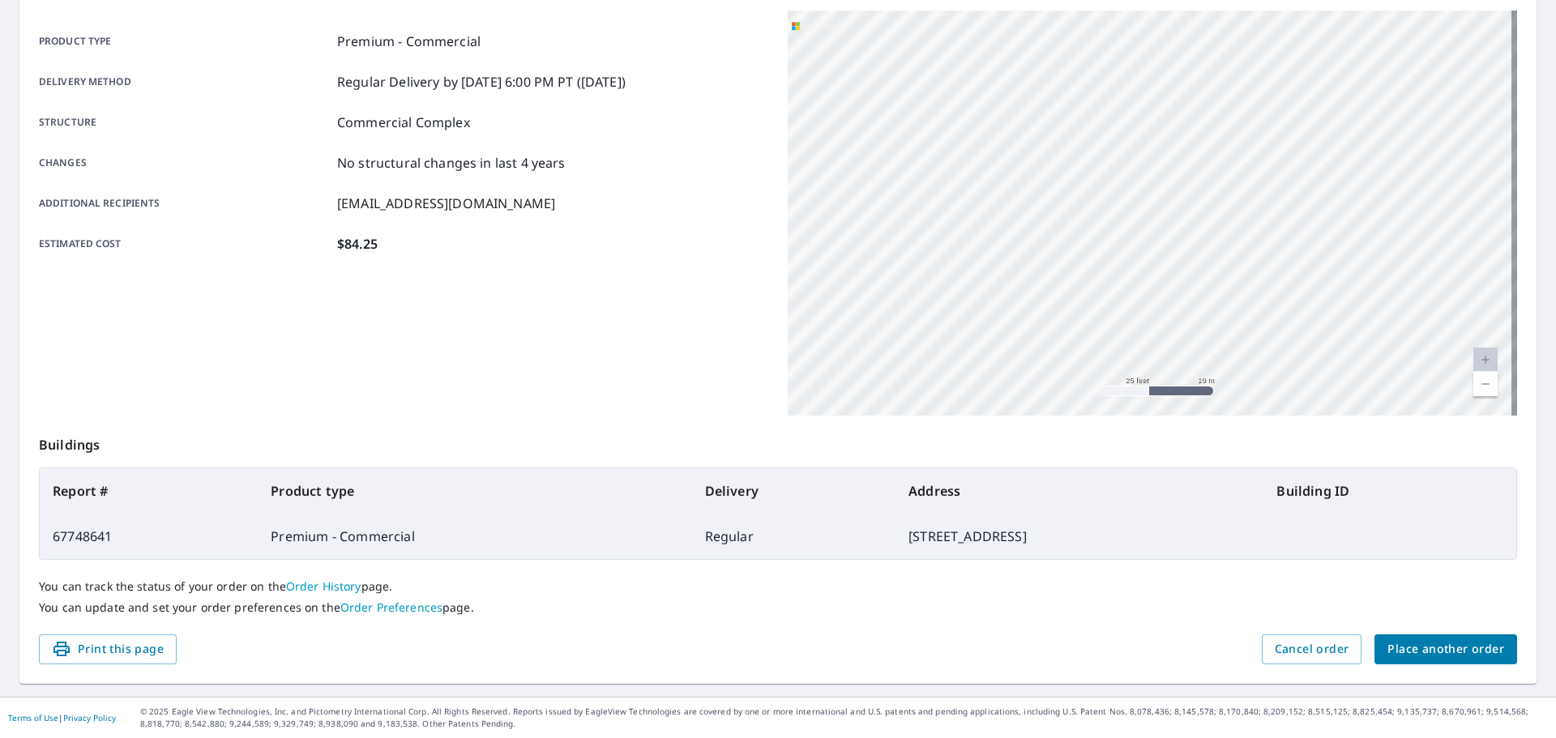
drag, startPoint x: 1295, startPoint y: 269, endPoint x: 1033, endPoint y: 401, distance: 293.3
click at [1019, 460] on div "Order details Product type Premium - Commercial Delivery method Regular Deliver…" at bounding box center [777, 315] width 1517 height 737
drag, startPoint x: 1196, startPoint y: 195, endPoint x: 952, endPoint y: 242, distance: 248.5
click at [989, 257] on div "[STREET_ADDRESS]" at bounding box center [1153, 213] width 730 height 405
drag, startPoint x: 1351, startPoint y: 179, endPoint x: 644, endPoint y: 267, distance: 713.0
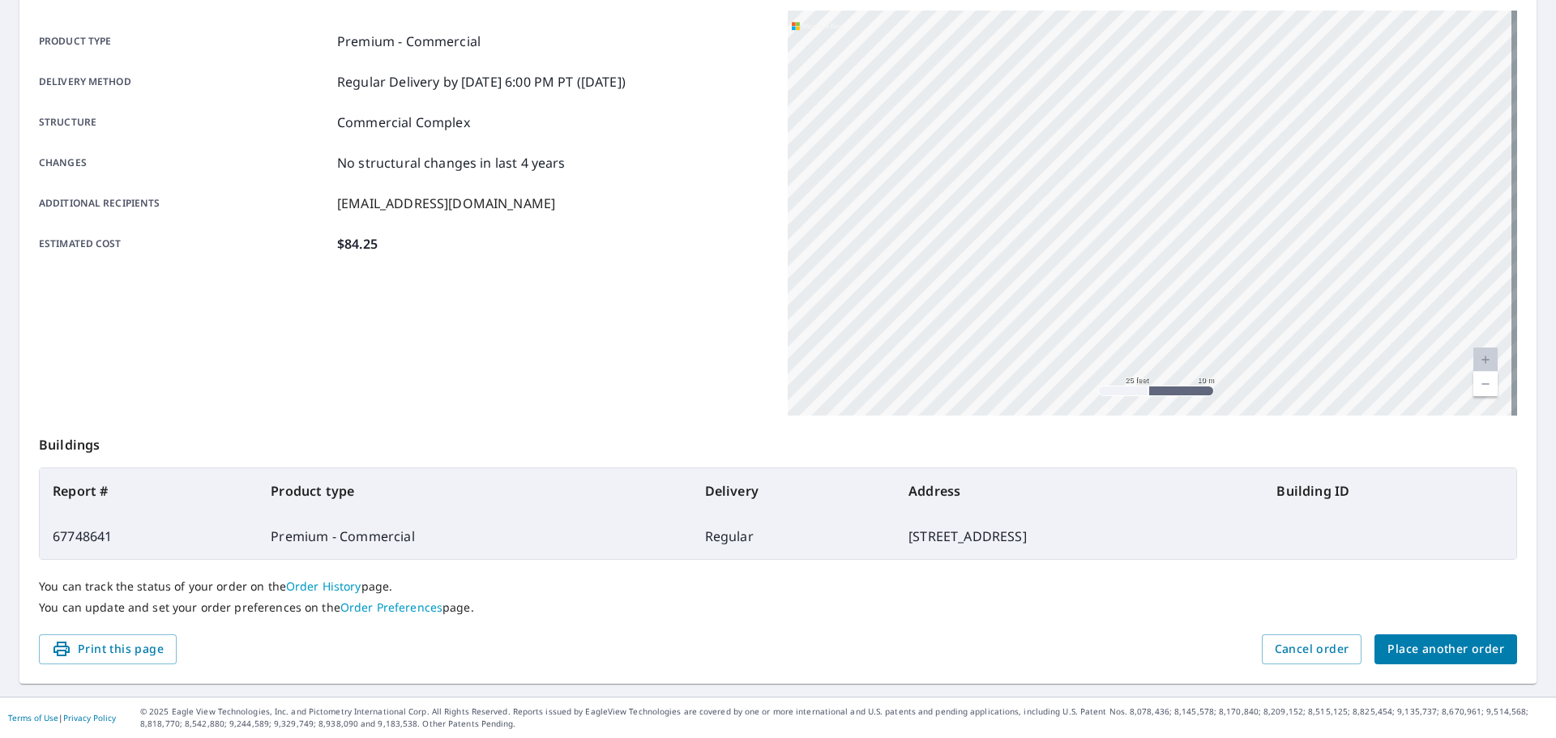
click at [652, 272] on div "Product type Premium - Commercial Delivery method Regular Delivery by [DATE] 6:…" at bounding box center [778, 213] width 1479 height 405
drag, startPoint x: 909, startPoint y: 301, endPoint x: 898, endPoint y: 305, distance: 12.1
click at [898, 305] on div "[STREET_ADDRESS]" at bounding box center [1153, 213] width 730 height 405
drag, startPoint x: 1414, startPoint y: 306, endPoint x: 1269, endPoint y: 313, distance: 144.5
click at [1270, 313] on div "[STREET_ADDRESS]" at bounding box center [1153, 213] width 730 height 405
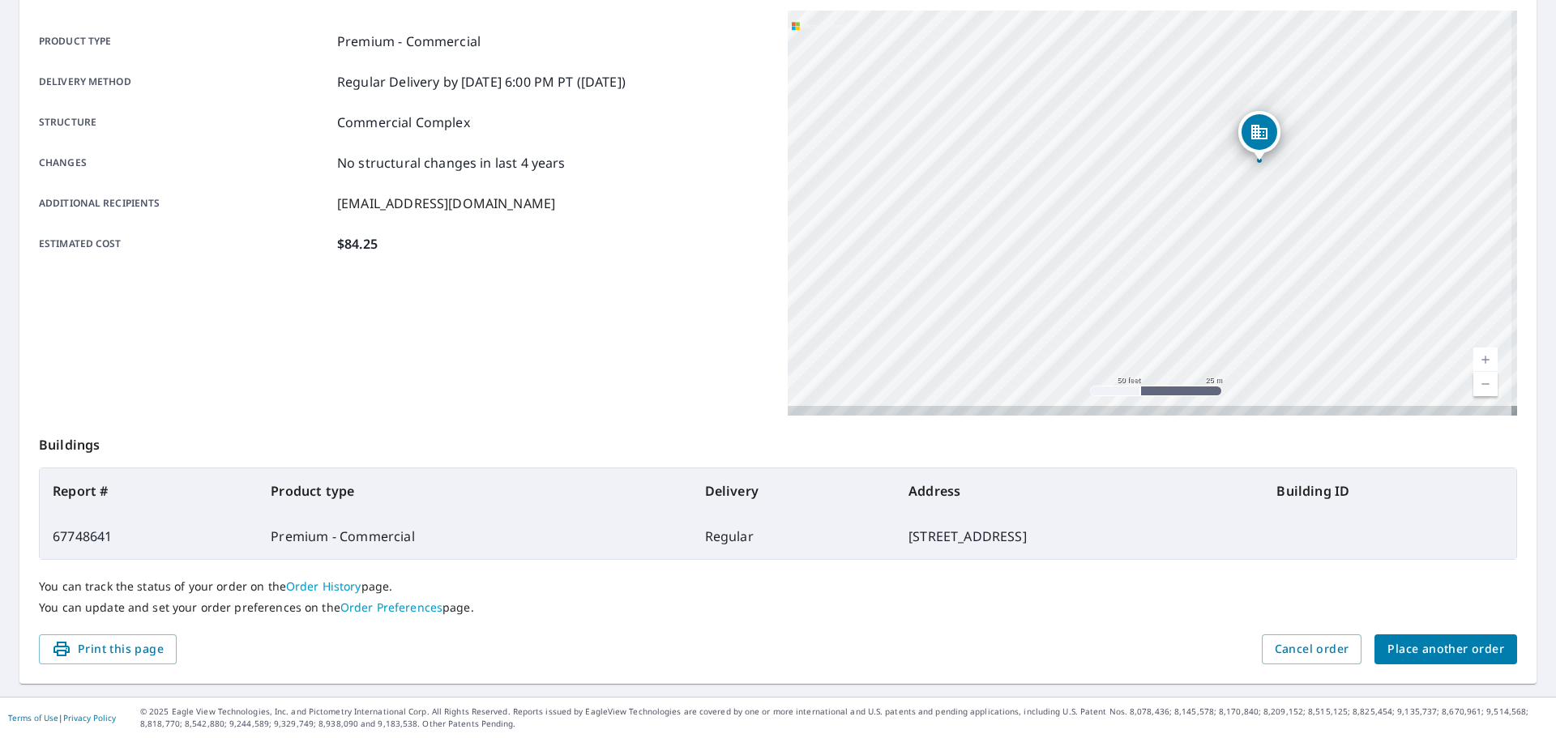
drag, startPoint x: 1296, startPoint y: 332, endPoint x: 1260, endPoint y: 213, distance: 123.6
click at [1260, 213] on div "[STREET_ADDRESS]" at bounding box center [1153, 213] width 730 height 405
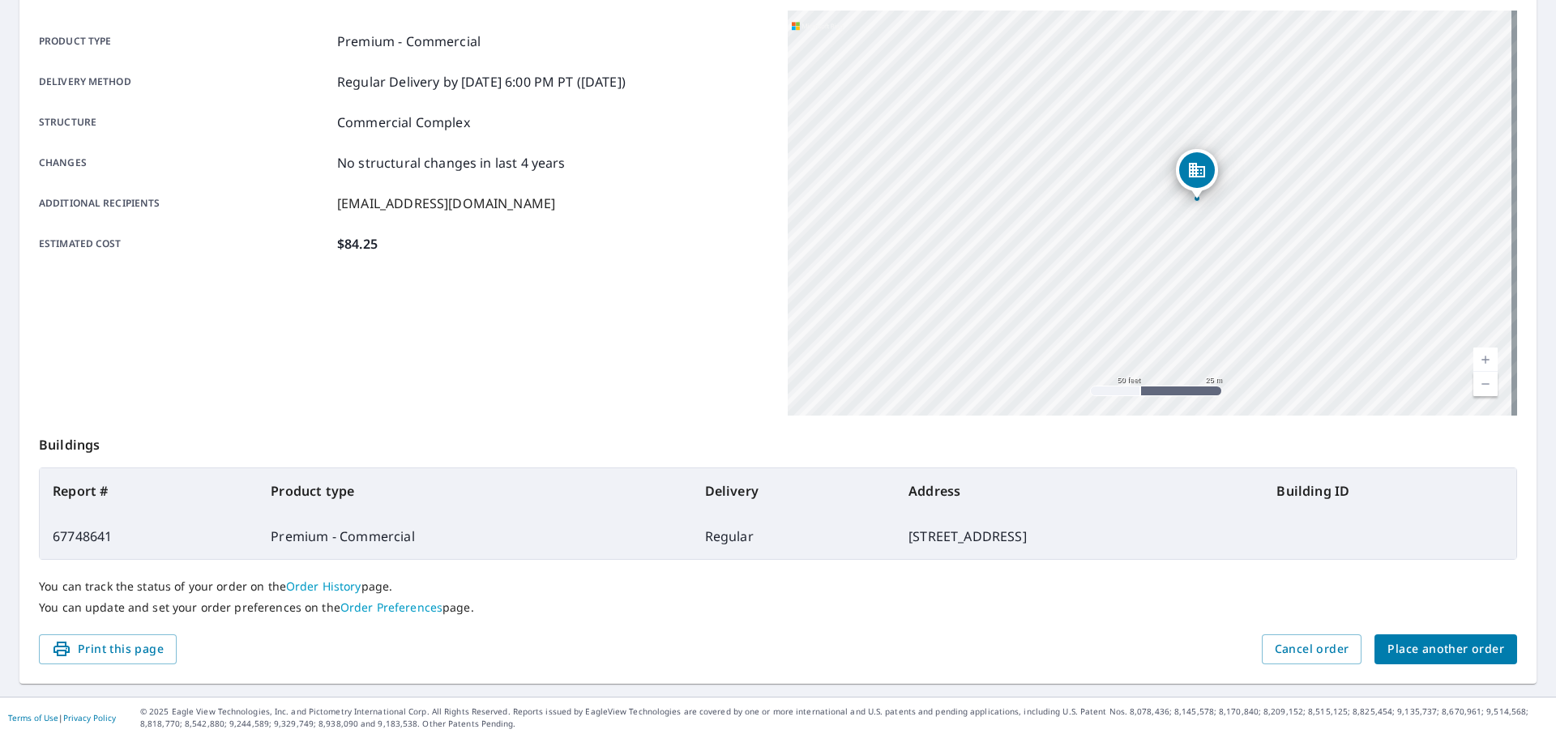
drag, startPoint x: 1260, startPoint y: 213, endPoint x: 1197, endPoint y: 253, distance: 74.0
click at [1197, 253] on div "[STREET_ADDRESS]" at bounding box center [1153, 213] width 730 height 405
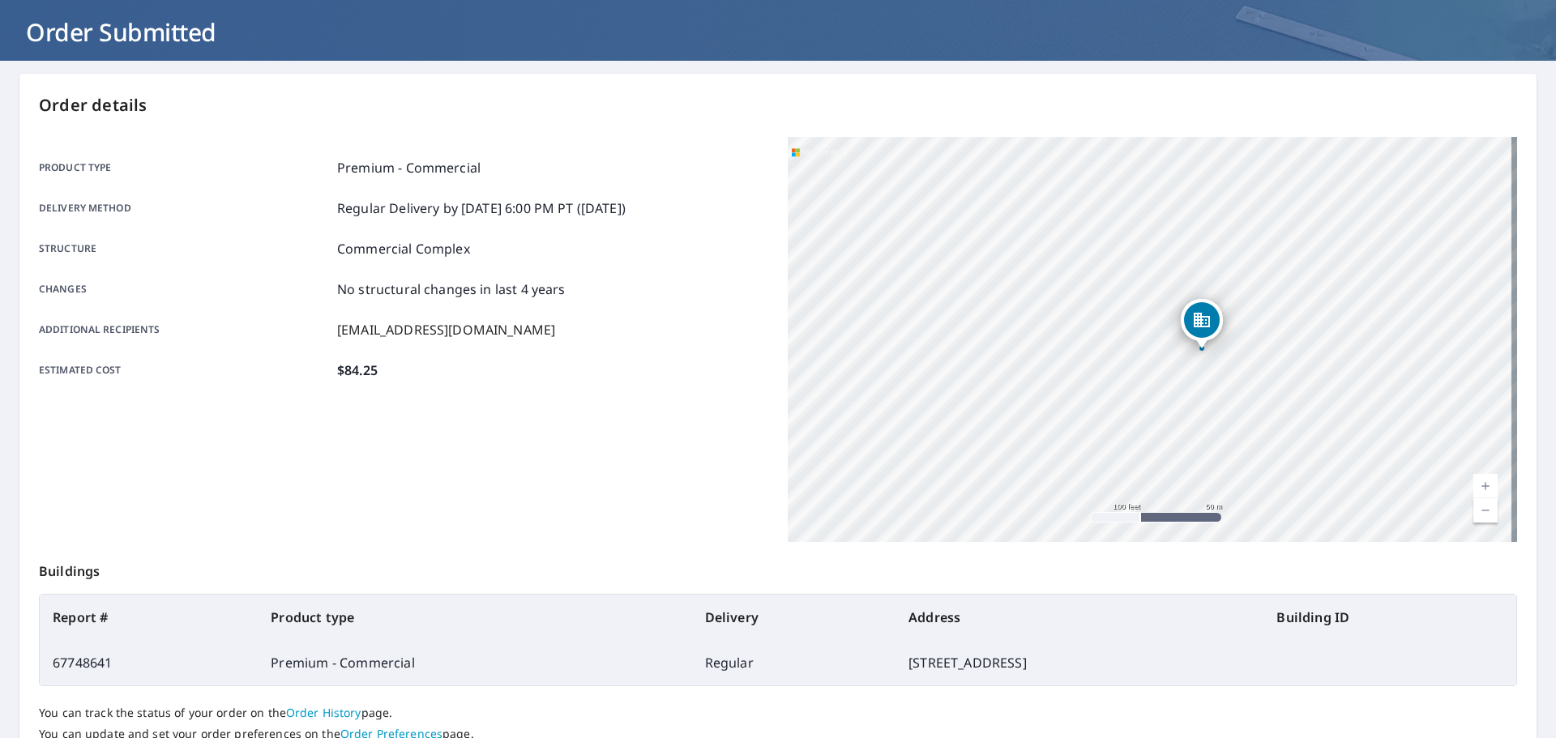
scroll to position [0, 0]
